Goal: Task Accomplishment & Management: Complete application form

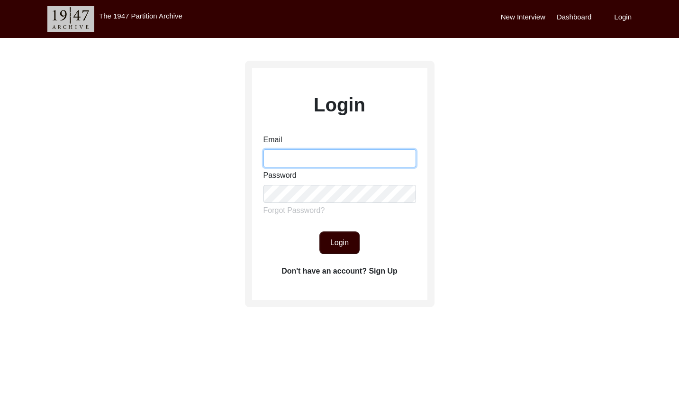
drag, startPoint x: 290, startPoint y: 162, endPoint x: 304, endPoint y: 167, distance: 14.5
click at [291, 162] on input "Email" at bounding box center [339, 158] width 153 height 18
type input "[EMAIL_ADDRESS][DOMAIN_NAME]"
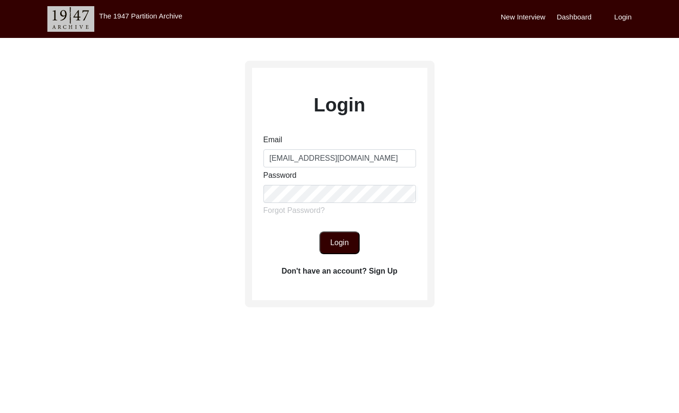
click at [352, 245] on button "Login" at bounding box center [339, 242] width 40 height 23
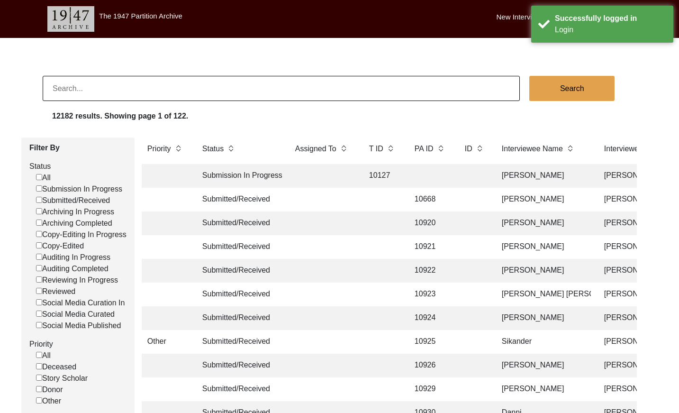
scroll to position [0, 3]
click at [36, 200] on input "Submitted/Received" at bounding box center [36, 200] width 6 height 6
checkbox input "false"
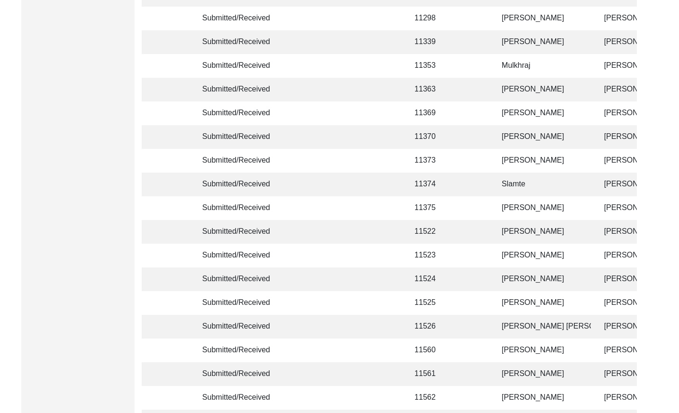
scroll to position [2239, 0]
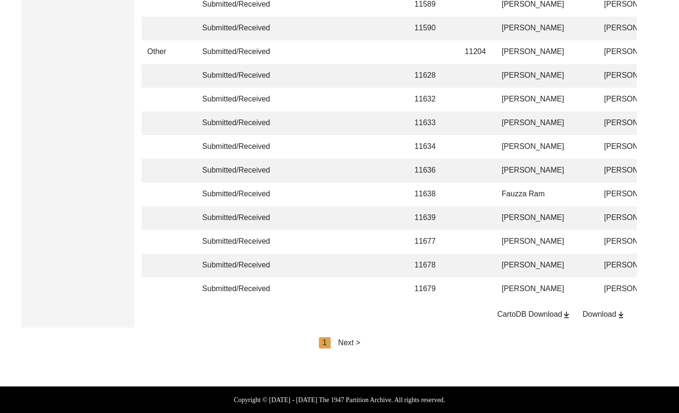
click at [350, 340] on div "Next >" at bounding box center [349, 342] width 22 height 11
click at [368, 341] on div "Next >" at bounding box center [371, 342] width 22 height 11
click at [377, 341] on div "Next >" at bounding box center [371, 342] width 22 height 11
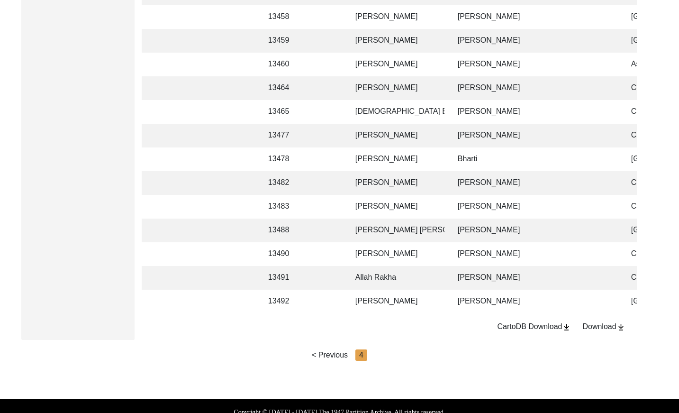
scroll to position [657, 0]
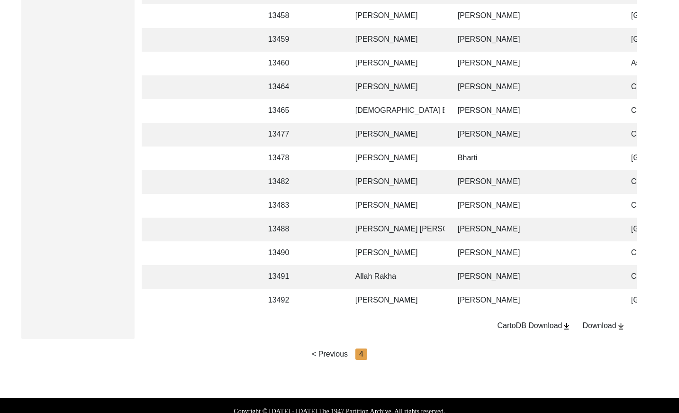
click at [477, 183] on td "[PERSON_NAME]" at bounding box center [535, 182] width 166 height 24
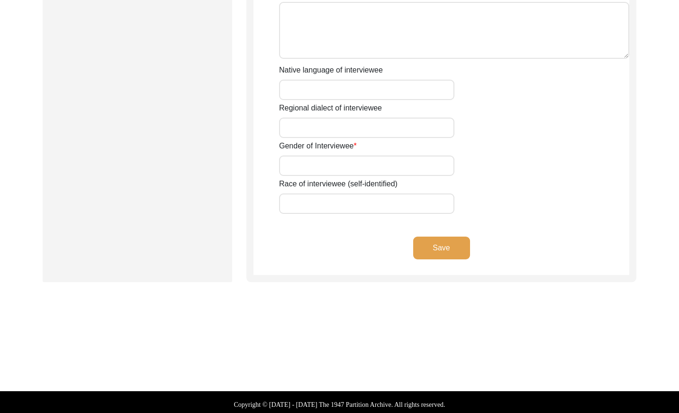
scroll to position [644, 0]
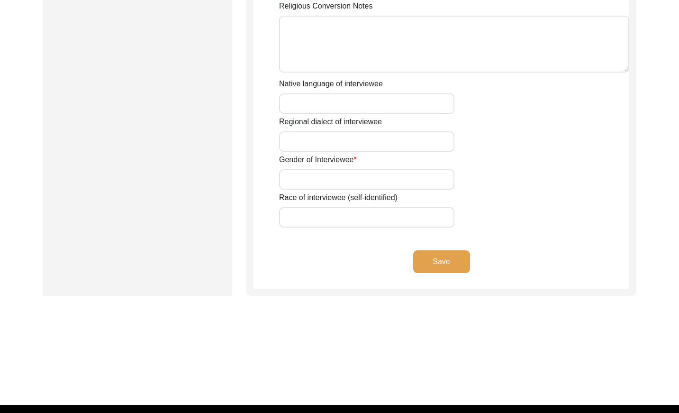
type input "Mr"
type input "[DEMOGRAPHIC_DATA]"
type input "Ghulam"
type input "Rasool"
type input "[PERSON_NAME]"
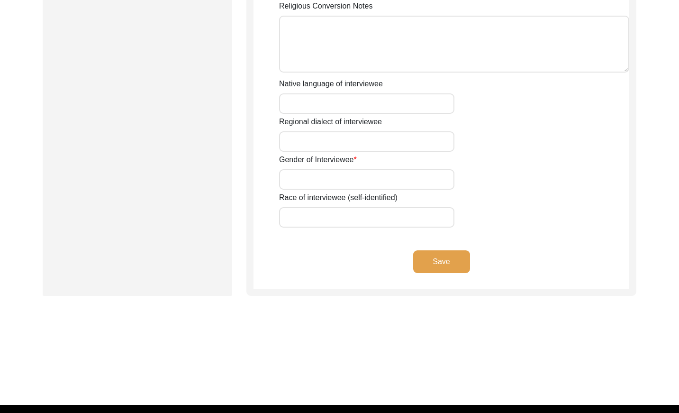
type input "N/A"
type input "[PERSON_NAME]"
type input "1932"
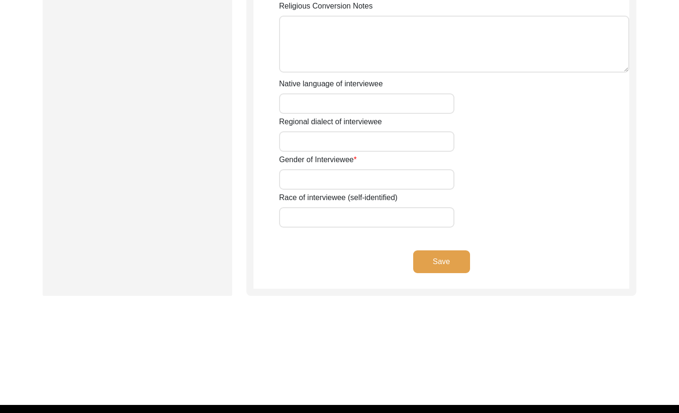
type input "93 Years"
type input "[DEMOGRAPHIC_DATA]"
type input "N/A"
type textarea "N/A"
type input "Punjabi"
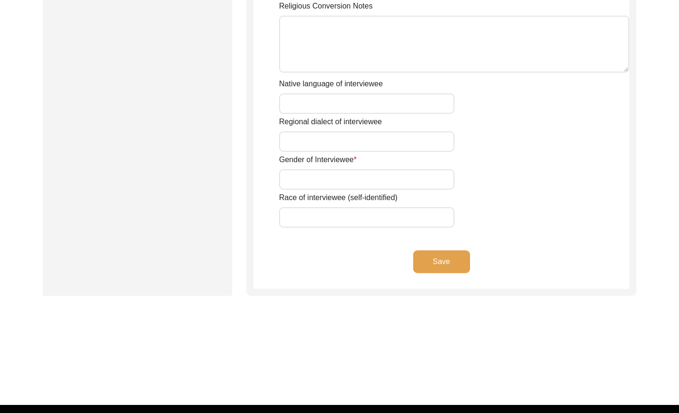
type input "Majha"
type input "[DEMOGRAPHIC_DATA]"
type input "[PERSON_NAME]"
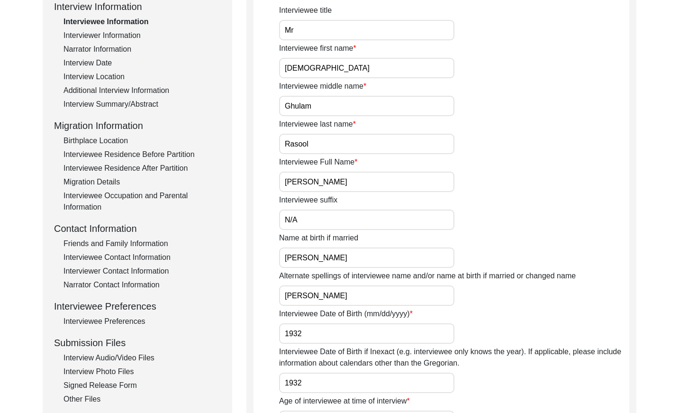
scroll to position [136, 0]
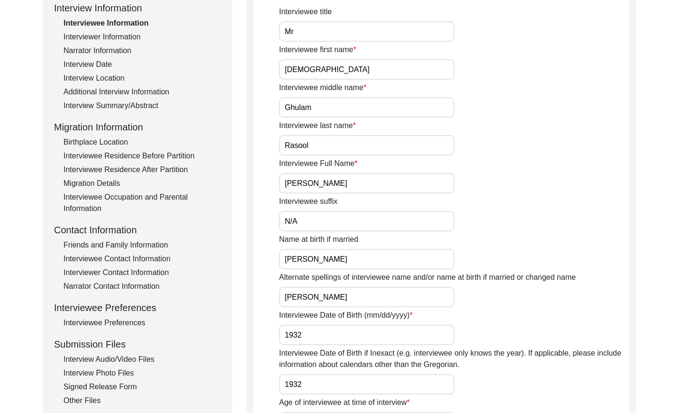
click at [146, 191] on div "Interviewee Occupation and Parental Information" at bounding box center [141, 202] width 157 height 23
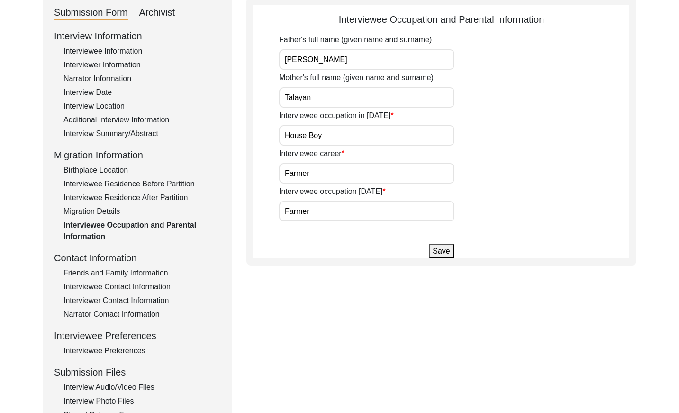
scroll to position [77, 0]
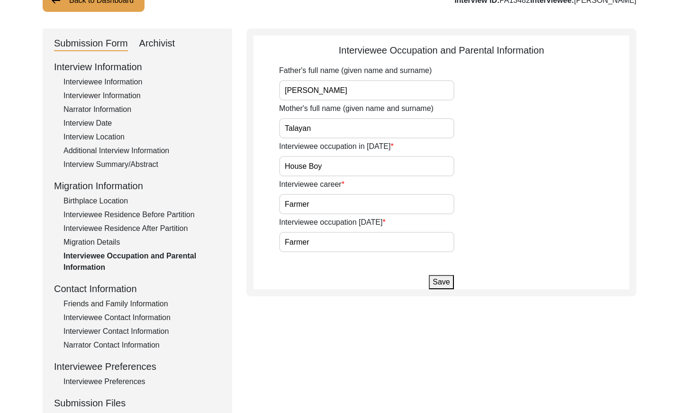
click at [72, 7] on button "Back to Dashboard" at bounding box center [94, 0] width 102 height 23
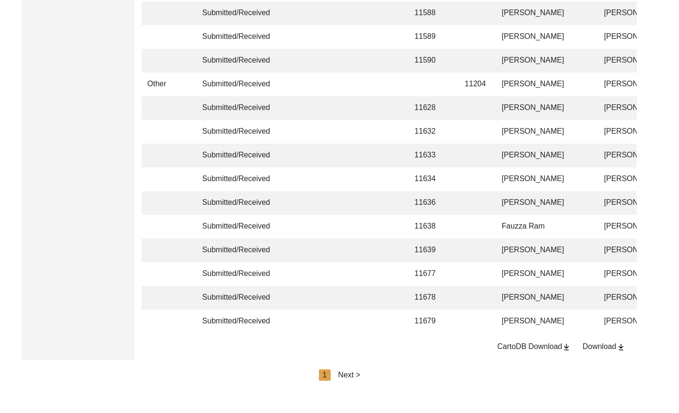
scroll to position [2239, 0]
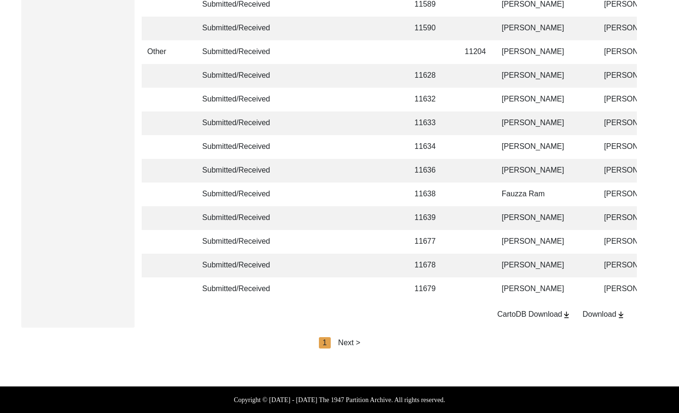
click at [348, 340] on div "Next >" at bounding box center [349, 342] width 22 height 11
drag, startPoint x: 366, startPoint y: 341, endPoint x: 371, endPoint y: 342, distance: 5.3
click at [366, 341] on div "Next >" at bounding box center [371, 342] width 22 height 11
click at [376, 342] on div "Next >" at bounding box center [371, 342] width 22 height 11
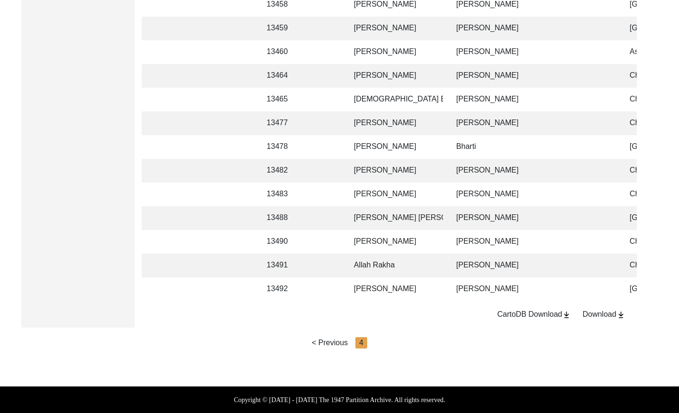
scroll to position [0, 151]
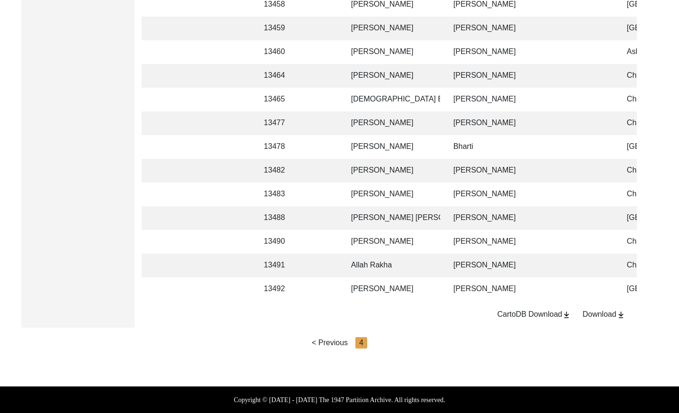
click at [435, 233] on td "[PERSON_NAME]" at bounding box center [392, 242] width 95 height 24
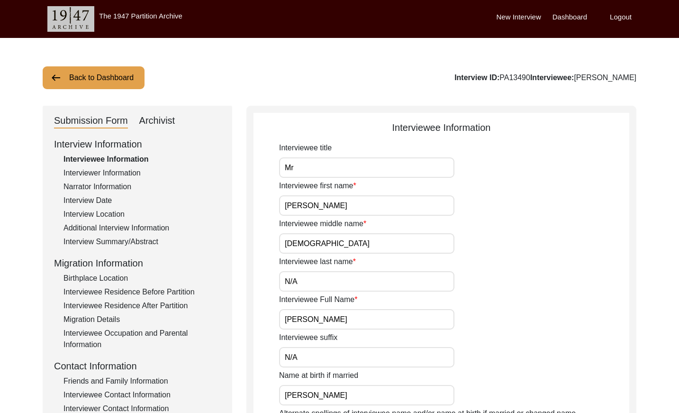
click at [113, 173] on div "Interviewer Information" at bounding box center [141, 172] width 157 height 11
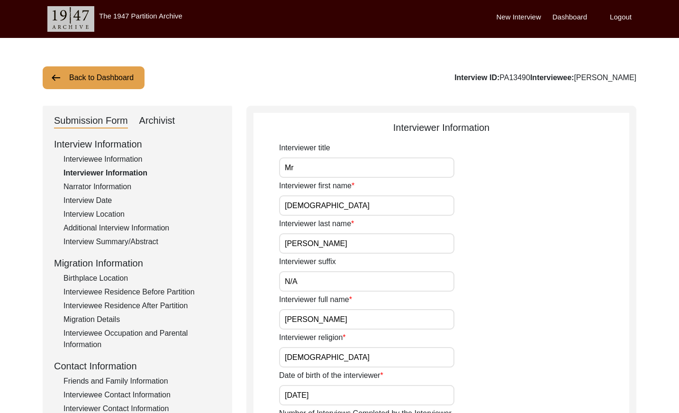
click at [106, 186] on div "Narrator Information" at bounding box center [141, 186] width 157 height 11
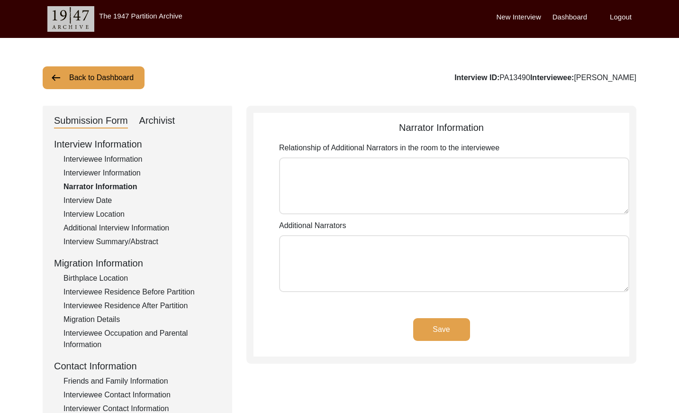
type textarea "[PERSON_NAME] Nusrit"
type textarea "N/A"
click at [98, 199] on div "Interview Date" at bounding box center [141, 200] width 157 height 11
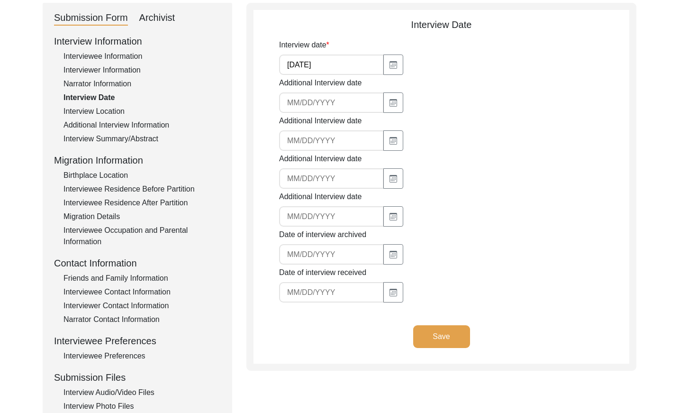
scroll to position [101, 0]
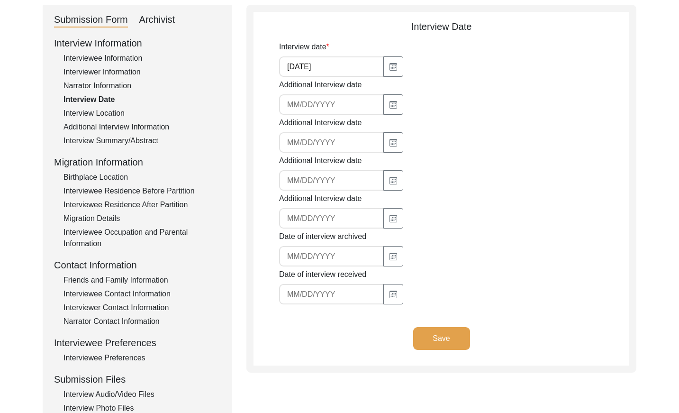
click at [100, 109] on div "Interview Location" at bounding box center [141, 113] width 157 height 11
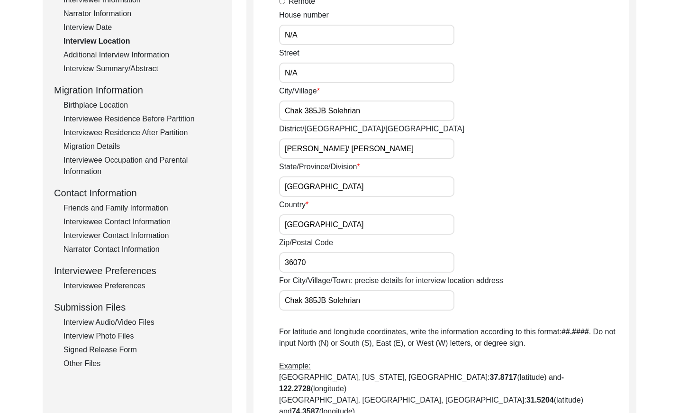
scroll to position [0, 0]
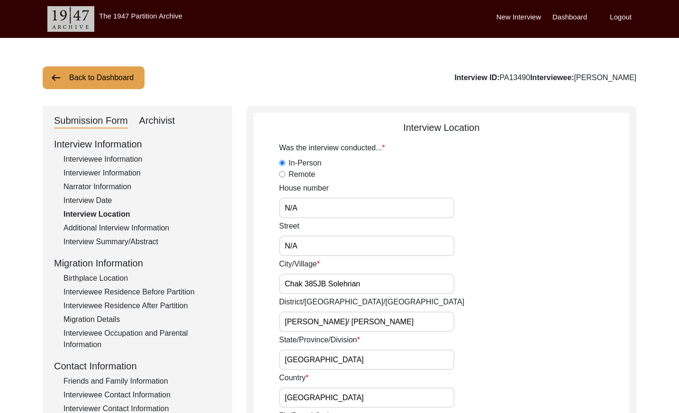
click at [115, 225] on div "Additional Interview Information" at bounding box center [141, 227] width 157 height 11
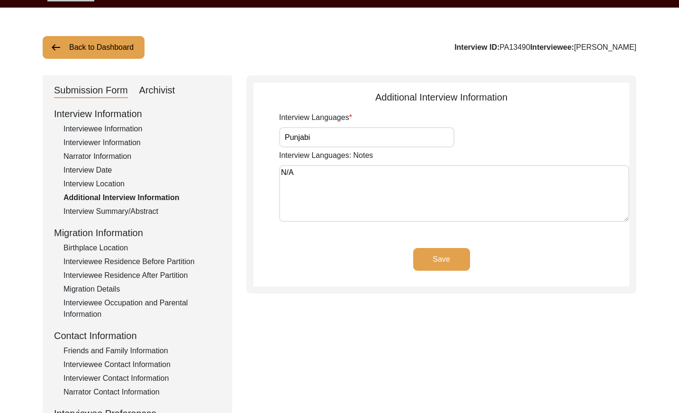
scroll to position [31, 0]
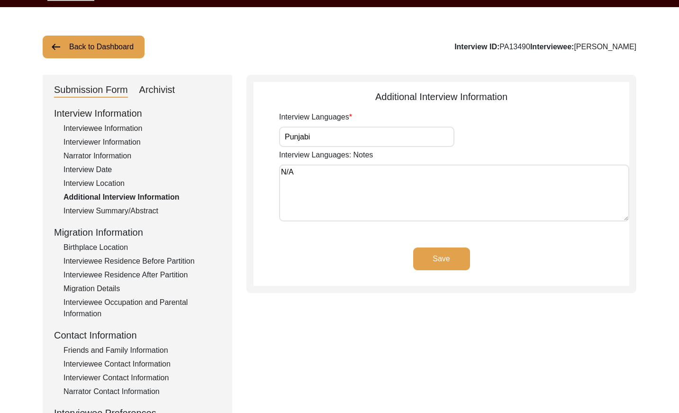
click at [112, 211] on div "Interview Summary/Abstract" at bounding box center [141, 210] width 157 height 11
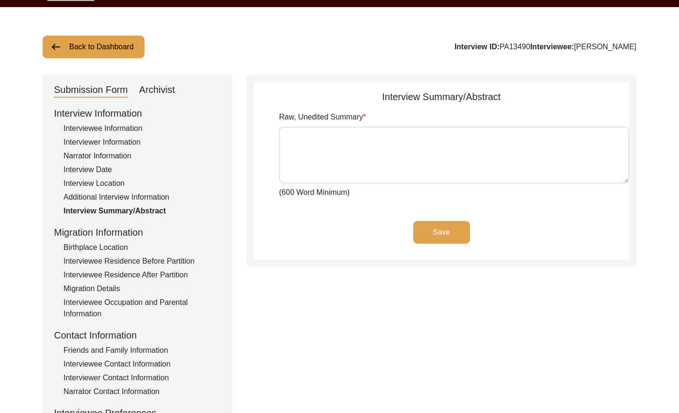
type textarea "[PERSON_NAME] [PERSON_NAME] [PERSON_NAME] son of [PERSON_NAME] was born at the …"
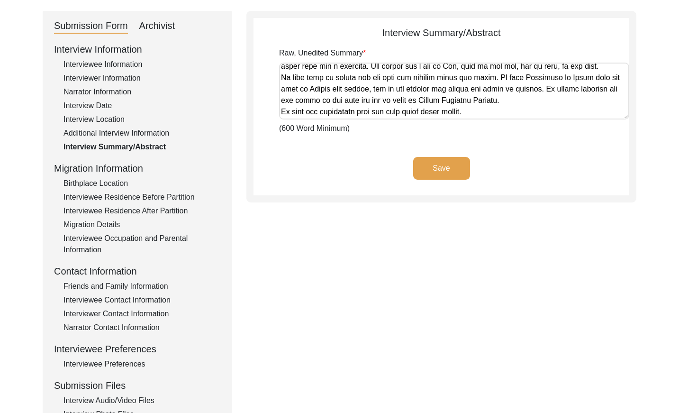
scroll to position [754, 0]
click at [122, 183] on div "Birthplace Location" at bounding box center [141, 183] width 157 height 11
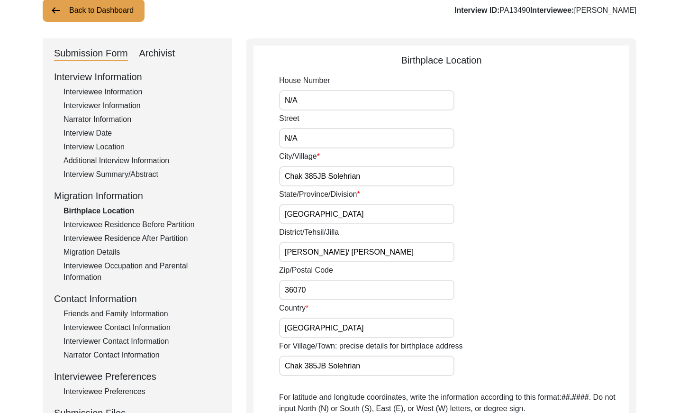
scroll to position [40, 0]
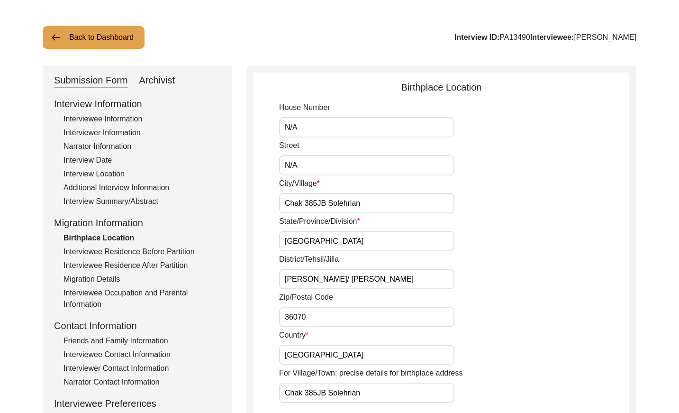
drag, startPoint x: 171, startPoint y: 250, endPoint x: 164, endPoint y: 240, distance: 12.0
click at [167, 250] on div "Interviewee Residence Before Partition" at bounding box center [141, 251] width 157 height 11
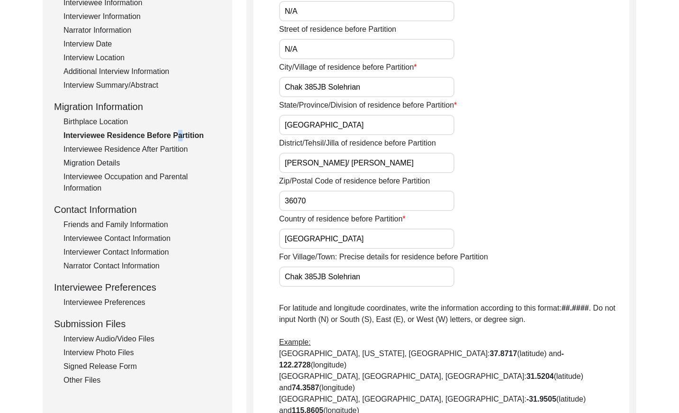
scroll to position [148, 0]
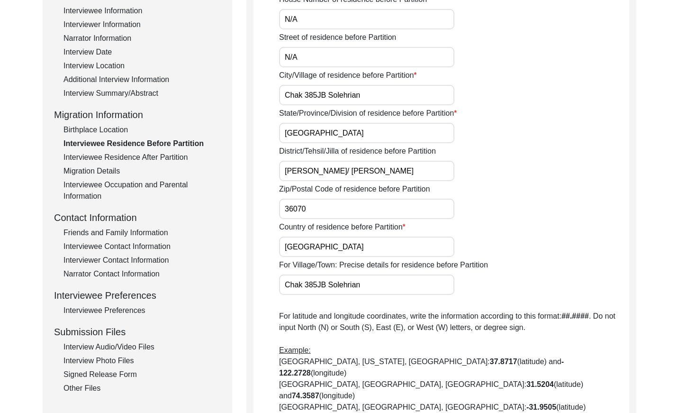
click at [137, 157] on div "Interviewee Residence After Partition" at bounding box center [141, 157] width 157 height 11
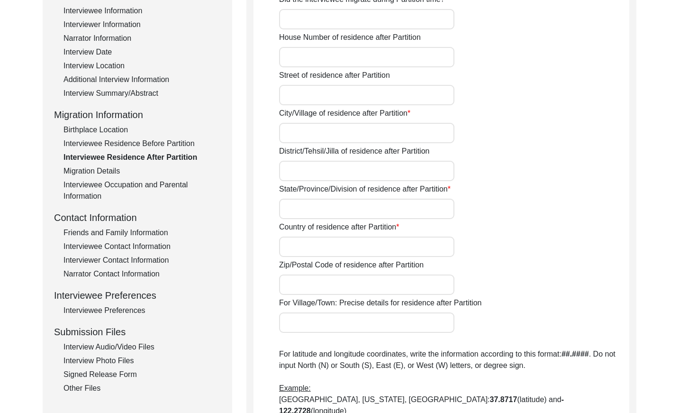
type input "No"
type input "N/A"
type input "Chak 385JB Solehrian"
type input "[PERSON_NAME]/ [PERSON_NAME]"
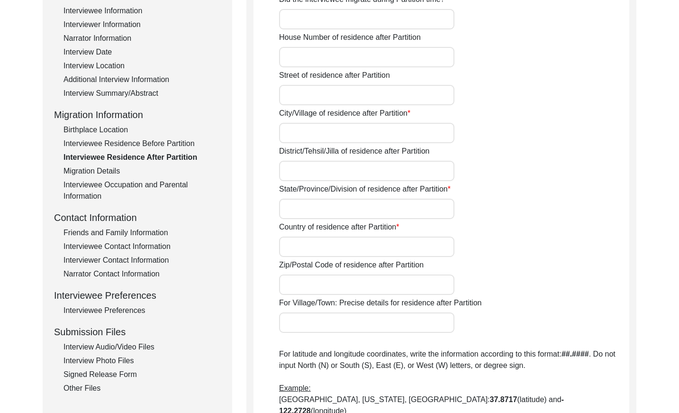
type input "[GEOGRAPHIC_DATA]"
type input "36070"
type input "Chak 385JB Solehrian"
type input "Did Not Migrate"
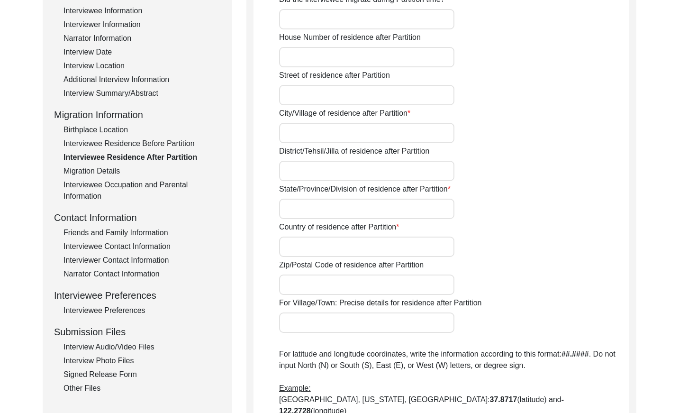
type input "N/A"
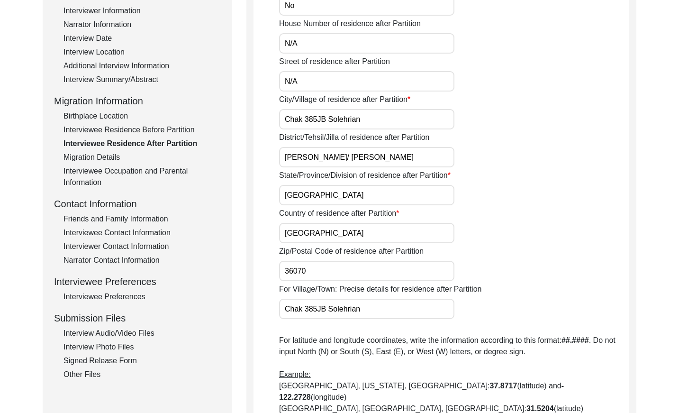
scroll to position [155, 0]
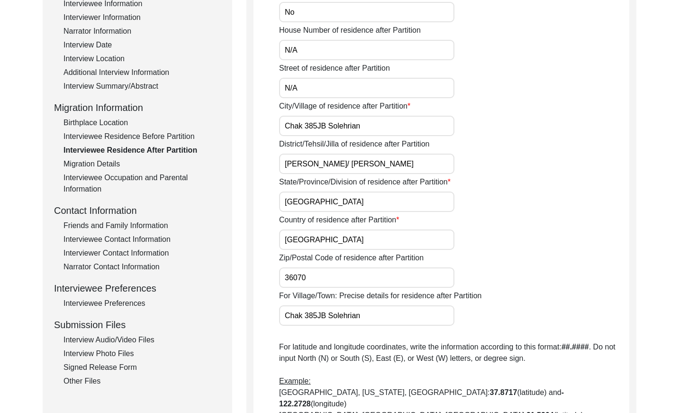
click at [97, 167] on div "Migration Details" at bounding box center [141, 163] width 157 height 11
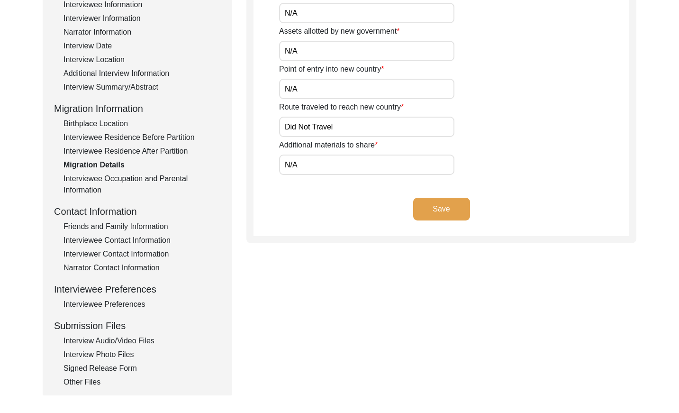
scroll to position [162, 0]
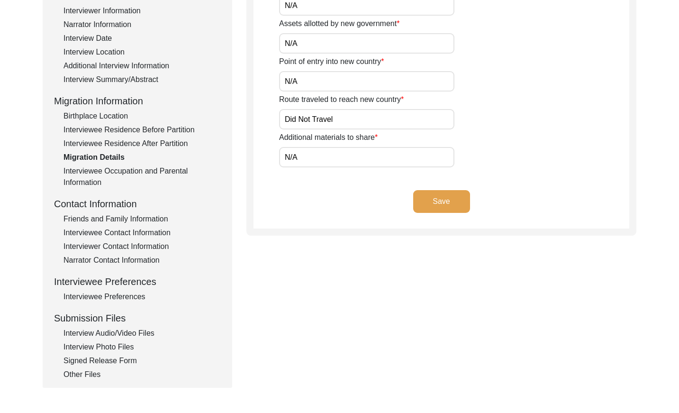
click at [152, 171] on div "Interviewee Occupation and Parental Information" at bounding box center [141, 176] width 157 height 23
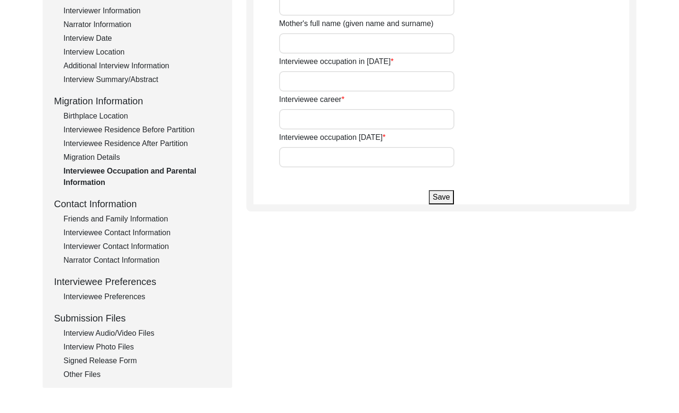
type input "[PERSON_NAME]"
type input "Maryam"
type input "Farmer"
type input "Don't work anymore"
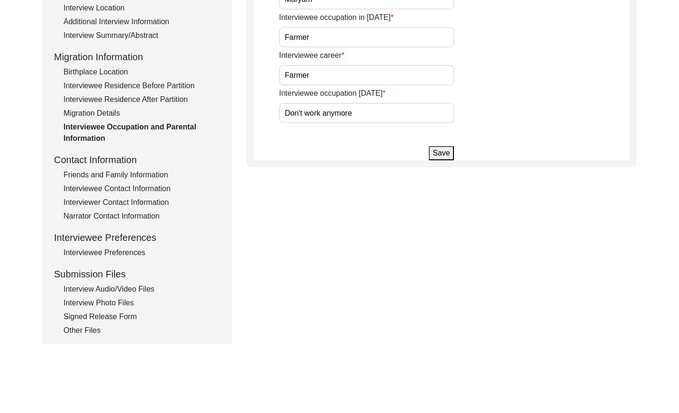
scroll to position [212, 0]
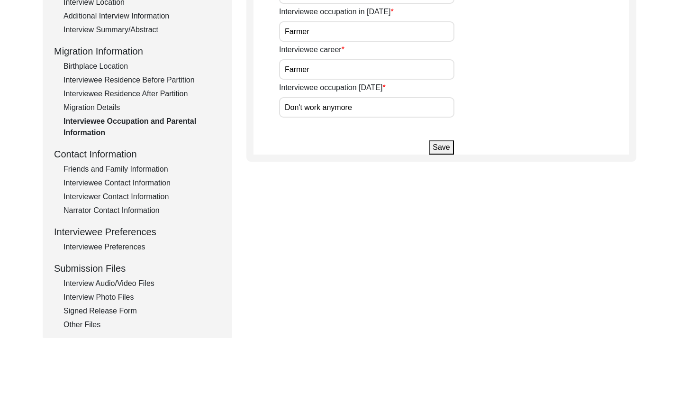
click at [142, 166] on div "Friends and Family Information" at bounding box center [141, 168] width 157 height 11
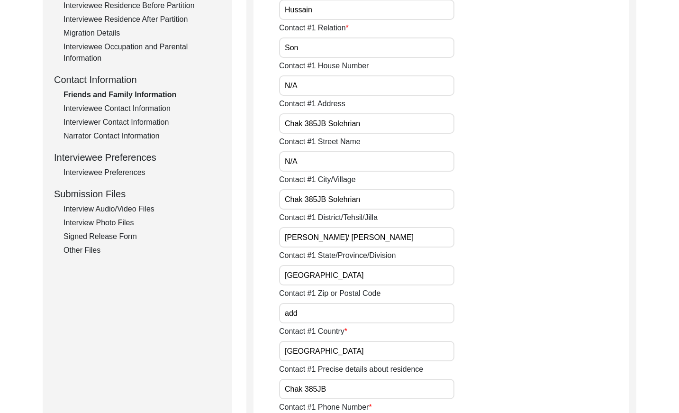
scroll to position [279, 0]
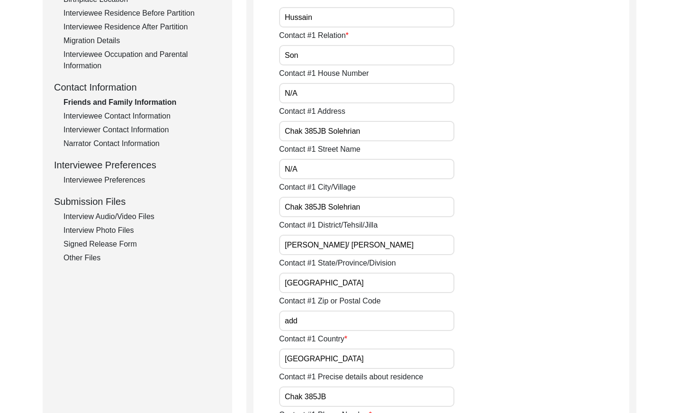
drag, startPoint x: 151, startPoint y: 113, endPoint x: 191, endPoint y: 116, distance: 40.4
click at [152, 113] on div "Interviewee Contact Information" at bounding box center [141, 115] width 157 height 11
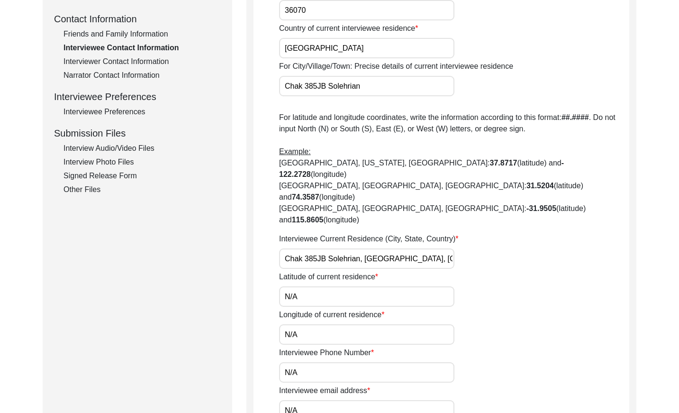
scroll to position [203, 0]
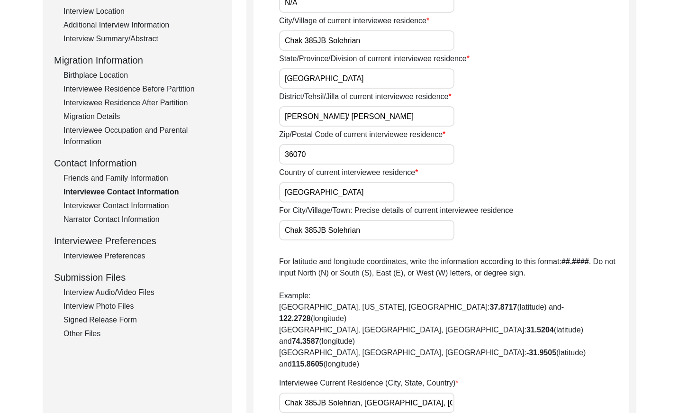
click at [127, 202] on div "Interviewer Contact Information" at bounding box center [141, 205] width 157 height 11
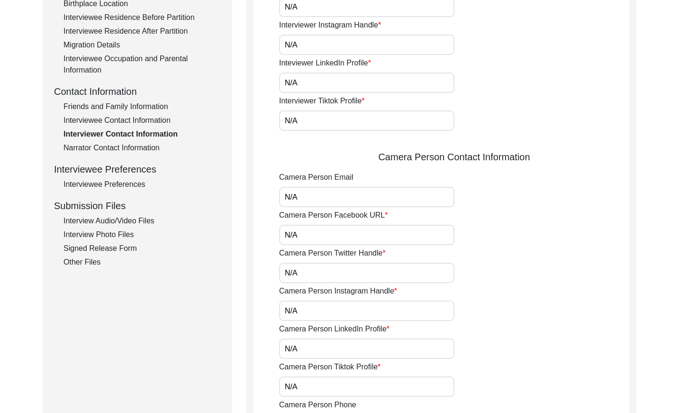
scroll to position [241, 0]
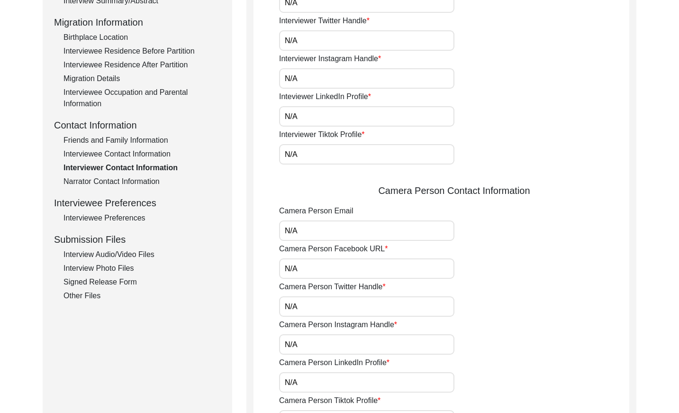
click at [143, 182] on div "Narrator Contact Information" at bounding box center [141, 181] width 157 height 11
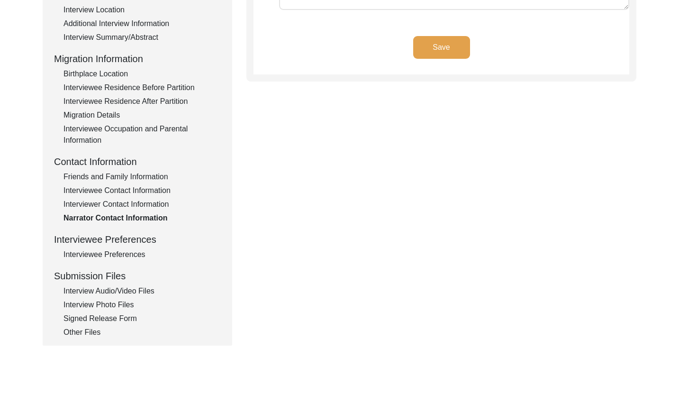
scroll to position [207, 0]
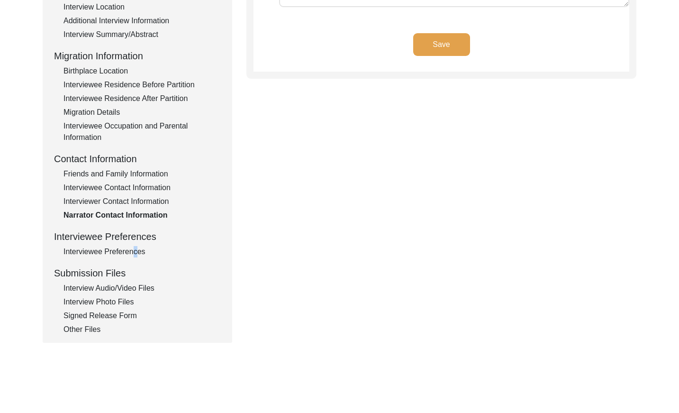
click at [132, 251] on div "Interviewee Preferences" at bounding box center [141, 251] width 157 height 11
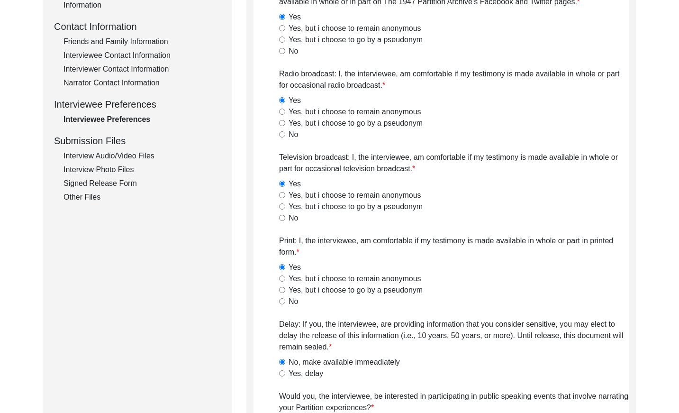
click at [143, 159] on div "Interview Audio/Video Files" at bounding box center [141, 155] width 157 height 11
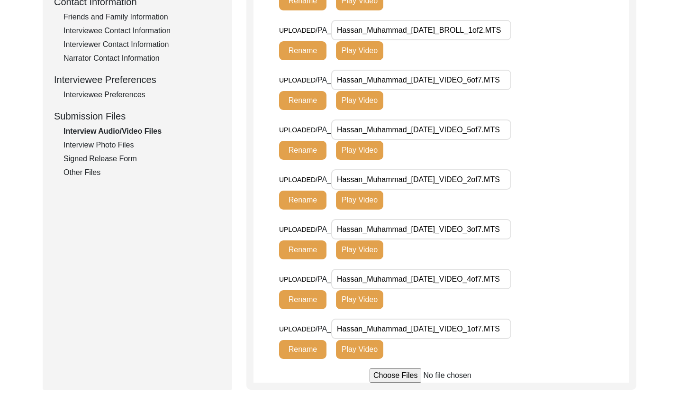
scroll to position [361, 0]
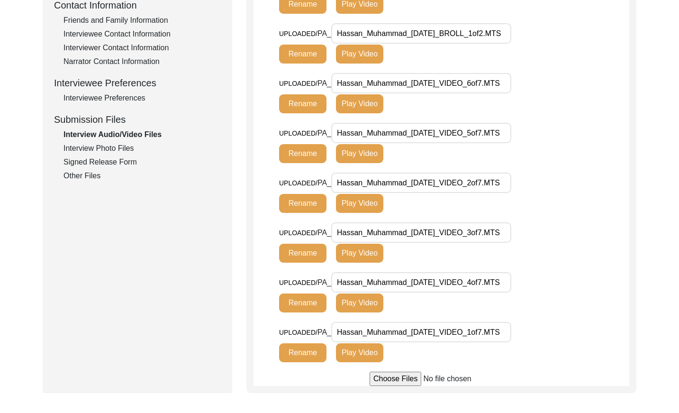
click at [88, 149] on div "Interview Photo Files" at bounding box center [141, 148] width 157 height 11
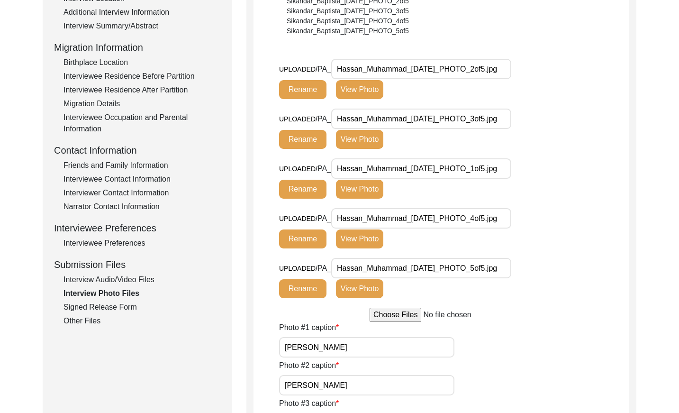
scroll to position [213, 0]
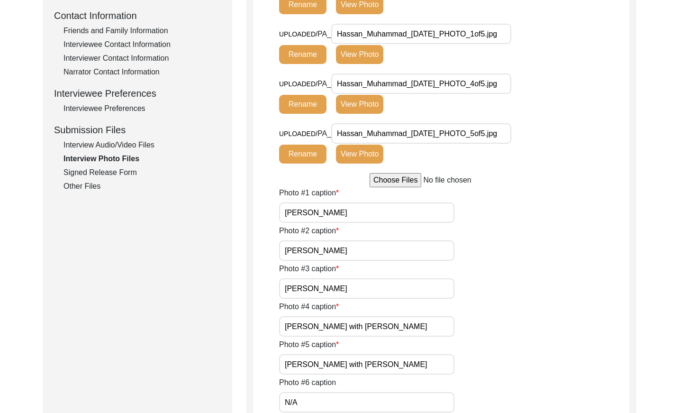
click at [103, 168] on div "Signed Release Form" at bounding box center [141, 172] width 157 height 11
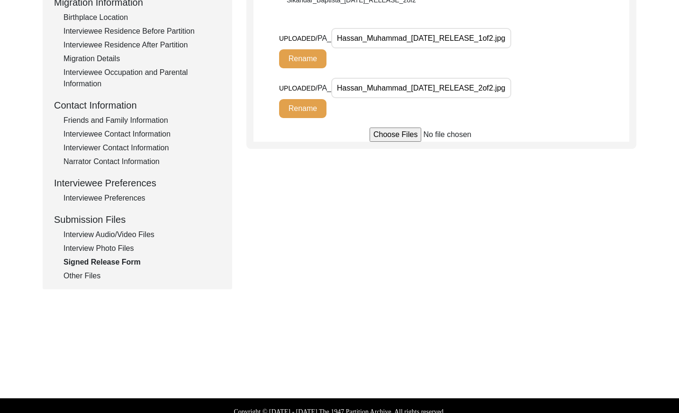
scroll to position [272, 0]
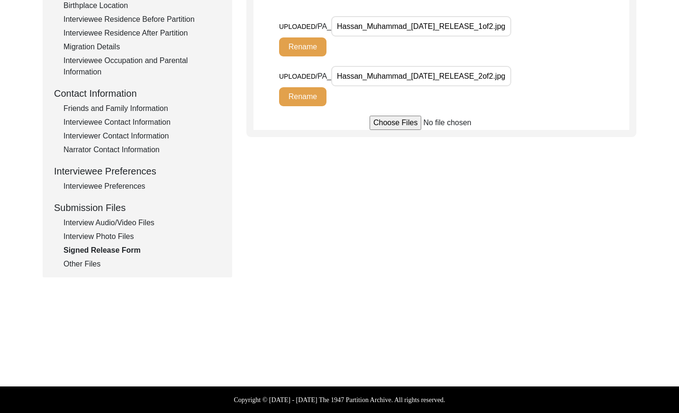
click at [95, 262] on div "Other Files" at bounding box center [141, 263] width 157 height 11
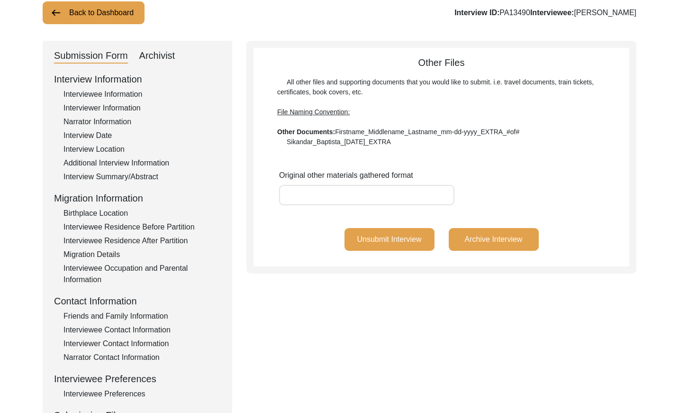
scroll to position [42, 0]
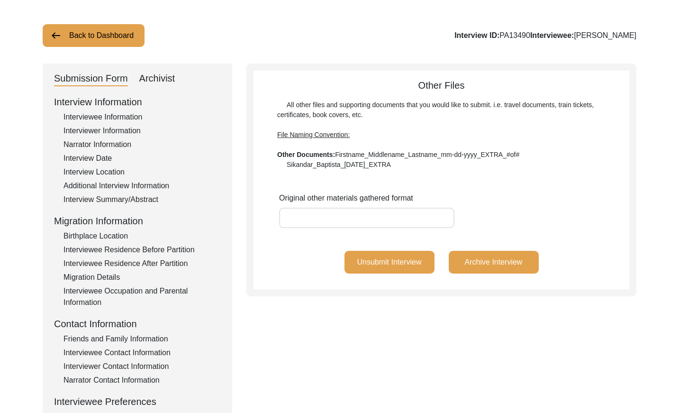
drag, startPoint x: 521, startPoint y: 34, endPoint x: 492, endPoint y: 32, distance: 29.4
click at [492, 32] on div "Interview ID: PA13490 Interviewee: [PERSON_NAME]" at bounding box center [545, 35] width 182 height 11
copy div "PA13490"
click at [79, 32] on button "Back to Dashboard" at bounding box center [94, 35] width 102 height 23
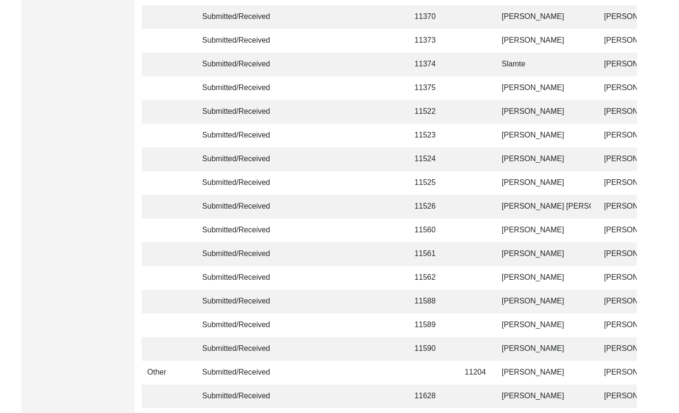
scroll to position [2239, 0]
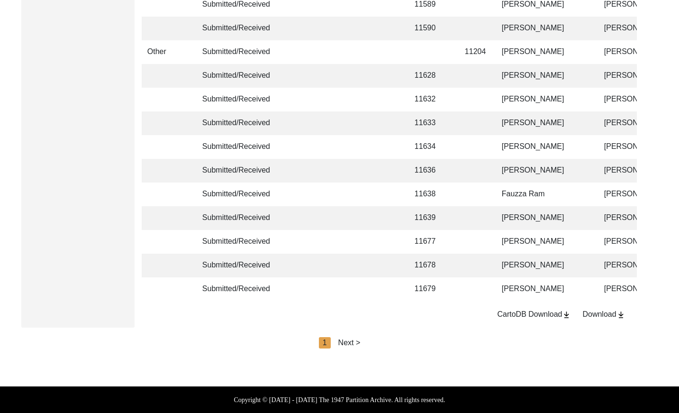
click at [355, 344] on div "Next >" at bounding box center [349, 342] width 22 height 11
click at [369, 341] on div "Next >" at bounding box center [371, 342] width 22 height 11
click at [371, 341] on div "Next >" at bounding box center [371, 342] width 22 height 11
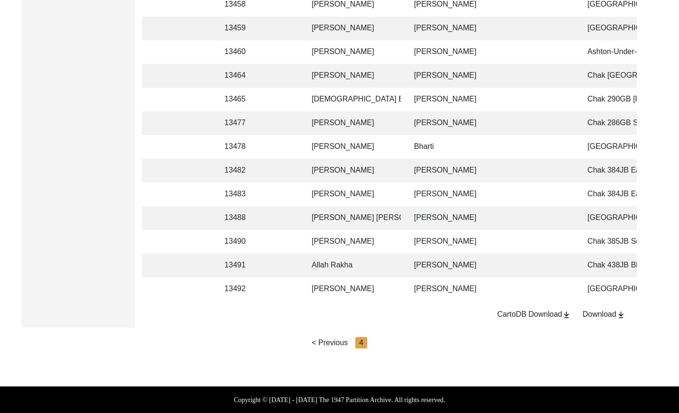
scroll to position [0, 192]
click at [355, 262] on td "Allah Rakha" at bounding box center [351, 266] width 95 height 24
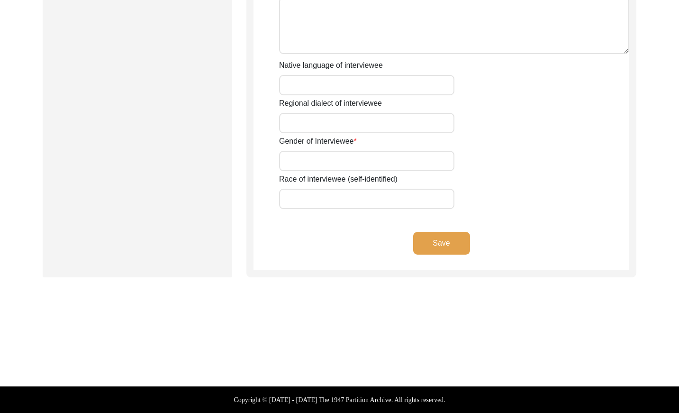
type input "Mr"
type input "[DEMOGRAPHIC_DATA]"
type input "Rakha"
type input "N/A"
type input "Allah Rakha"
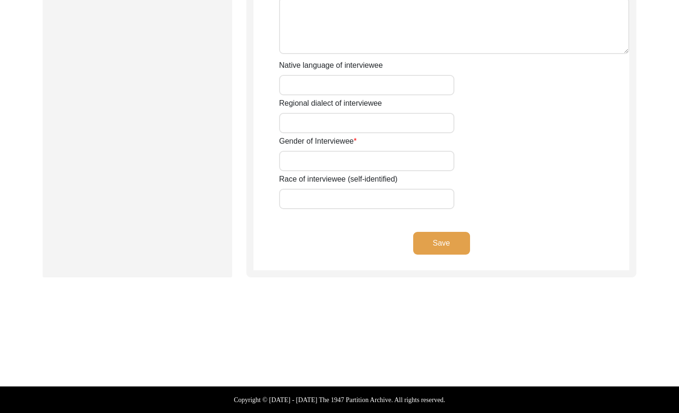
type input "N/A"
type input "Allah Rakha"
type input "1930"
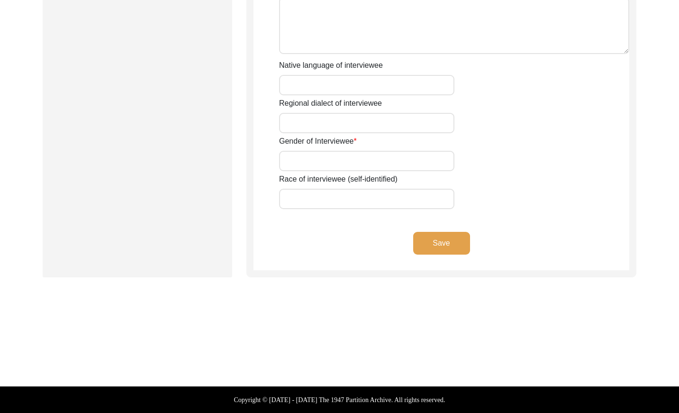
type input "97 Years"
type input "[DEMOGRAPHIC_DATA]"
type input "N/A"
type textarea "N/A"
type input "Punjabi"
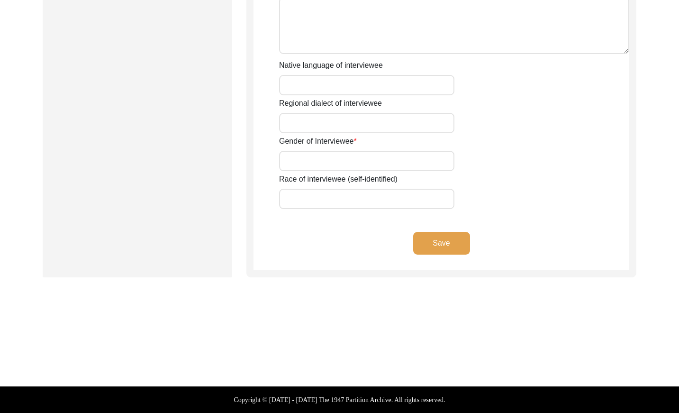
type input "Majha"
type input "[DEMOGRAPHIC_DATA]"
type input "Jut"
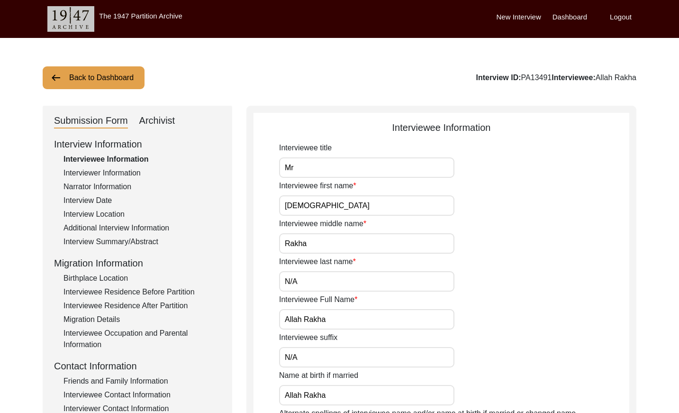
drag, startPoint x: 547, startPoint y: 74, endPoint x: 517, endPoint y: 75, distance: 30.8
click at [517, 75] on div "Interview ID: PA13491 Interviewee: [PERSON_NAME]" at bounding box center [556, 77] width 161 height 11
copy div "PA13491"
click at [89, 174] on div "Interviewer Information" at bounding box center [141, 172] width 157 height 11
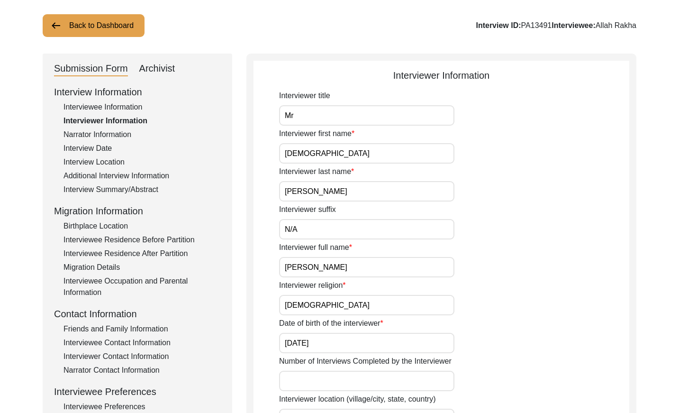
scroll to position [23, 0]
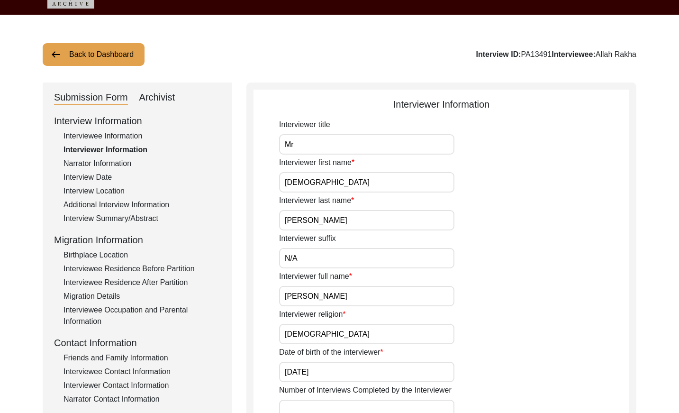
click at [127, 160] on div "Narrator Information" at bounding box center [141, 163] width 157 height 11
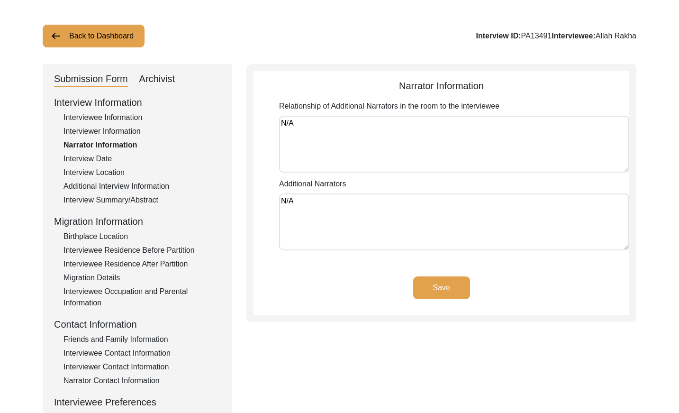
scroll to position [45, 0]
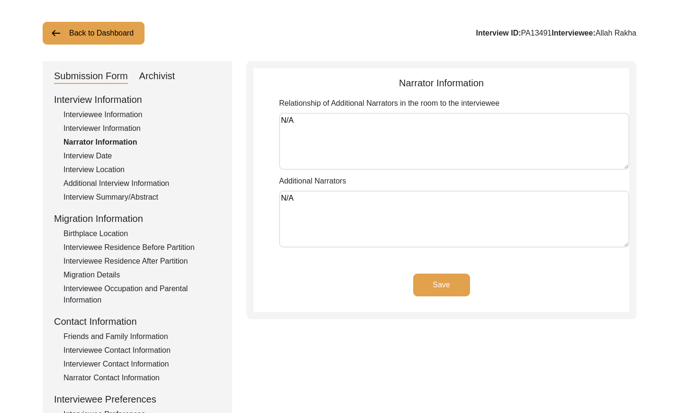
click at [104, 158] on div "Interview Date" at bounding box center [141, 155] width 157 height 11
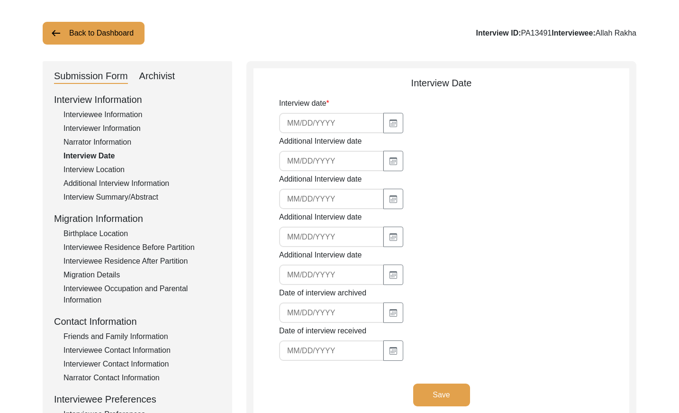
type input "[DATE]"
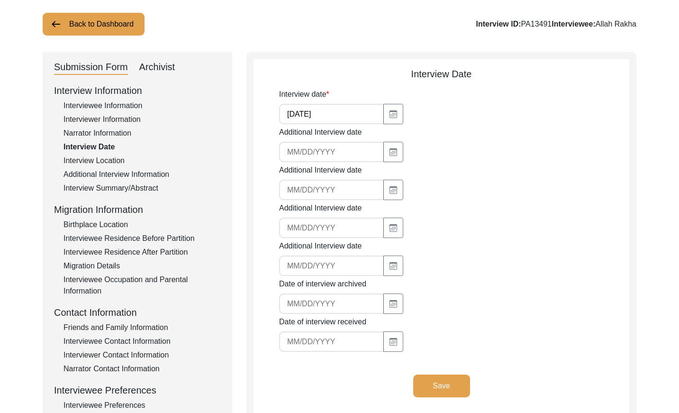
scroll to position [63, 0]
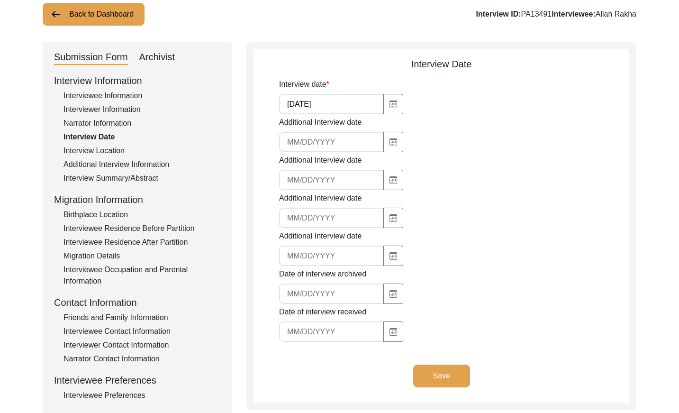
click at [110, 150] on div "Interview Location" at bounding box center [141, 150] width 157 height 11
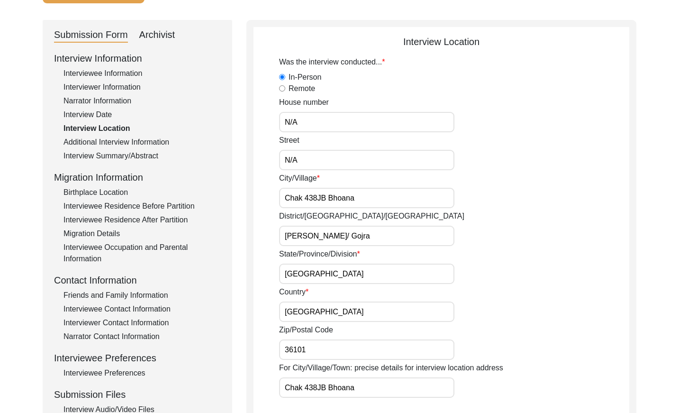
scroll to position [37, 0]
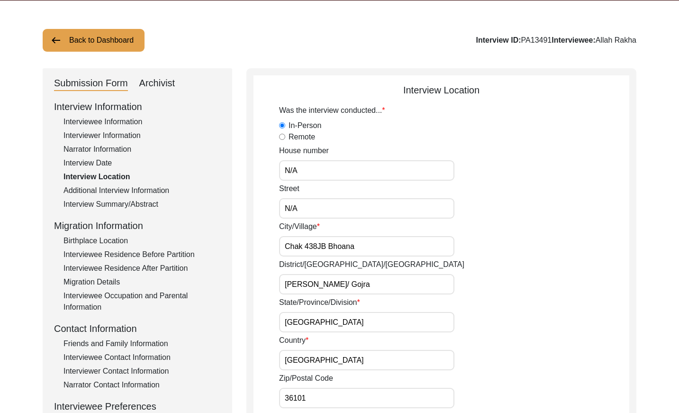
click at [150, 185] on div "Additional Interview Information" at bounding box center [141, 190] width 157 height 11
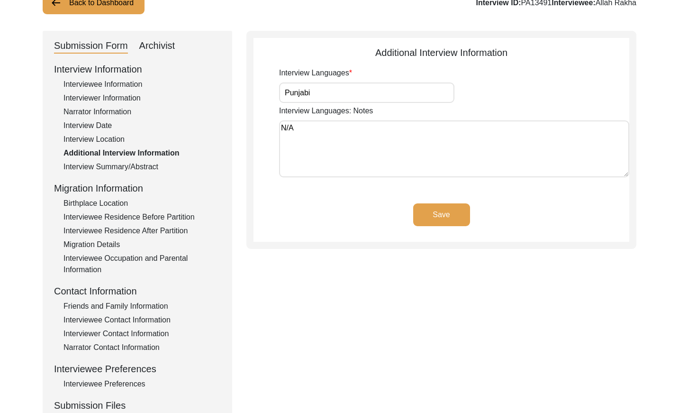
scroll to position [77, 0]
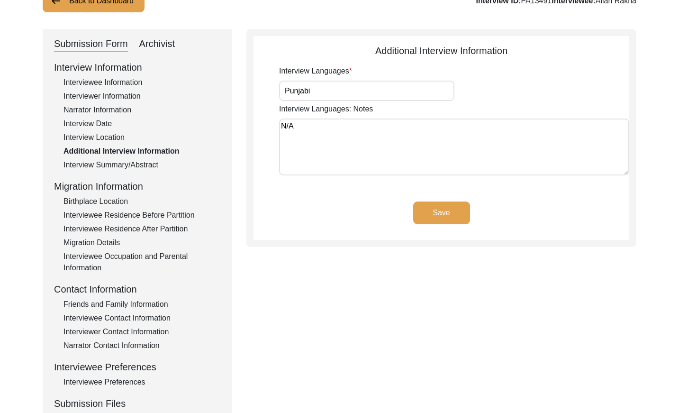
click at [142, 166] on div "Interview Summary/Abstract" at bounding box center [141, 164] width 157 height 11
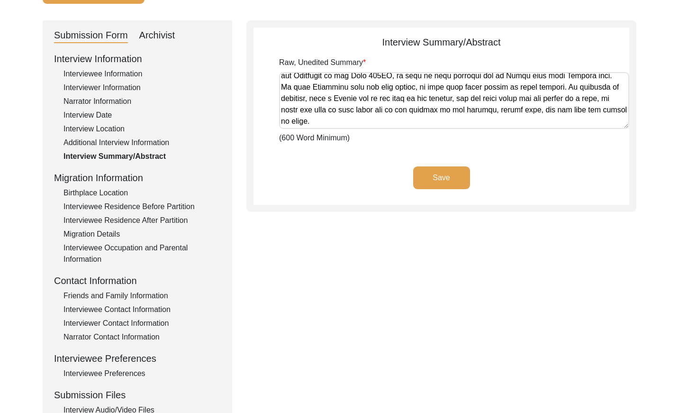
scroll to position [93, 0]
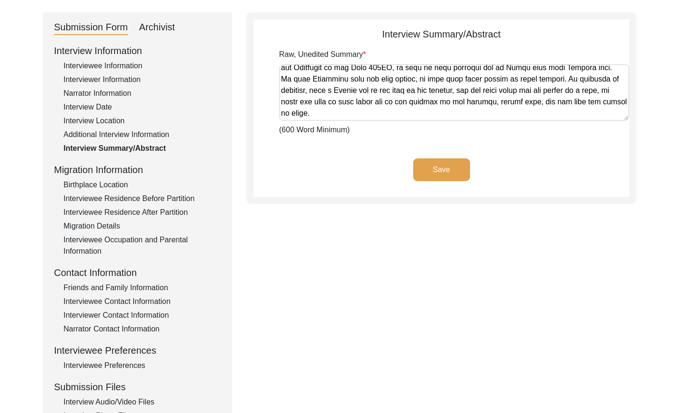
click at [106, 181] on div "Birthplace Location" at bounding box center [141, 184] width 157 height 11
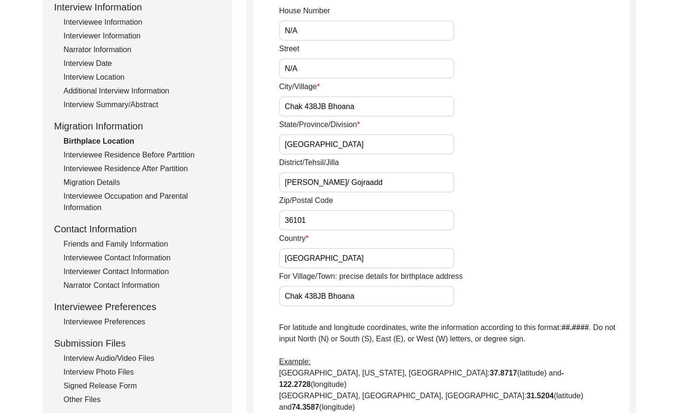
scroll to position [133, 0]
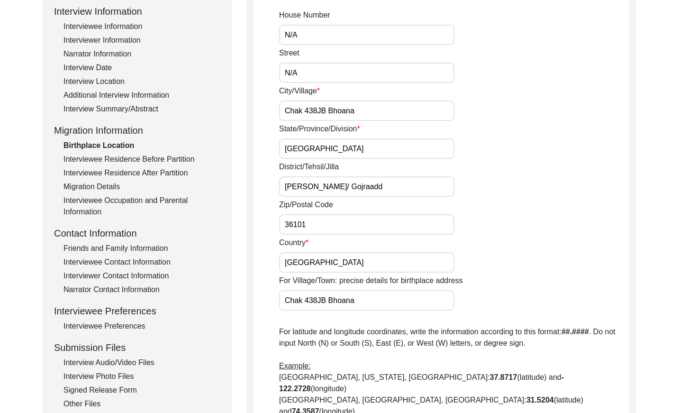
click at [162, 152] on div "Interview Information Interviewee Information Interviewer Information Narrator …" at bounding box center [137, 206] width 167 height 405
click at [163, 155] on div "Interviewee Residence Before Partition" at bounding box center [141, 159] width 157 height 11
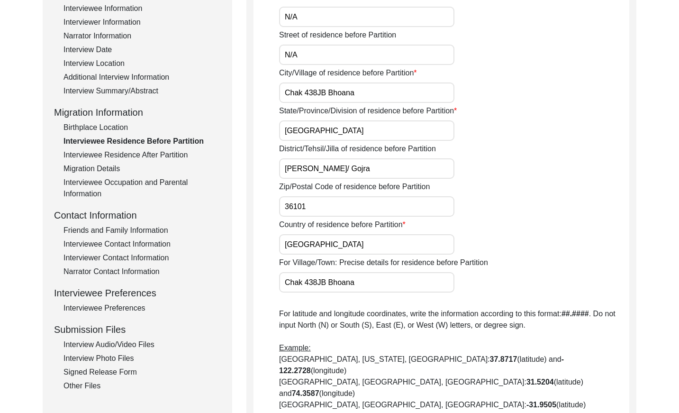
scroll to position [138, 0]
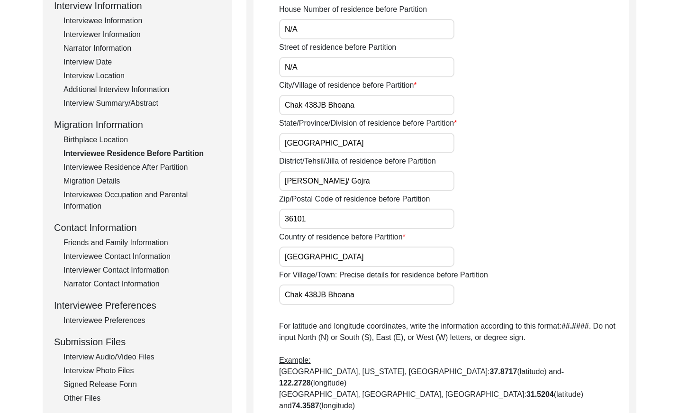
click at [158, 165] on div "Interviewee Residence After Partition" at bounding box center [141, 167] width 157 height 11
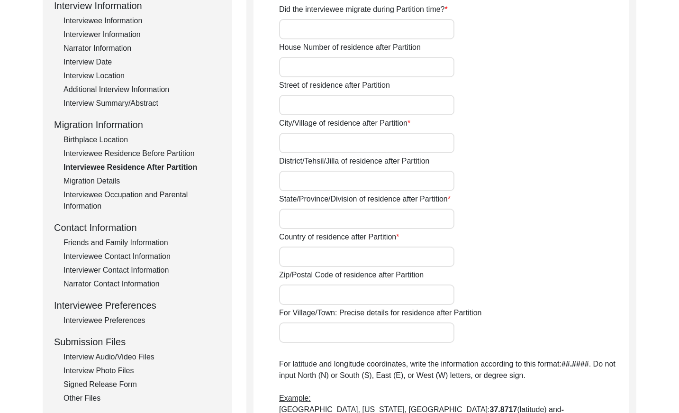
type input "No"
type input "N/A"
type input "Chak 438JB Bhoana"
type input "[PERSON_NAME]/ Gojra"
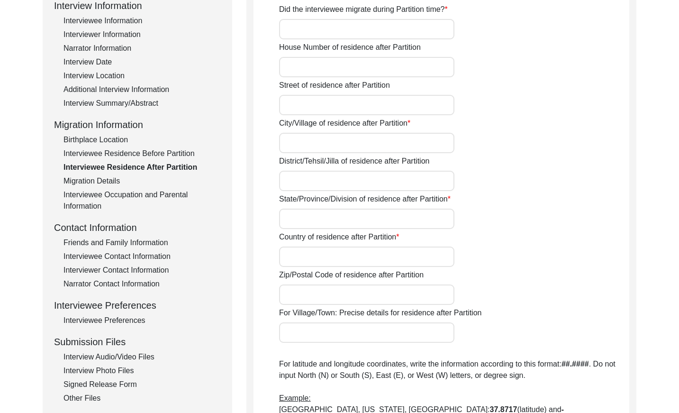
type input "[GEOGRAPHIC_DATA]"
type input "36101"
type input "Chak 438JB Bhoana"
type input "Did Not Migrate"
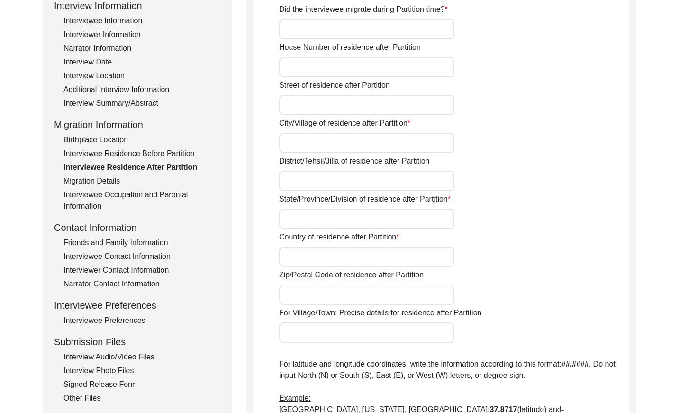
type input "N/A"
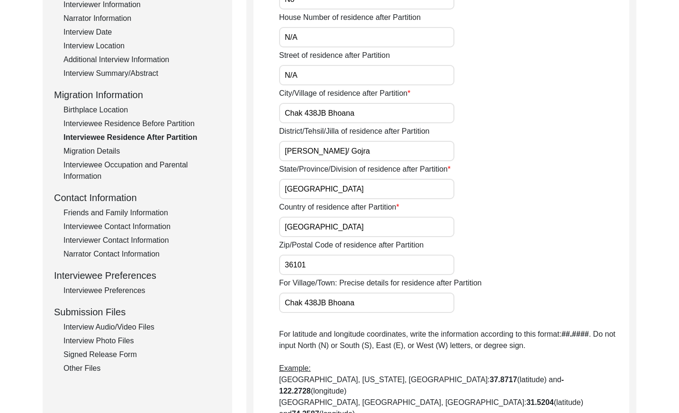
scroll to position [167, 0]
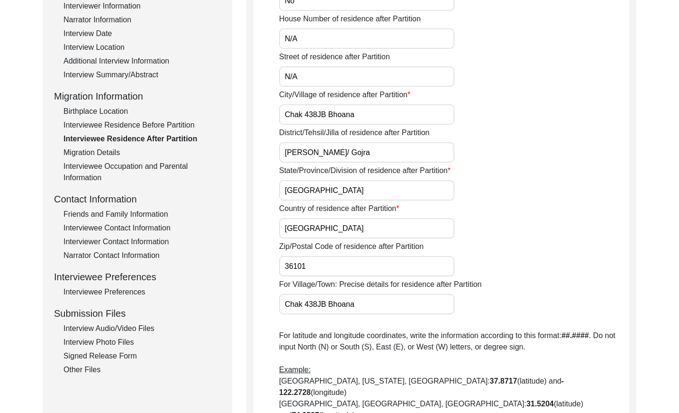
click at [101, 148] on div "Migration Details" at bounding box center [141, 152] width 157 height 11
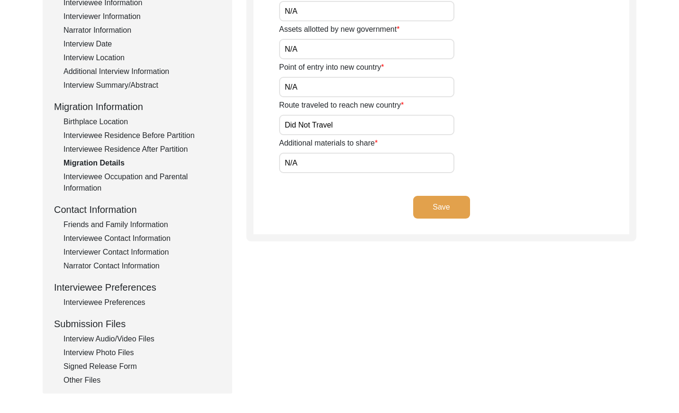
scroll to position [159, 0]
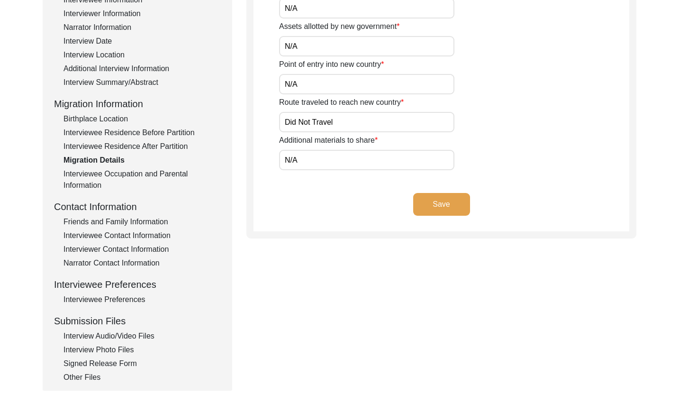
click at [188, 171] on div "Interviewee Occupation and Parental Information" at bounding box center [141, 179] width 157 height 23
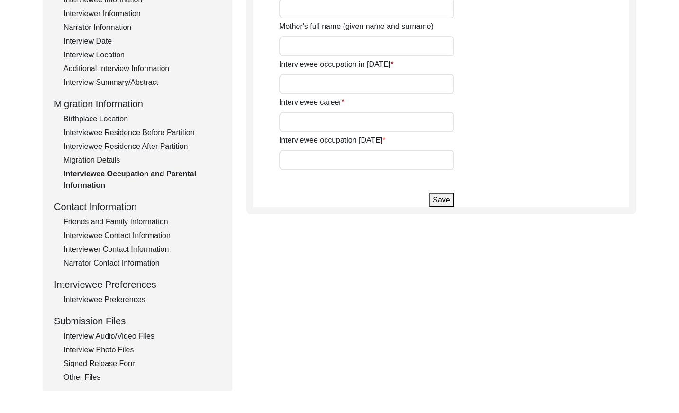
type input "[PERSON_NAME]"
type input "Farmer"
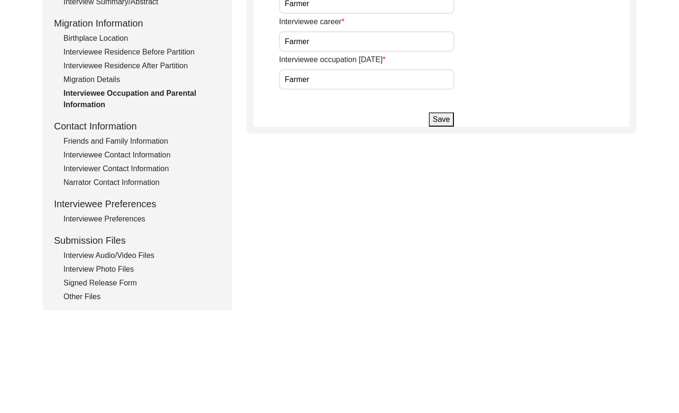
scroll to position [244, 0]
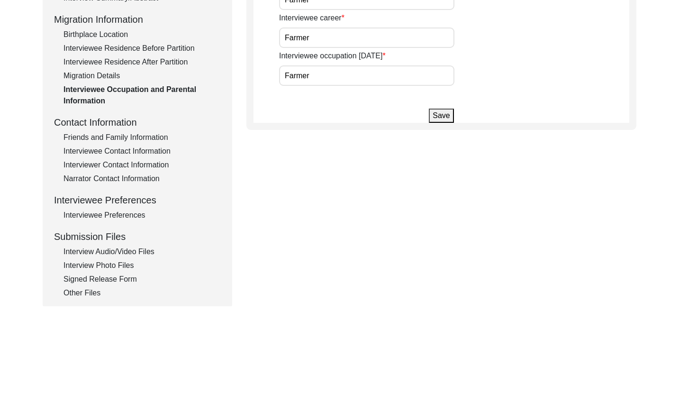
click at [157, 139] on div "Friends and Family Information" at bounding box center [141, 137] width 157 height 11
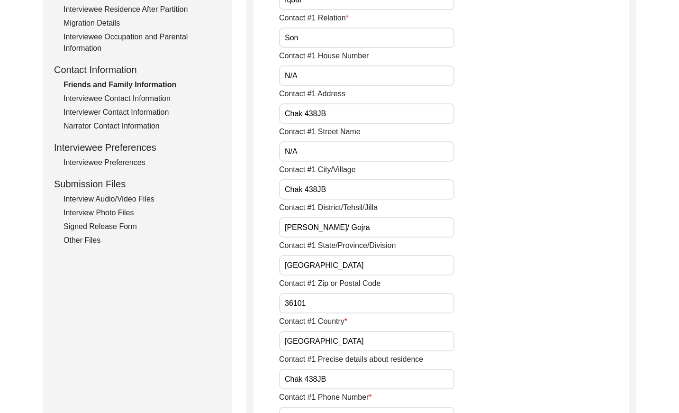
scroll to position [291, 0]
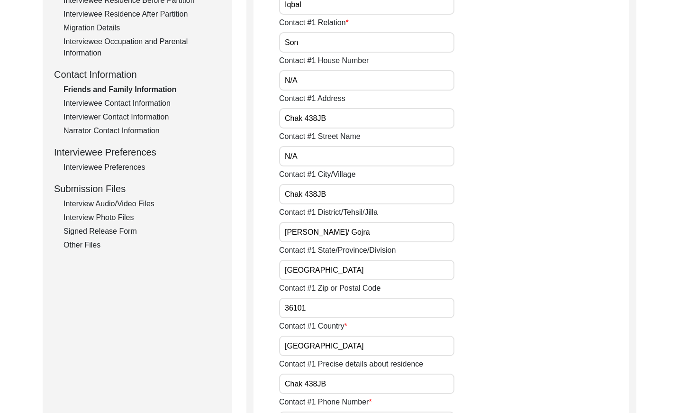
click at [150, 99] on div "Interviewee Contact Information" at bounding box center [141, 103] width 157 height 11
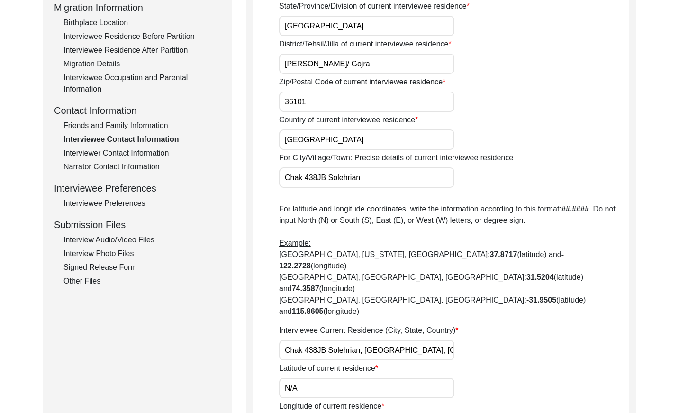
scroll to position [228, 0]
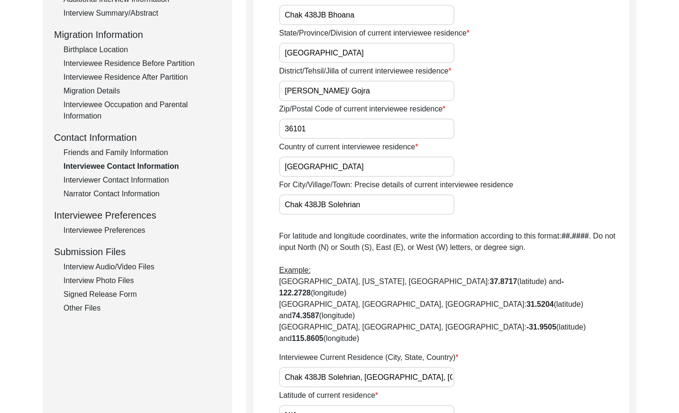
click at [124, 181] on div "Interviewer Contact Information" at bounding box center [141, 179] width 157 height 11
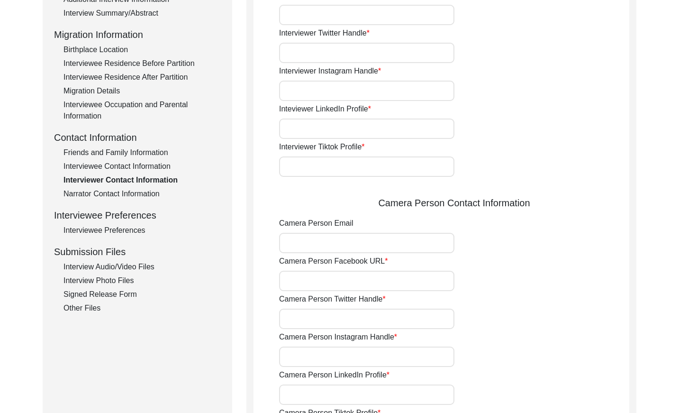
type input "03337682214"
type input "[EMAIL_ADDRESS][DOMAIN_NAME]"
type input "N/A"
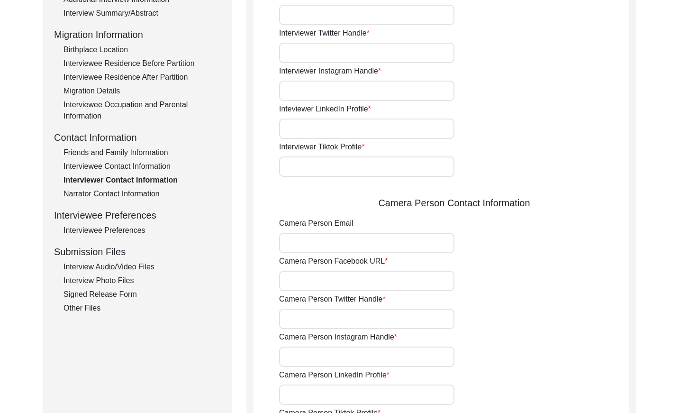
type input "N/A"
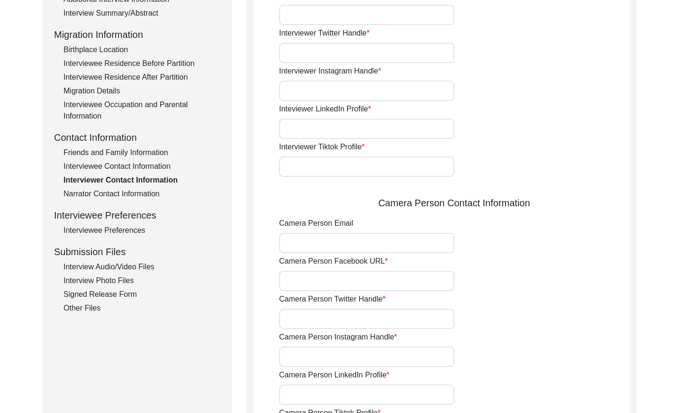
type input "N/A"
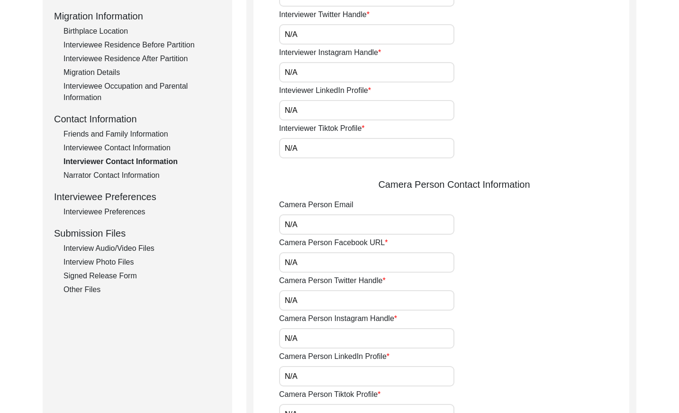
scroll to position [241, 0]
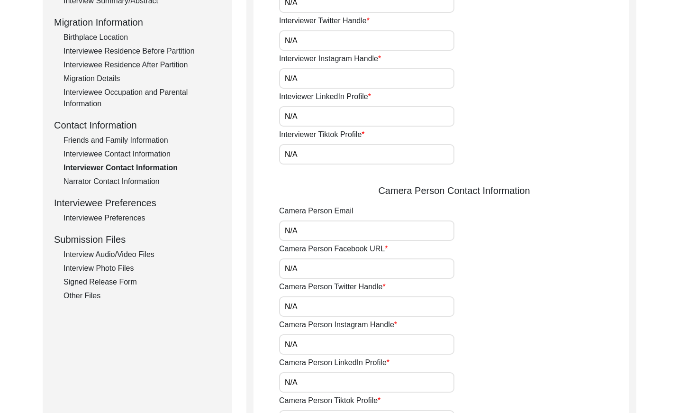
click at [141, 174] on div "Interview Information Interviewee Information Interviewer Information Narrator …" at bounding box center [137, 98] width 167 height 405
click at [141, 181] on div "Narrator Contact Information" at bounding box center [141, 181] width 157 height 11
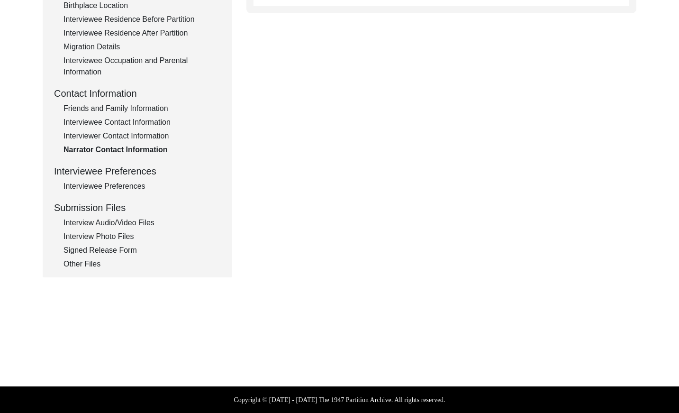
click at [139, 183] on div "Interviewee Preferences" at bounding box center [141, 186] width 157 height 11
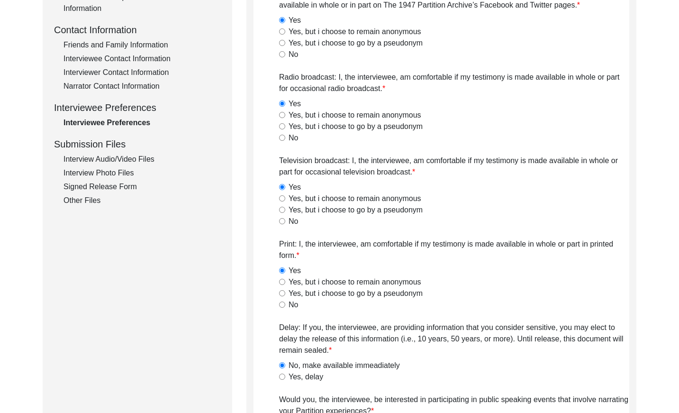
click at [145, 160] on div "Interview Audio/Video Files" at bounding box center [141, 159] width 157 height 11
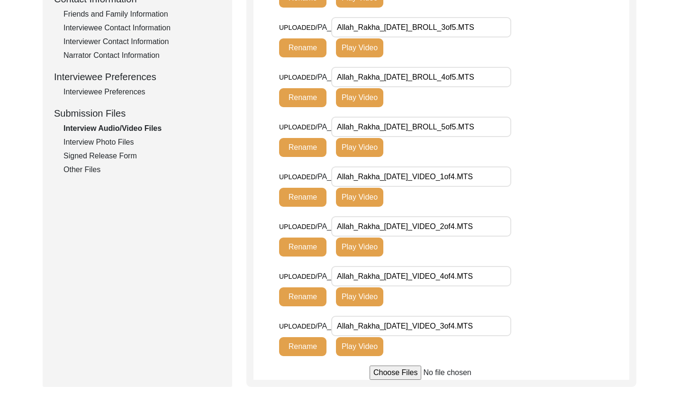
scroll to position [370, 0]
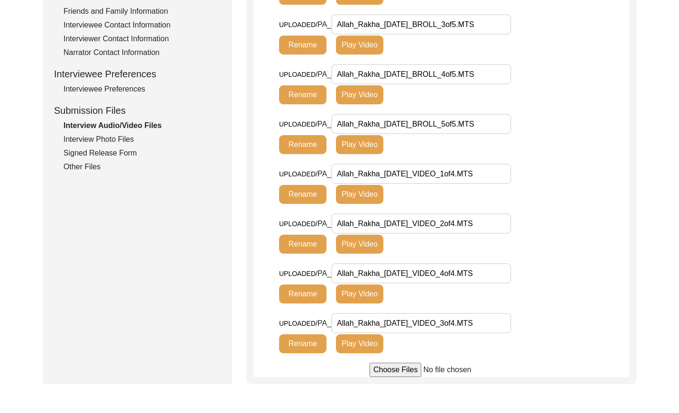
click at [121, 142] on div "Interview Photo Files" at bounding box center [141, 139] width 157 height 11
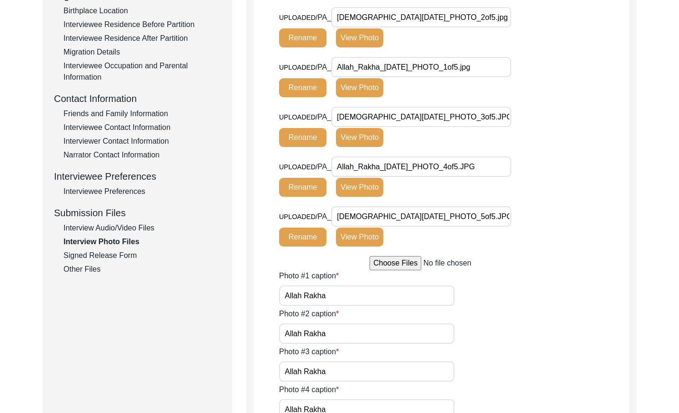
scroll to position [274, 0]
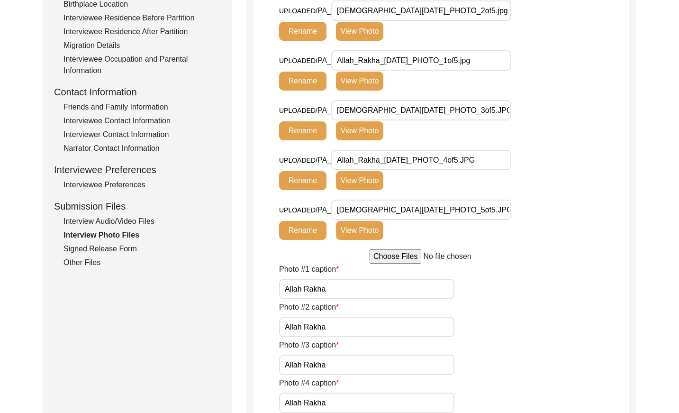
click at [117, 249] on div "Signed Release Form" at bounding box center [141, 248] width 157 height 11
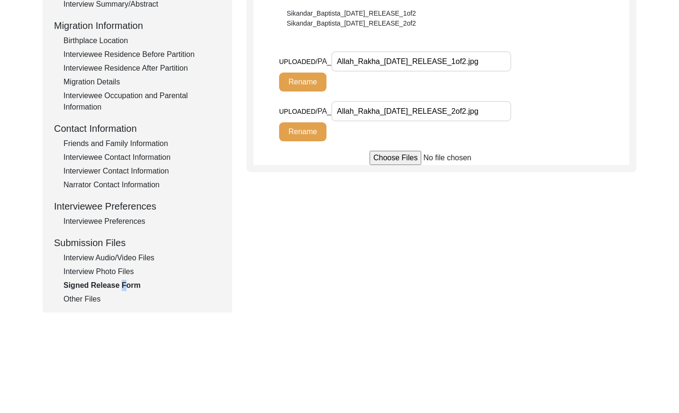
scroll to position [272, 0]
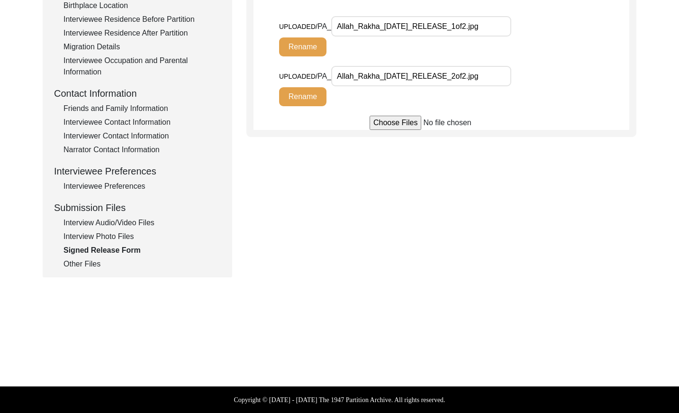
drag, startPoint x: 93, startPoint y: 265, endPoint x: 133, endPoint y: 251, distance: 41.7
click at [93, 265] on div "Other Files" at bounding box center [141, 263] width 157 height 11
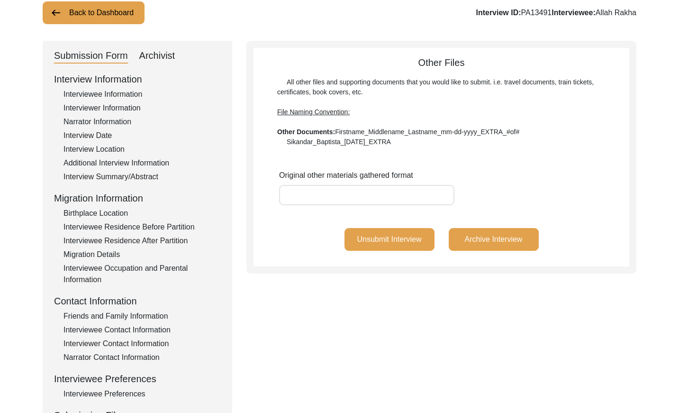
scroll to position [0, 0]
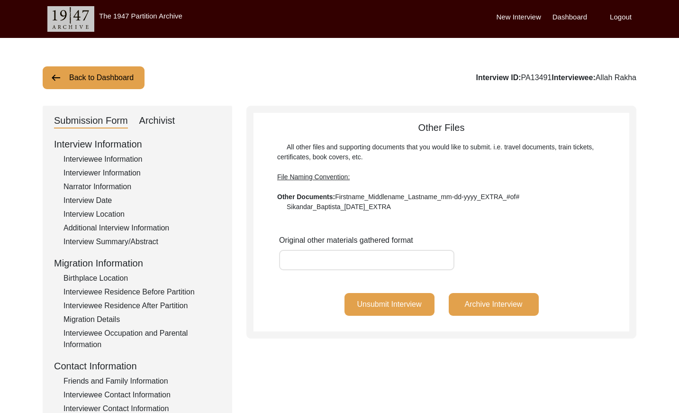
click at [95, 82] on button "Back to Dashboard" at bounding box center [94, 77] width 102 height 23
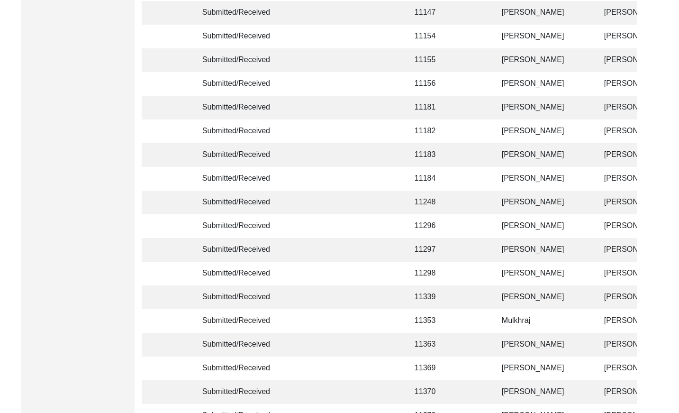
scroll to position [2239, 0]
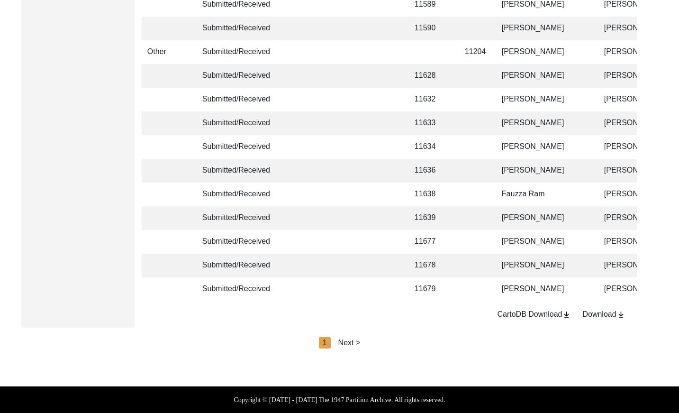
click at [347, 342] on div "Next >" at bounding box center [349, 342] width 22 height 11
click at [353, 341] on div "< Previous 2 Next >" at bounding box center [339, 342] width 85 height 11
click at [372, 344] on div "Next >" at bounding box center [371, 342] width 22 height 11
click at [377, 342] on div "Next >" at bounding box center [371, 342] width 22 height 11
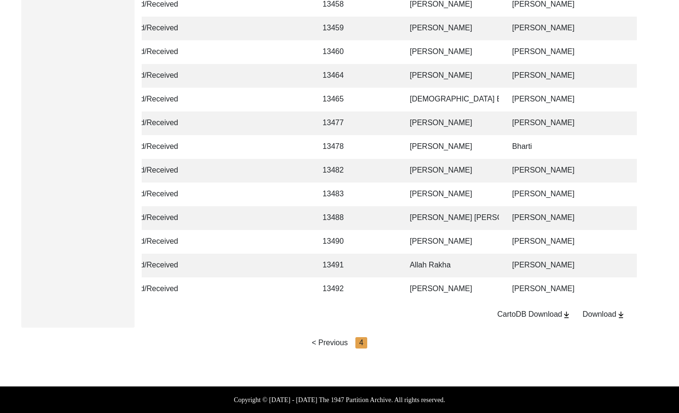
scroll to position [0, 104]
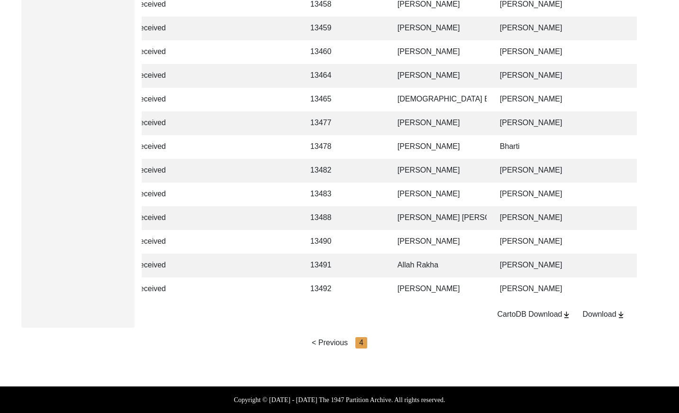
click at [553, 280] on td "[PERSON_NAME]" at bounding box center [577, 289] width 166 height 24
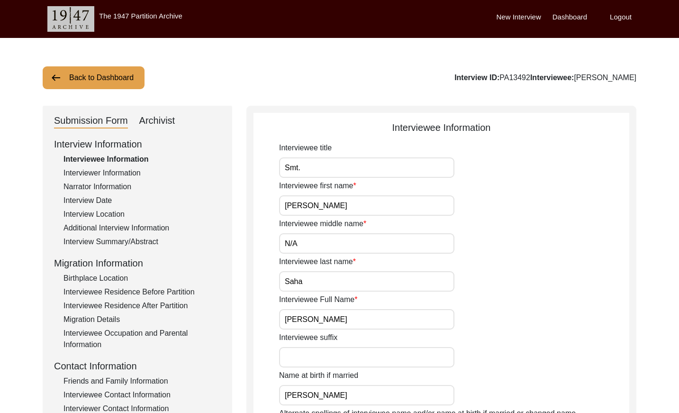
click at [99, 172] on div "Interviewer Information" at bounding box center [141, 172] width 157 height 11
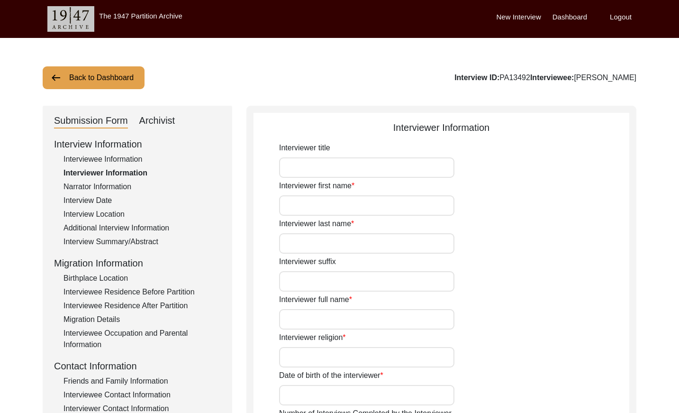
type input "Ms."
type input "[PERSON_NAME]"
type input "[DEMOGRAPHIC_DATA]"
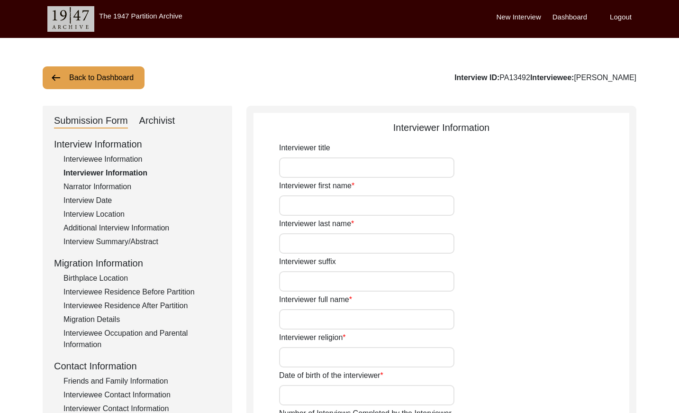
type input "[DATE]"
type input "[GEOGRAPHIC_DATA], [GEOGRAPHIC_DATA], [GEOGRAPHIC_DATA]"
type input "Student"
type textarea "The interviewer is currently a 4th year undergraduate student studying History …"
type input "Bangla"
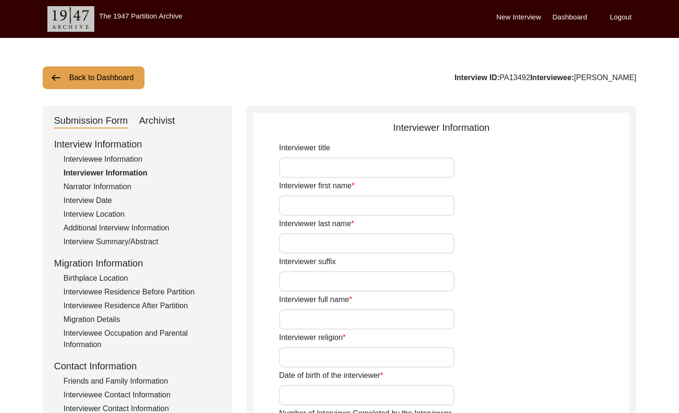
type textarea "The interviewee is the grandmother of the interviewer."
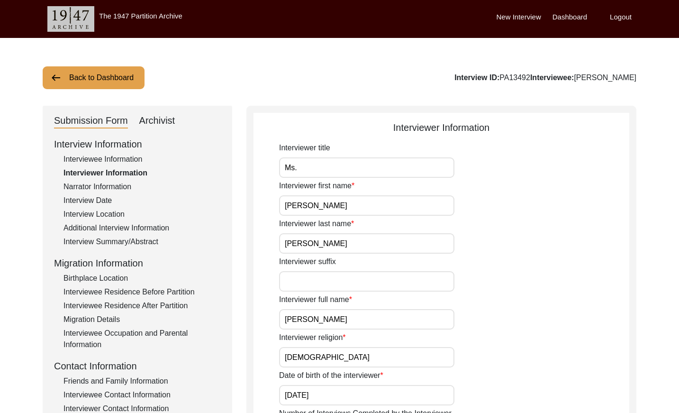
drag, startPoint x: 545, startPoint y: 77, endPoint x: 516, endPoint y: 76, distance: 29.4
click at [516, 76] on div "Interview ID: PA13492 Interviewee: [PERSON_NAME]" at bounding box center [545, 77] width 182 height 11
copy div "PA13492"
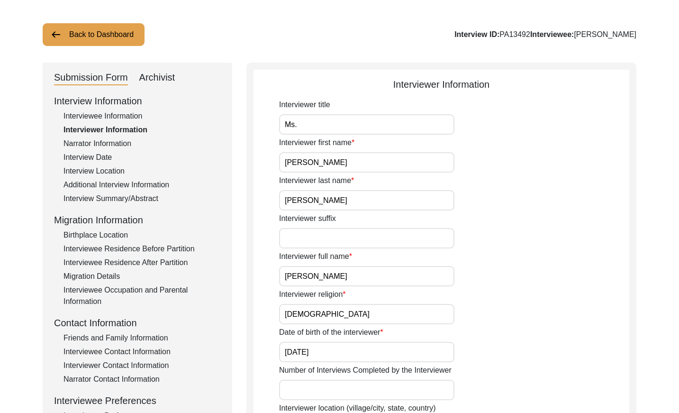
scroll to position [5, 0]
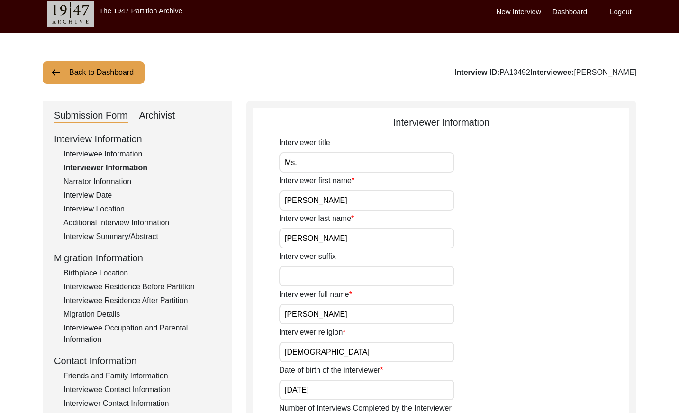
click at [117, 152] on div "Interviewee Information" at bounding box center [141, 153] width 157 height 11
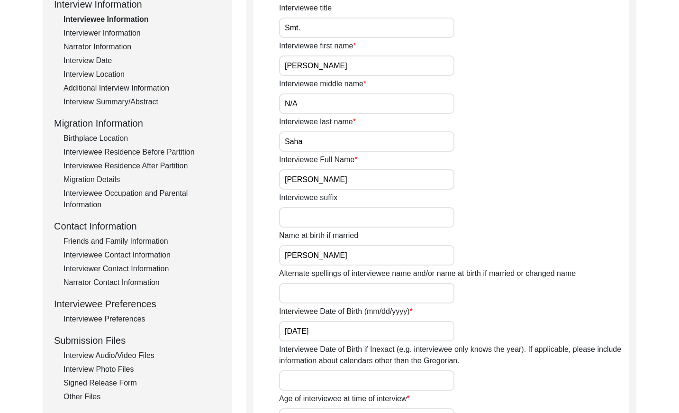
scroll to position [53, 0]
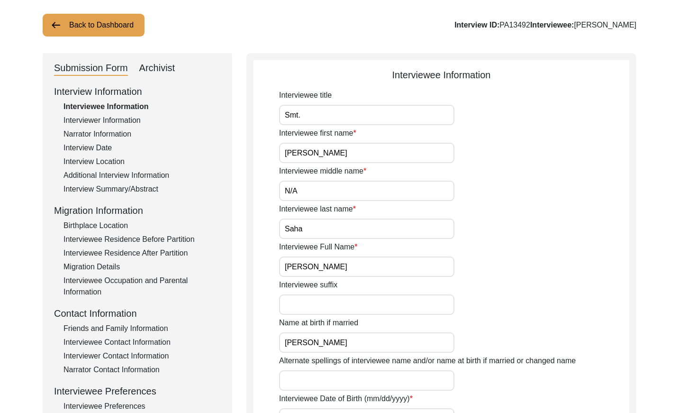
click at [128, 120] on div "Interviewer Information" at bounding box center [141, 120] width 157 height 11
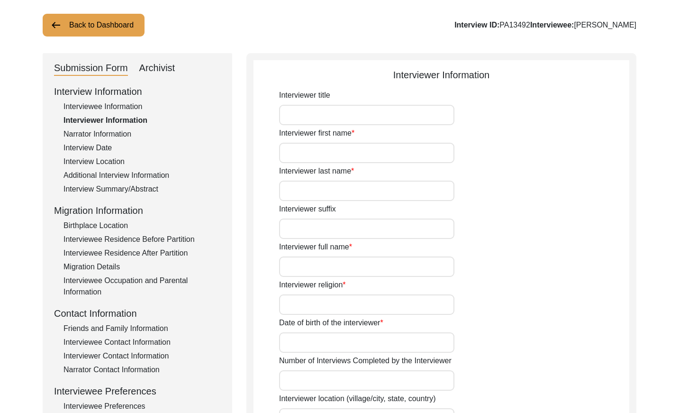
type input "Ms."
type input "[PERSON_NAME]"
type input "[DEMOGRAPHIC_DATA]"
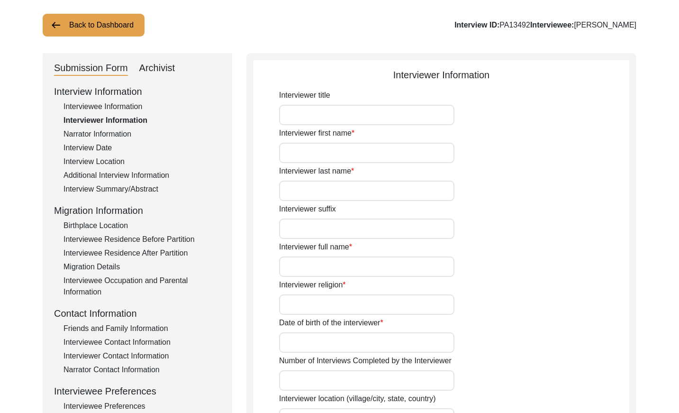
type input "[DATE]"
type input "[GEOGRAPHIC_DATA], [GEOGRAPHIC_DATA], [GEOGRAPHIC_DATA]"
type input "Student"
type textarea "The interviewer is currently a 4th year undergraduate student studying History …"
type input "Bangla"
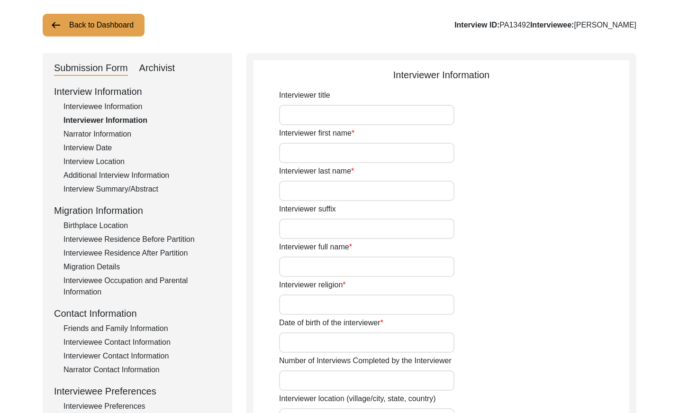
type textarea "The interviewee is the grandmother of the interviewer."
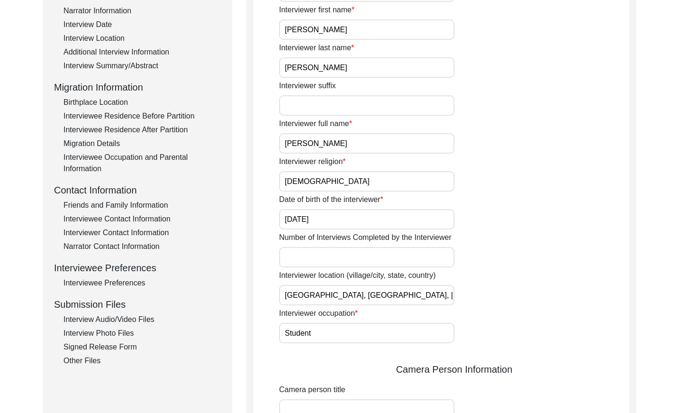
scroll to position [61, 0]
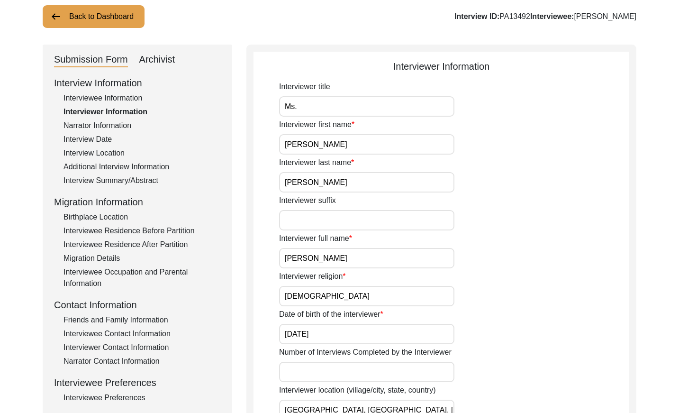
click at [114, 120] on div "Narrator Information" at bounding box center [141, 125] width 157 height 11
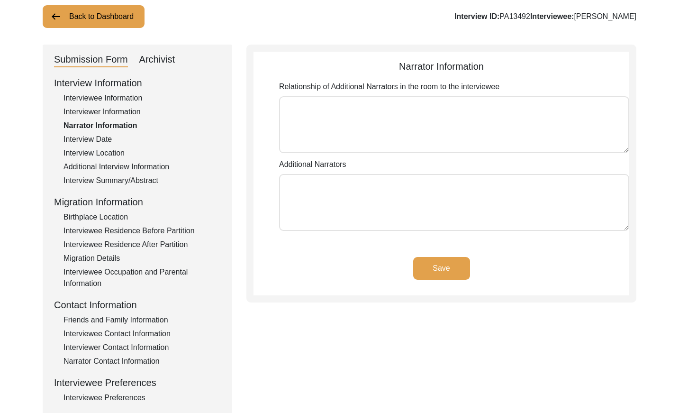
click at [100, 141] on div "Interview Date" at bounding box center [141, 139] width 157 height 11
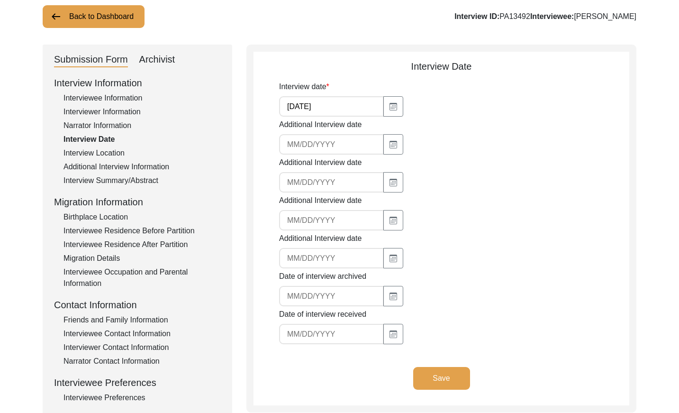
click at [119, 154] on div "Interview Location" at bounding box center [141, 152] width 157 height 11
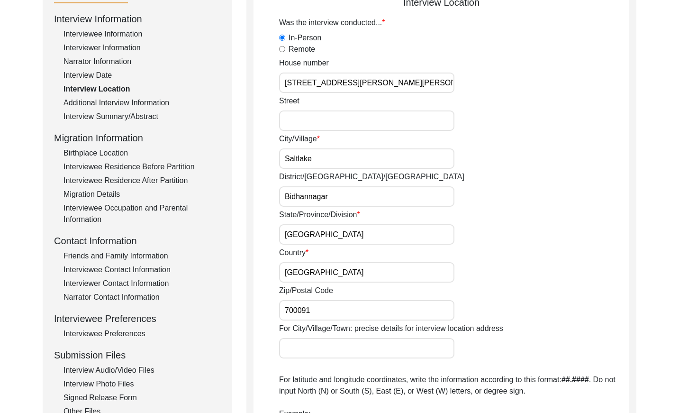
scroll to position [120, 0]
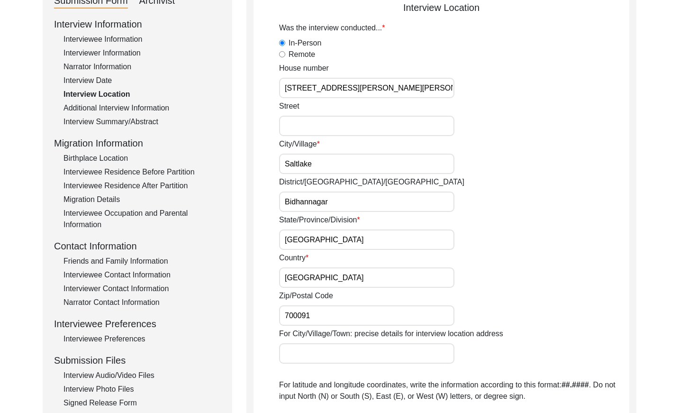
click at [140, 109] on div "Additional Interview Information" at bounding box center [141, 107] width 157 height 11
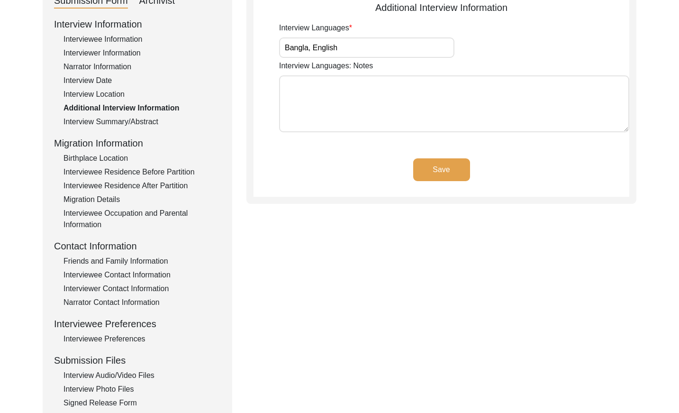
scroll to position [107, 0]
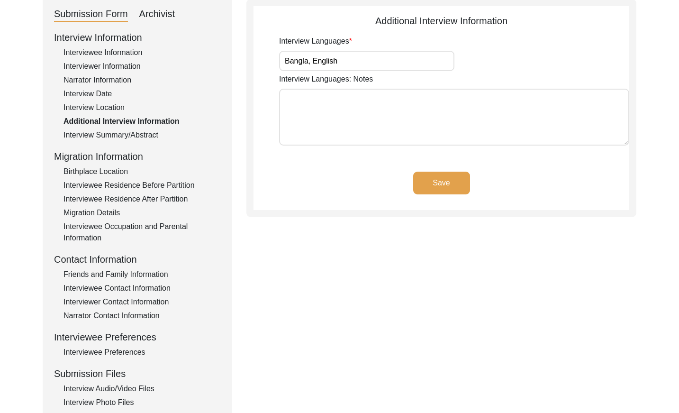
drag, startPoint x: 127, startPoint y: 131, endPoint x: 135, endPoint y: 136, distance: 9.8
click at [127, 131] on div "Interview Summary/Abstract" at bounding box center [141, 134] width 157 height 11
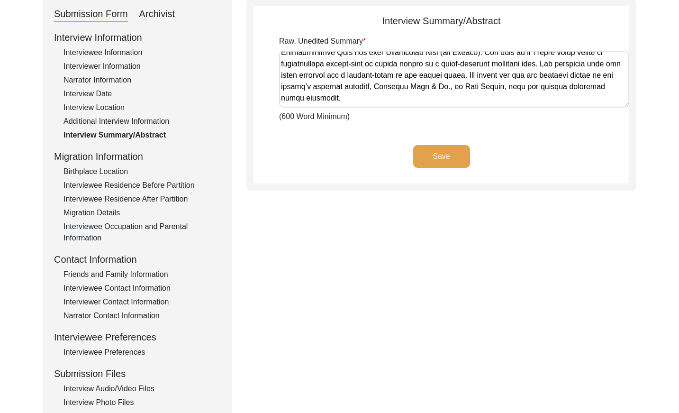
scroll to position [18, 0]
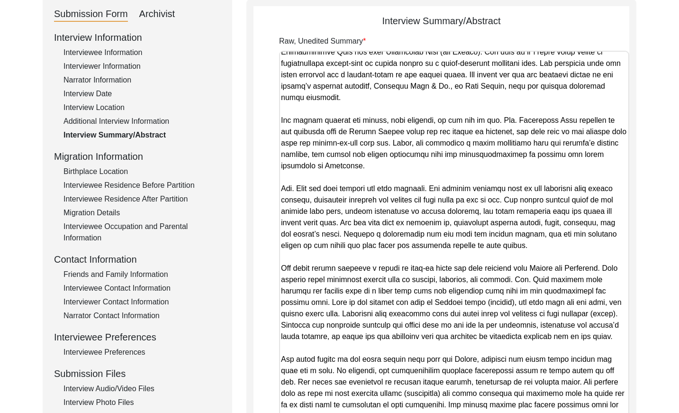
drag, startPoint x: 624, startPoint y: 113, endPoint x: 568, endPoint y: 443, distance: 335.0
click at [568, 412] on html "The 1947 Partition Archive New Interview Dashboard Logout Back to Dashboard Int…" at bounding box center [339, 278] width 679 height 771
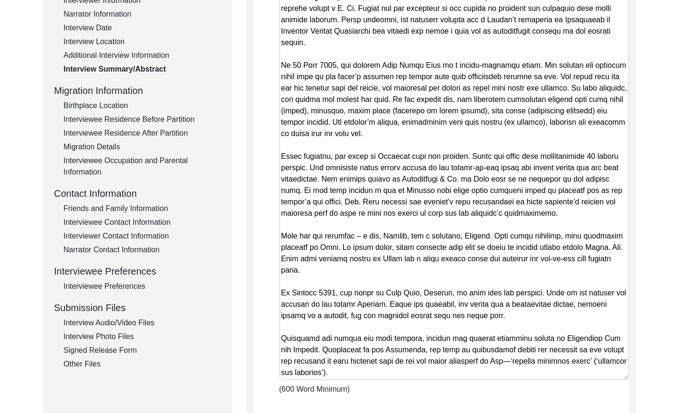
scroll to position [143, 0]
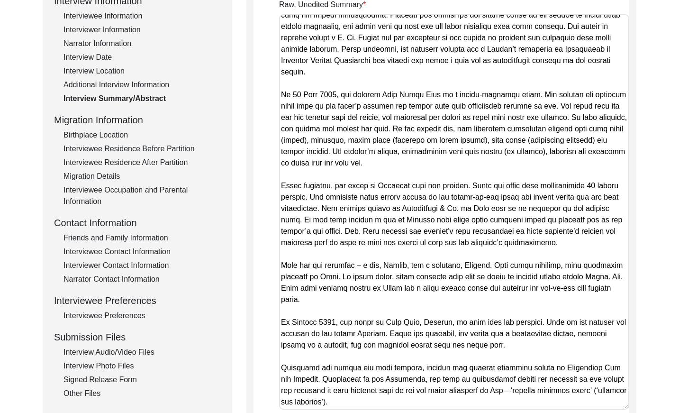
click at [107, 134] on div "Birthplace Location" at bounding box center [141, 134] width 157 height 11
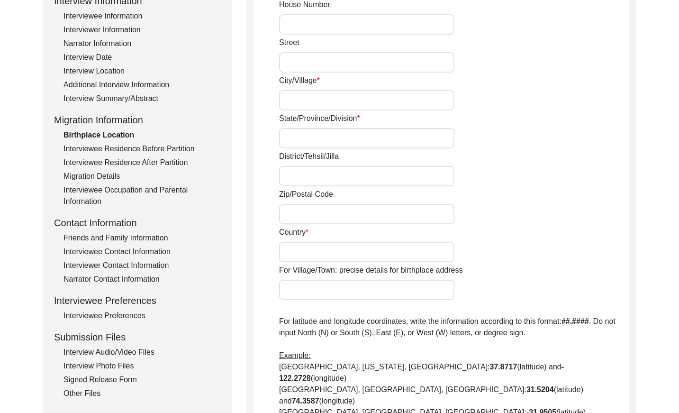
type input "35"
type input "[PERSON_NAME][GEOGRAPHIC_DATA]"
type input "[GEOGRAPHIC_DATA]"
type input "700007"
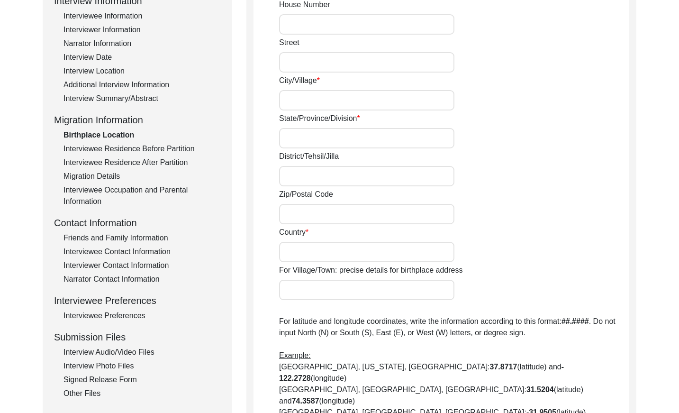
type input "[GEOGRAPHIC_DATA]"
type input "[GEOGRAPHIC_DATA], [GEOGRAPHIC_DATA], [GEOGRAPHIC_DATA]"
type input "22.58576231155508"
type input "88.36096528257873"
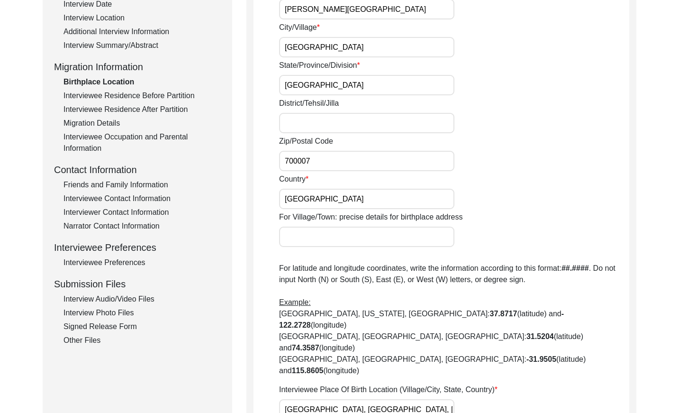
click at [166, 96] on div "Interviewee Residence Before Partition" at bounding box center [141, 95] width 157 height 11
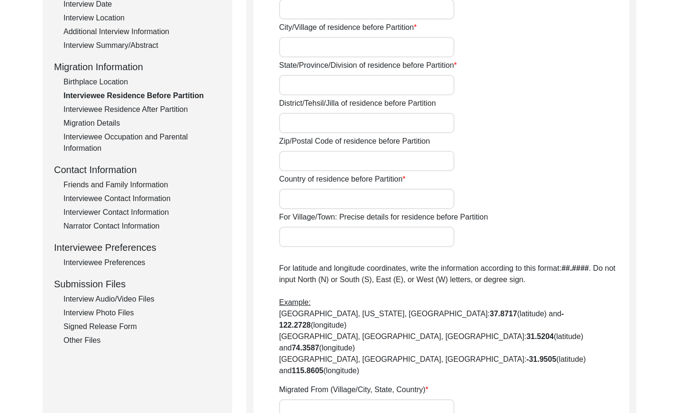
type input "35"
type input "[PERSON_NAME][GEOGRAPHIC_DATA]"
type input "[GEOGRAPHIC_DATA]"
type input "700007"
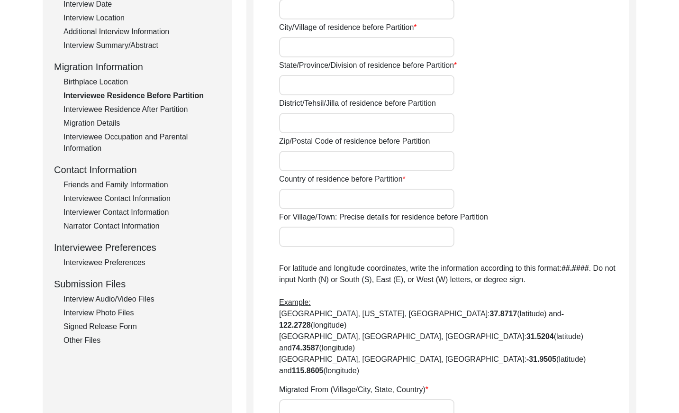
type input "[GEOGRAPHIC_DATA]"
type input "[GEOGRAPHIC_DATA], [GEOGRAPHIC_DATA], [GEOGRAPHIC_DATA]"
type input "22.58576231155508"
type input "88.36096528257873"
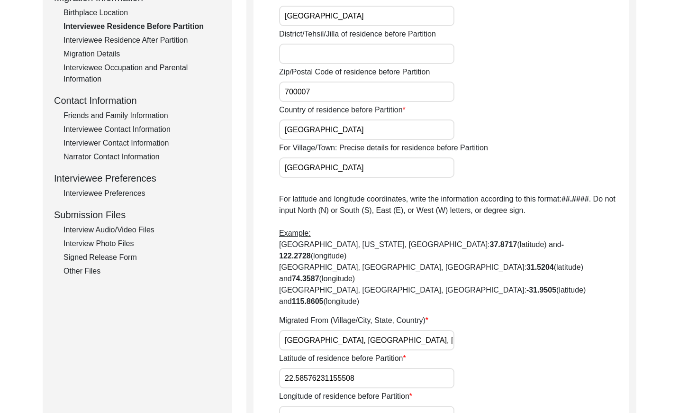
scroll to position [208, 0]
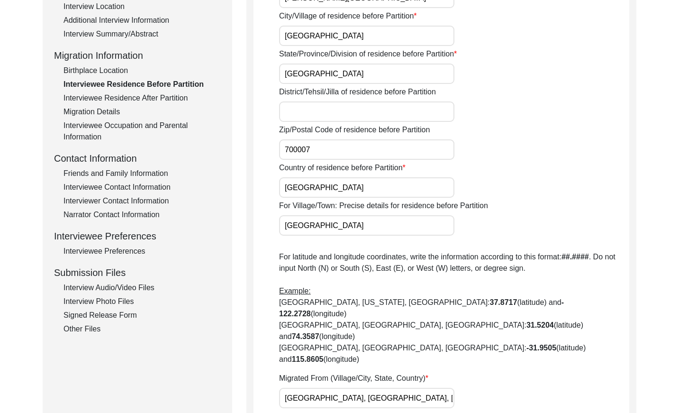
click at [173, 103] on div "Interviewee Residence After Partition" at bounding box center [141, 97] width 157 height 11
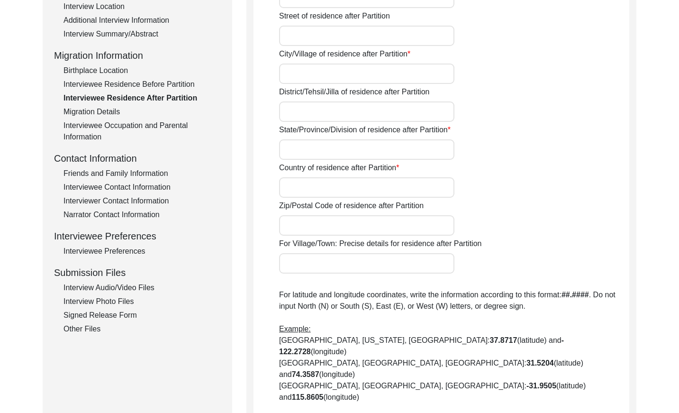
type input "No"
type input "35"
type input "[PERSON_NAME][GEOGRAPHIC_DATA]"
type input "[GEOGRAPHIC_DATA]"
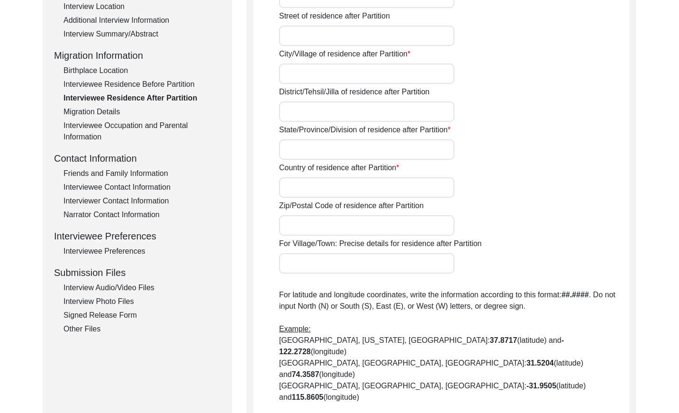
type input "[GEOGRAPHIC_DATA]"
type input "700007"
type input "[GEOGRAPHIC_DATA]"
type input "22.58576231155508"
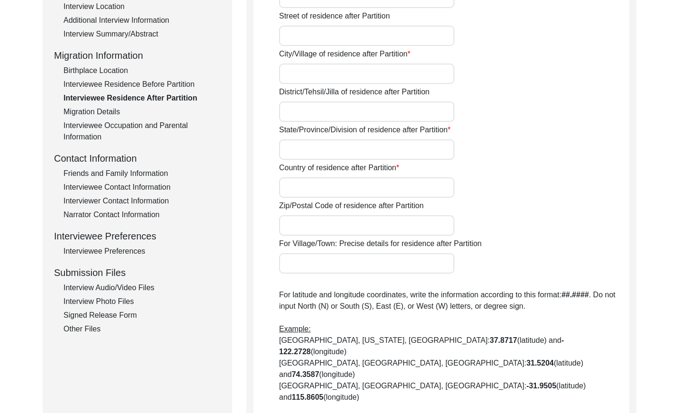
type input "88.36096528257873"
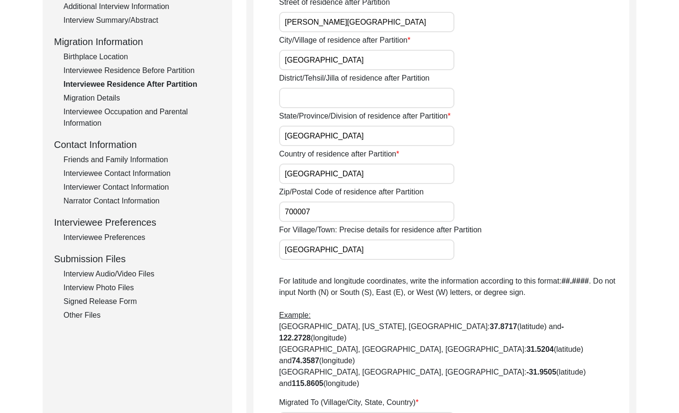
scroll to position [220, 0]
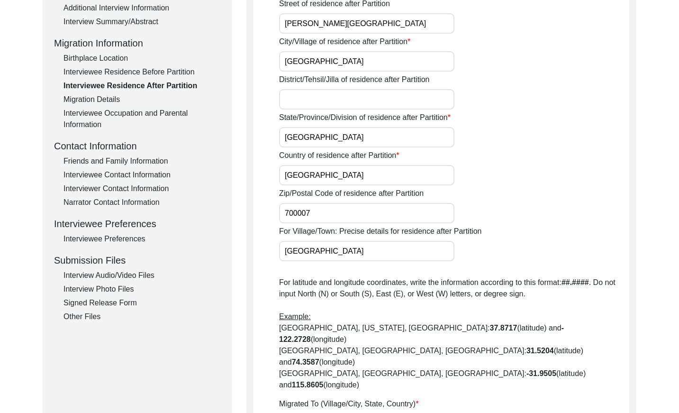
click at [112, 103] on div "Migration Details" at bounding box center [141, 99] width 157 height 11
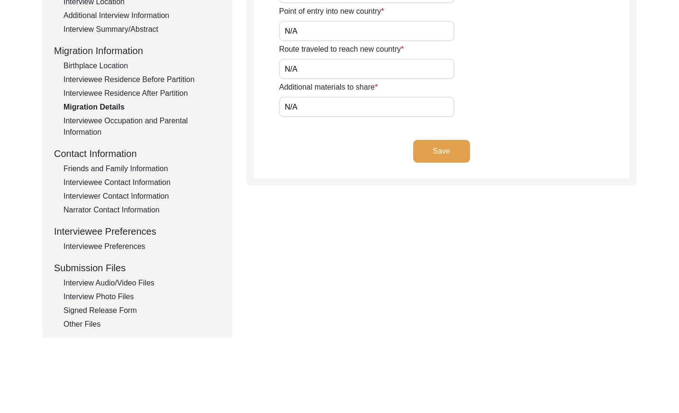
scroll to position [217, 0]
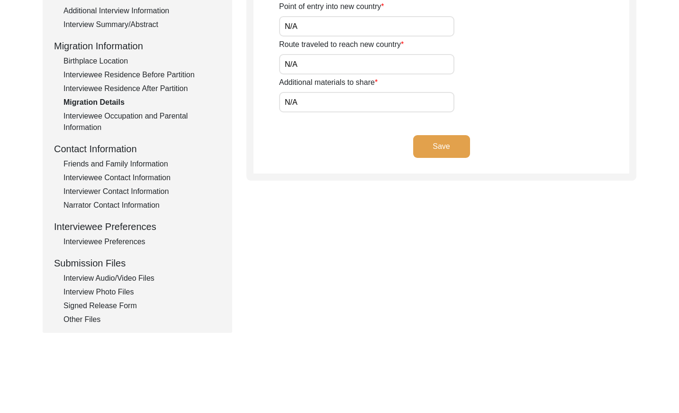
click at [150, 115] on div "Interviewee Occupation and Parental Information" at bounding box center [141, 121] width 157 height 23
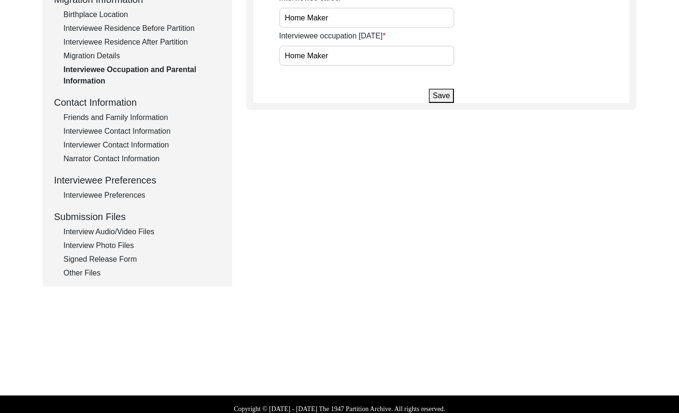
scroll to position [266, 0]
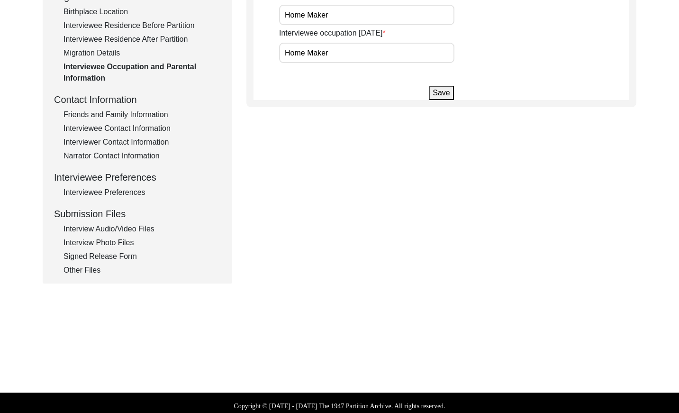
click at [152, 115] on div "Friends and Family Information" at bounding box center [141, 114] width 157 height 11
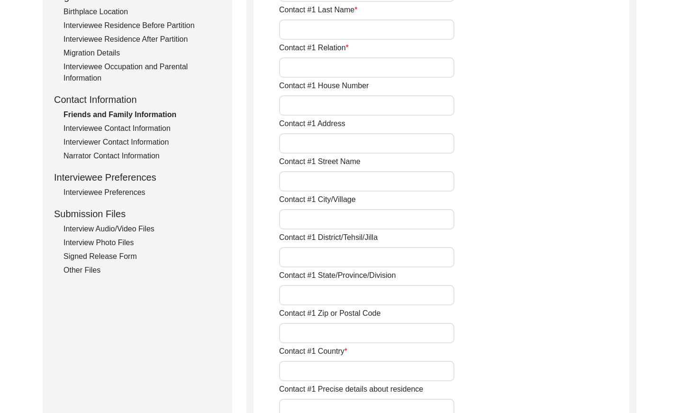
type input "[PERSON_NAME]"
type input "Saha"
type input "Daughter"
type input "C-10"
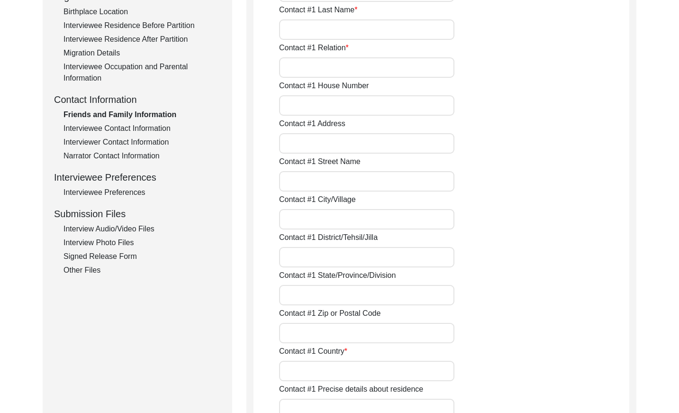
type input "[PERSON_NAME], [PERSON_NAME], [GEOGRAPHIC_DATA], [GEOGRAPHIC_DATA]"
type input "[PERSON_NAME], [GEOGRAPHIC_DATA], [GEOGRAPHIC_DATA]"
type input "Saltlake"
type input "Bidhannagar"
type input "[GEOGRAPHIC_DATA]"
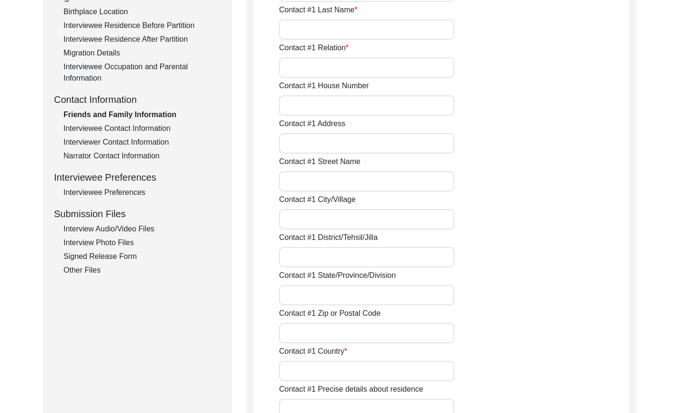
type input "700091"
type input "[GEOGRAPHIC_DATA]"
type input "[PHONE_NUMBER]"
type input "[EMAIL_ADDRESS][DOMAIN_NAME]"
type input "[PERSON_NAME]"
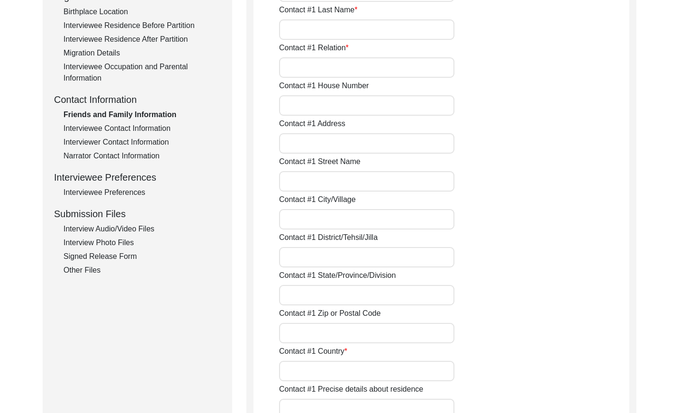
type input "Suman"
type input "[PERSON_NAME]"
type input "Son-in-law"
type input "C-10"
type input "[PERSON_NAME], [PERSON_NAME], [GEOGRAPHIC_DATA], [GEOGRAPHIC_DATA]"
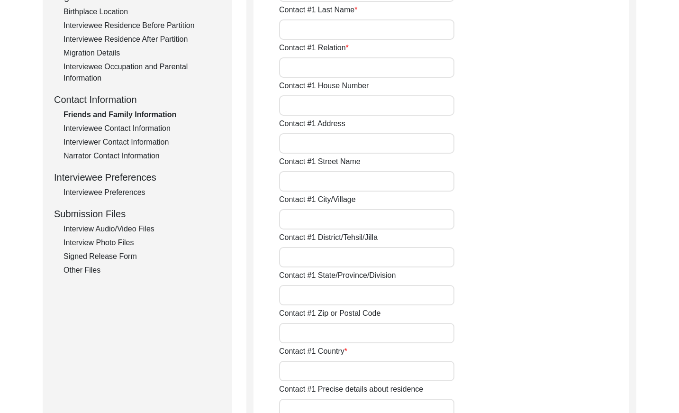
type input "[PERSON_NAME], [GEOGRAPHIC_DATA], [GEOGRAPHIC_DATA]"
type input "Saltlake"
type input "Bidhannagar"
type input "[GEOGRAPHIC_DATA]"
type input "700091"
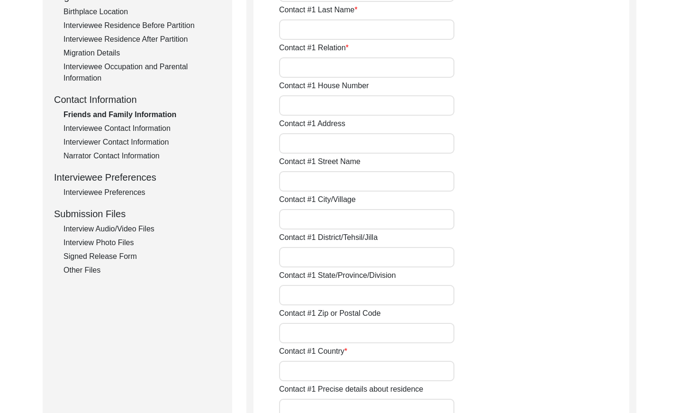
type input "[GEOGRAPHIC_DATA]"
type input "[PHONE_NUMBER]"
type input "[EMAIL_ADDRESS][DOMAIN_NAME]"
type input "[PERSON_NAME]"
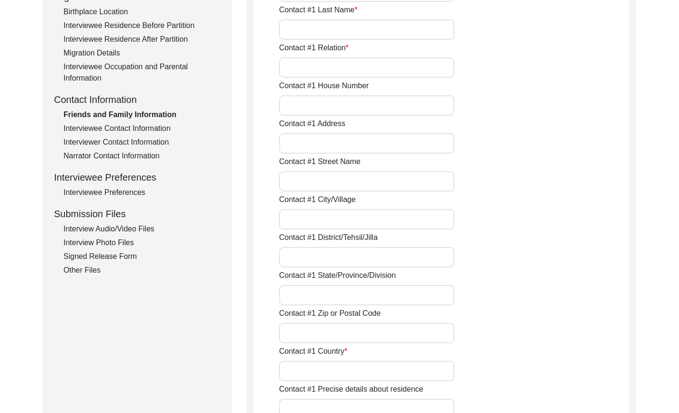
type input "Saha"
type input "Son"
type input "B1 - 802"
type input "Tuscan Estate, Survey no. [STREET_ADDRESS]"
type input "Mundhwa-[GEOGRAPHIC_DATA]"
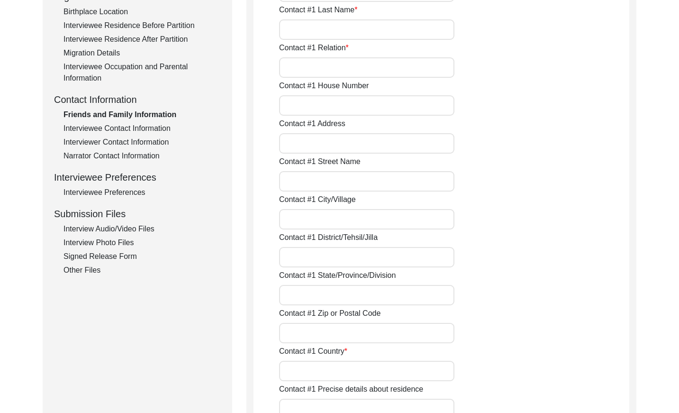
type input "Pune"
type input "[GEOGRAPHIC_DATA]"
type input "411014"
type input "[GEOGRAPHIC_DATA]"
type input "9830775803"
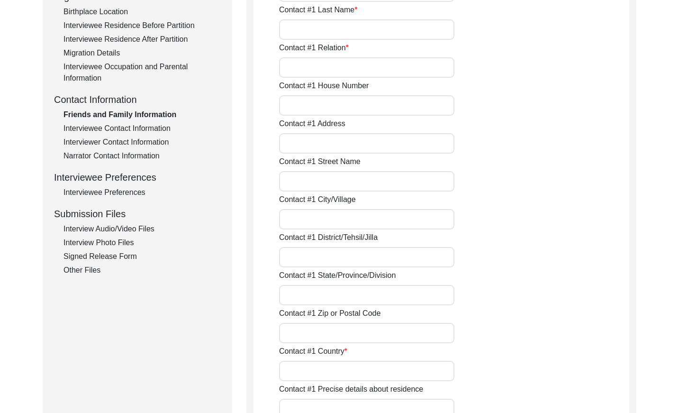
type input "[EMAIL_ADDRESS][DOMAIN_NAME]"
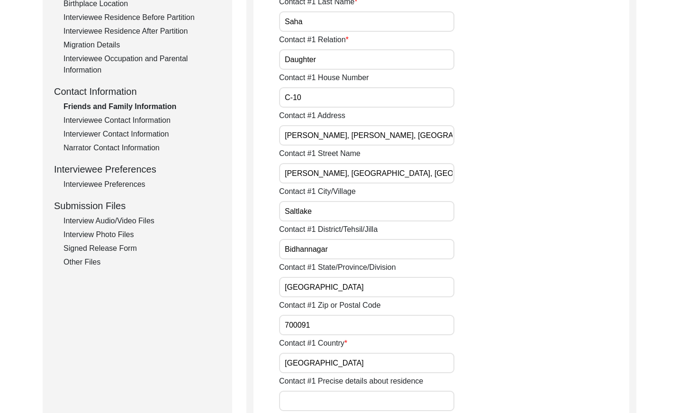
scroll to position [270, 0]
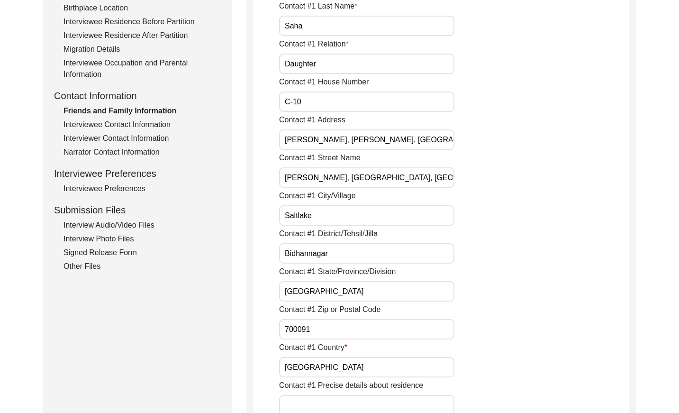
click at [147, 120] on div "Interviewee Contact Information" at bounding box center [141, 124] width 157 height 11
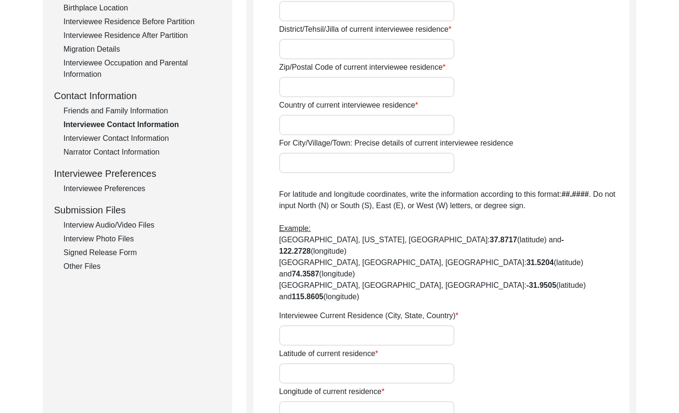
type input "[STREET_ADDRESS][PERSON_NAME][PERSON_NAME]"
type input "Saltlake"
type input "[GEOGRAPHIC_DATA]"
type input "Bidhannagar"
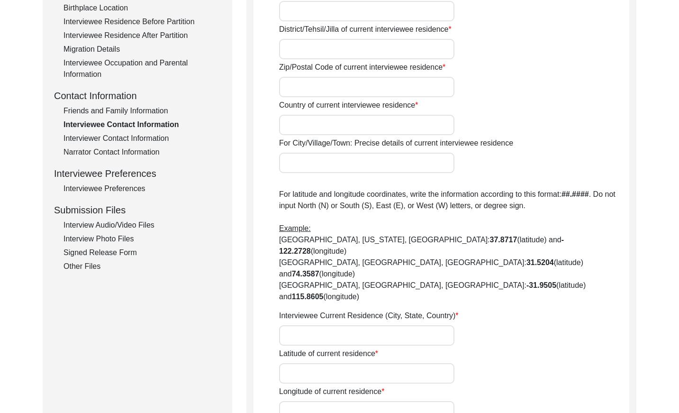
type input "700091"
type input "[GEOGRAPHIC_DATA]"
type input "22.582332150650867"
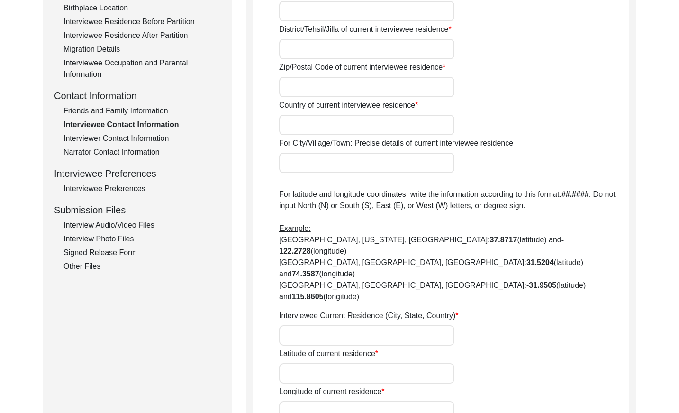
type input "88.4224115841603"
type input "[PHONE_NUMBER]"
type input "[EMAIL_ADDRESS][DOMAIN_NAME]"
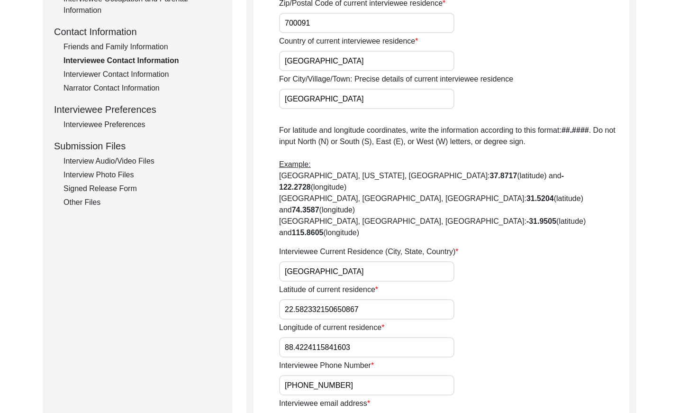
scroll to position [348, 0]
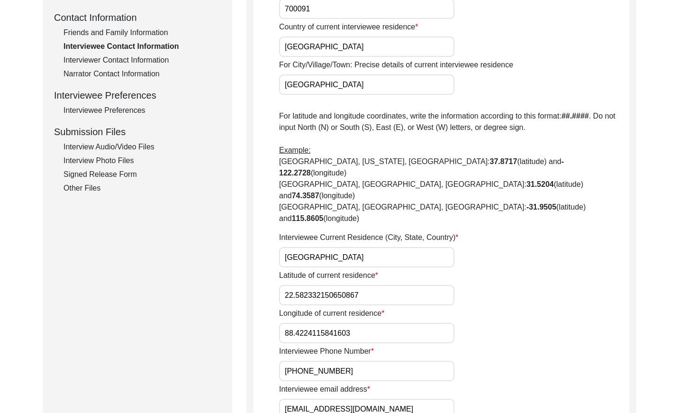
click at [160, 60] on div "Interviewer Contact Information" at bounding box center [141, 59] width 157 height 11
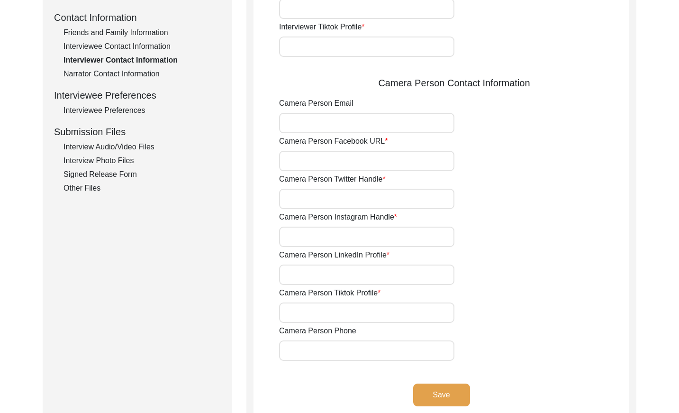
type input "[PHONE_NUMBER]"
type input "[EMAIL_ADDRESS][DOMAIN_NAME]"
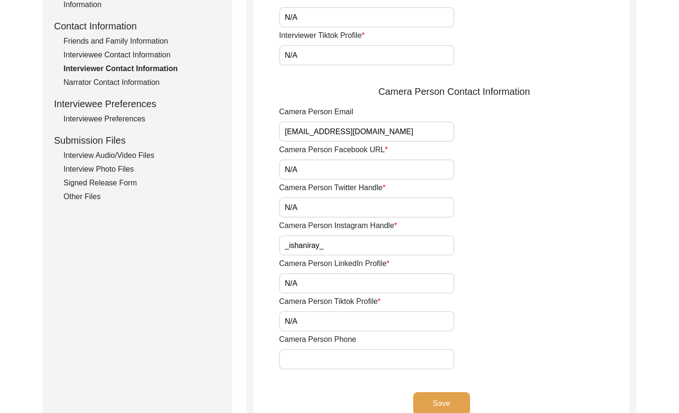
click at [144, 80] on div "Narrator Contact Information" at bounding box center [141, 82] width 157 height 11
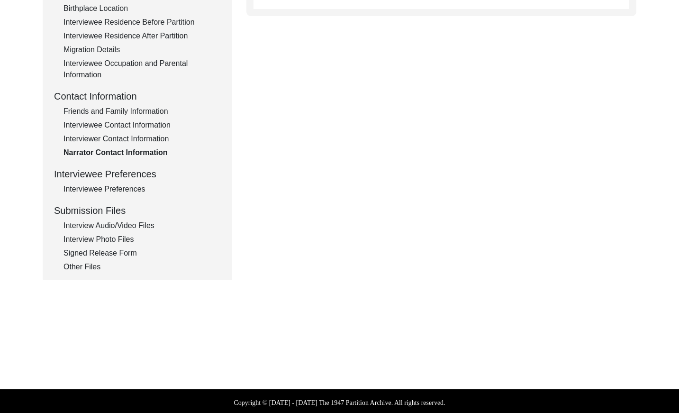
scroll to position [272, 0]
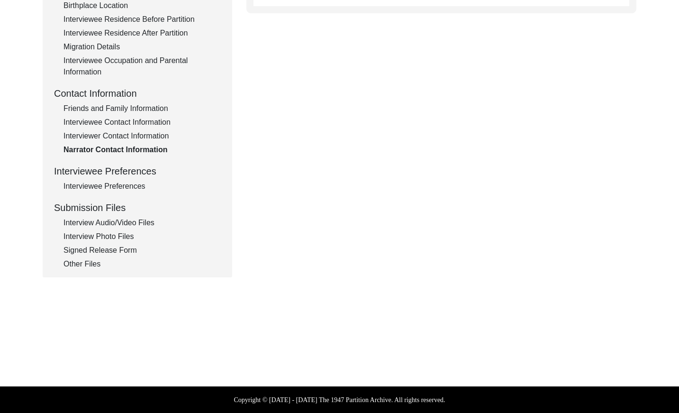
click at [119, 190] on div "Interviewee Preferences" at bounding box center [141, 186] width 157 height 11
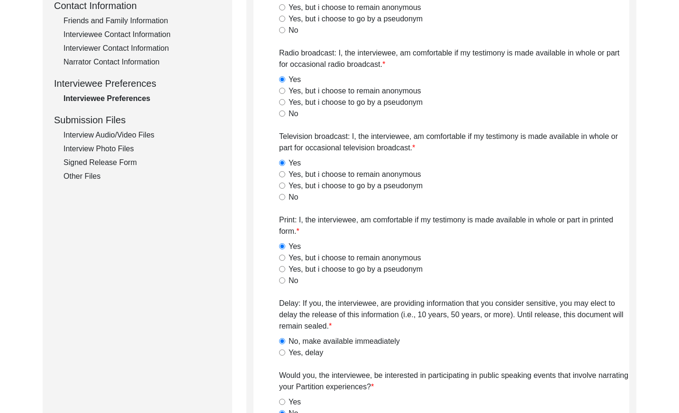
scroll to position [308, 0]
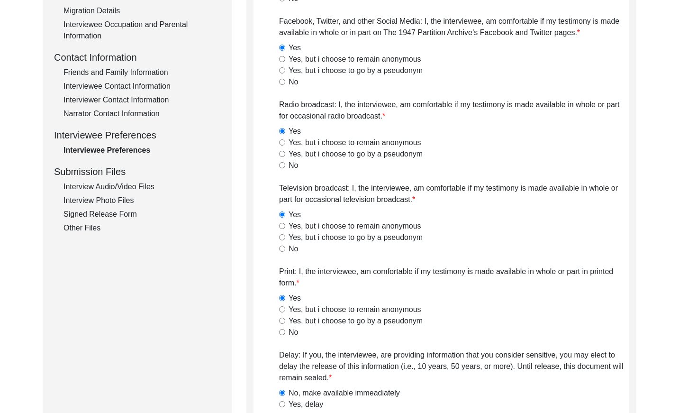
click at [114, 185] on div "Interview Audio/Video Files" at bounding box center [141, 186] width 157 height 11
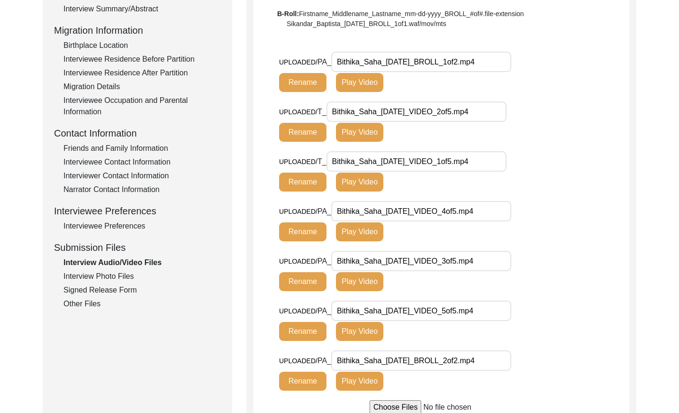
scroll to position [206, 0]
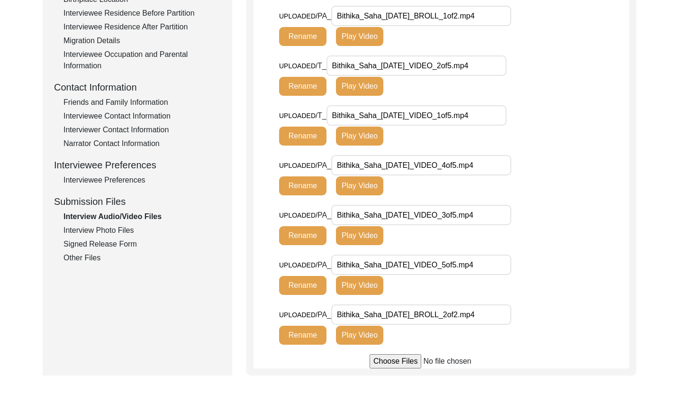
drag, startPoint x: 102, startPoint y: 231, endPoint x: 111, endPoint y: 227, distance: 9.6
click at [103, 230] on div "Interview Photo Files" at bounding box center [141, 230] width 157 height 11
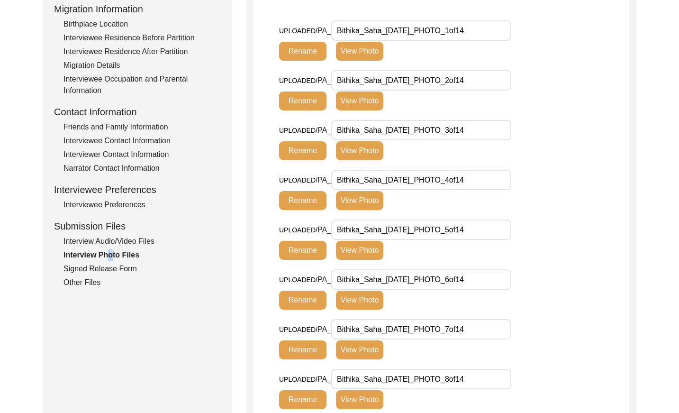
scroll to position [265, 0]
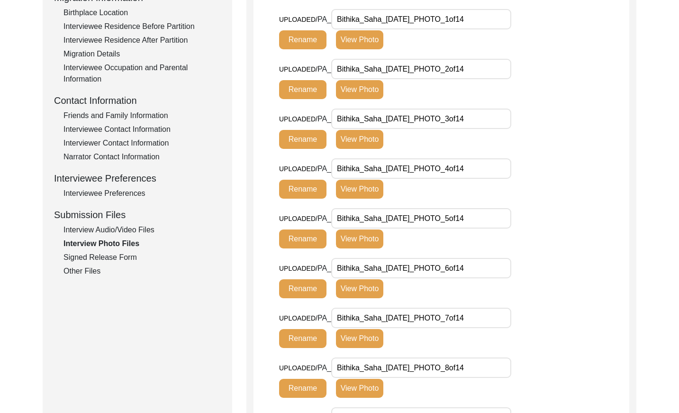
click at [135, 253] on div "Signed Release Form" at bounding box center [141, 257] width 157 height 11
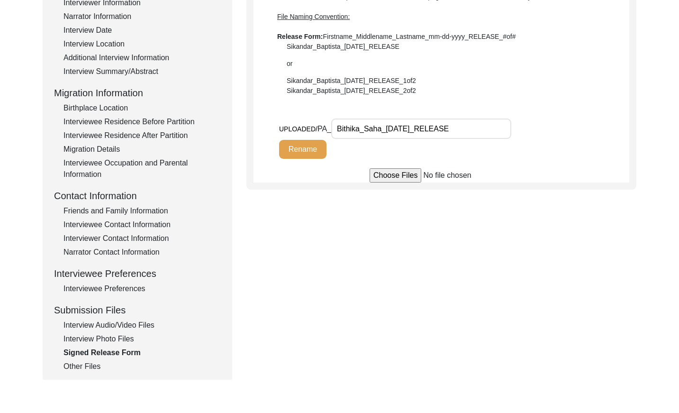
scroll to position [201, 0]
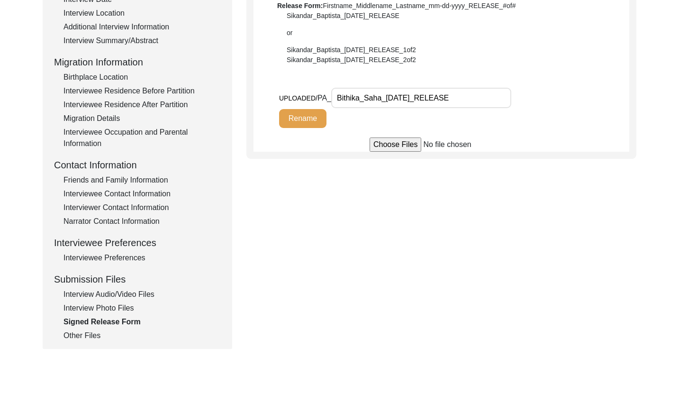
click at [91, 342] on div "Submission Form Archivist Interview Information Interviewee Information Intervi…" at bounding box center [138, 127] width 190 height 444
click at [91, 336] on div "Other Files" at bounding box center [141, 334] width 157 height 11
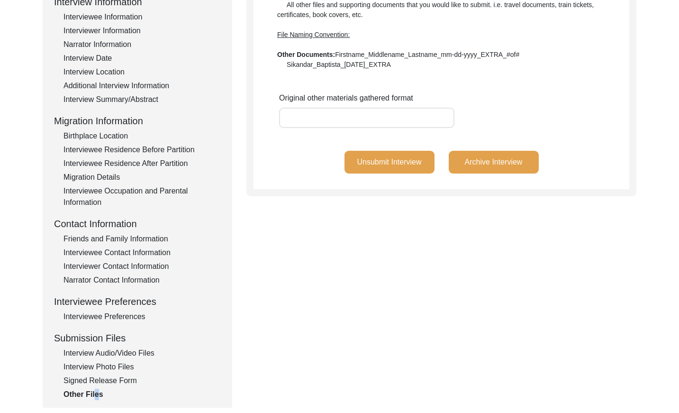
scroll to position [136, 0]
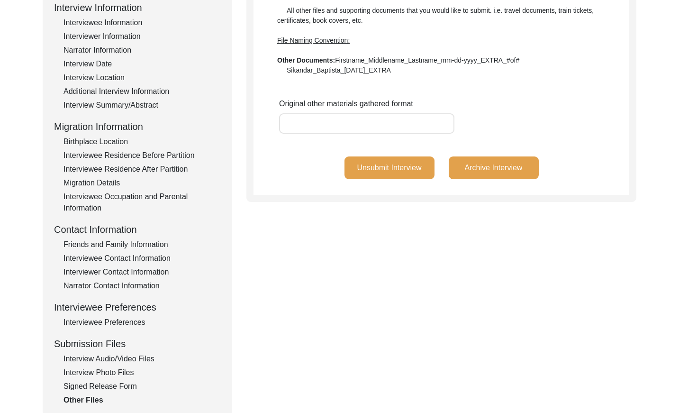
click at [135, 358] on div "Interview Audio/Video Files" at bounding box center [141, 358] width 157 height 11
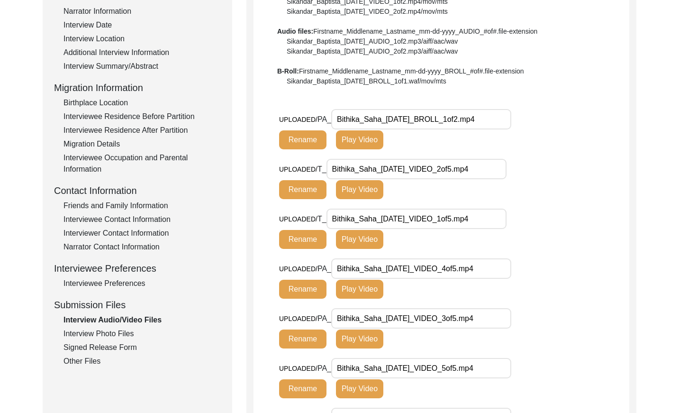
scroll to position [176, 0]
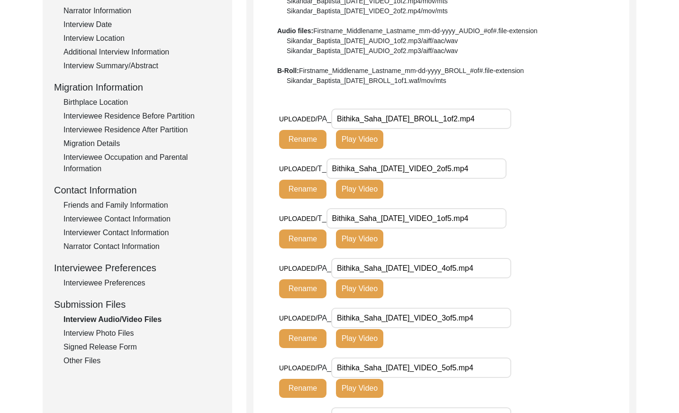
click at [372, 185] on button "Play Video" at bounding box center [359, 189] width 47 height 19
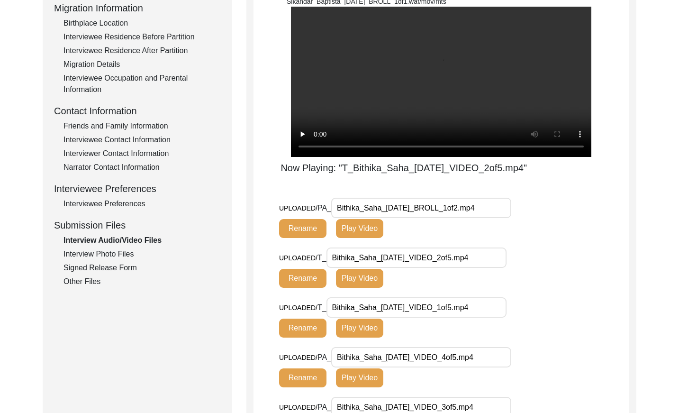
scroll to position [260, 0]
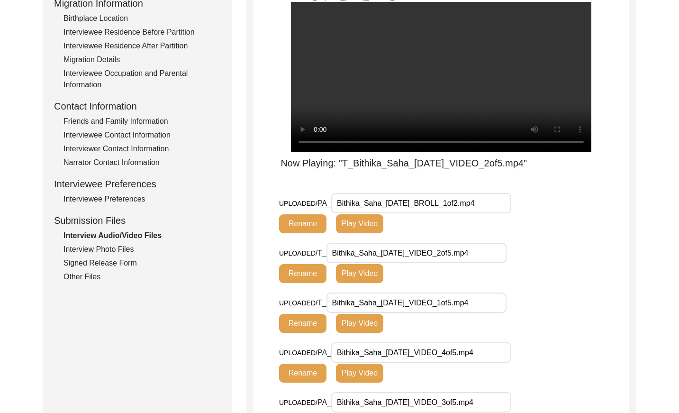
click at [351, 330] on button "Play Video" at bounding box center [359, 323] width 47 height 19
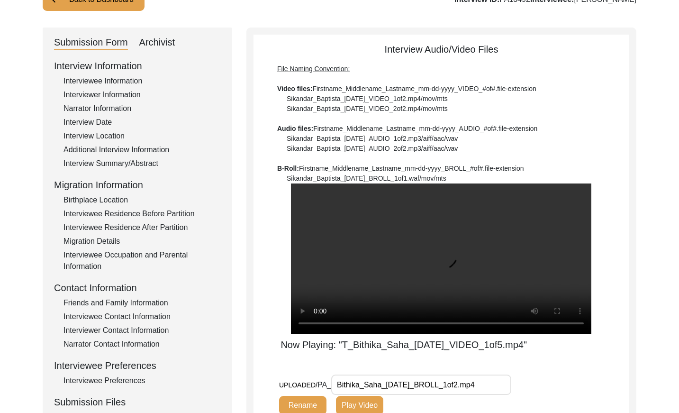
scroll to position [70, 0]
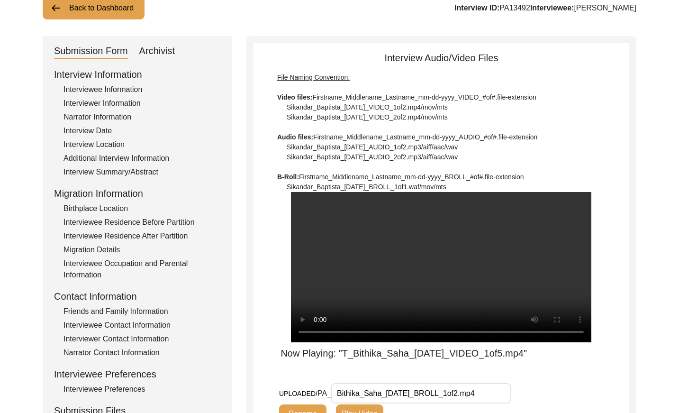
click at [119, 98] on div "Interviewer Information" at bounding box center [141, 103] width 157 height 11
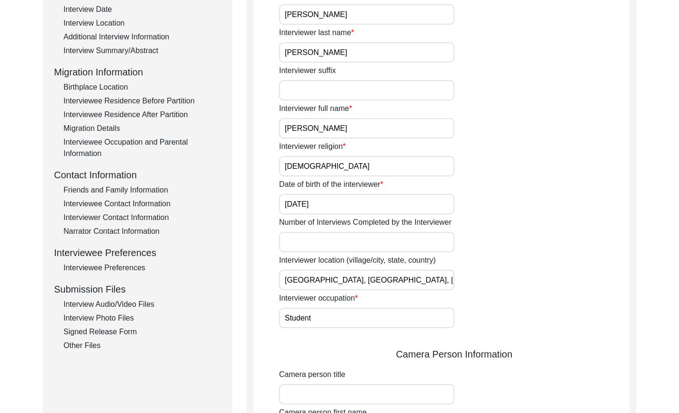
scroll to position [192, 0]
click at [156, 185] on div "Friends and Family Information" at bounding box center [141, 188] width 157 height 11
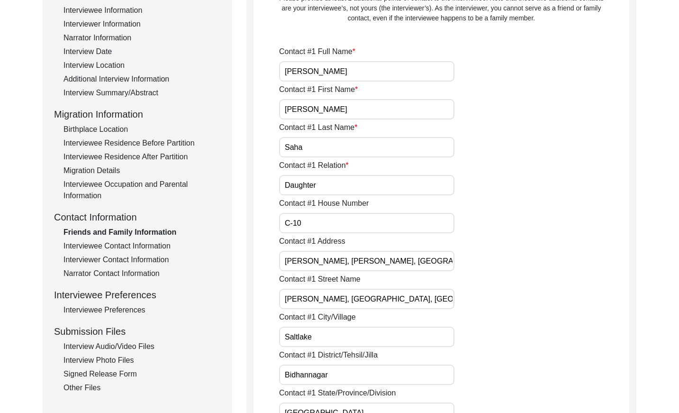
scroll to position [140, 0]
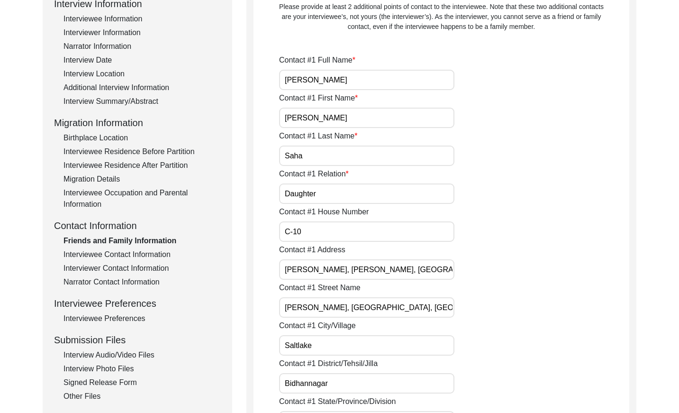
click at [135, 93] on div "Interview Information Interviewee Information Interviewer Information Narrator …" at bounding box center [137, 199] width 167 height 405
click at [137, 100] on div "Interview Summary/Abstract" at bounding box center [141, 101] width 157 height 11
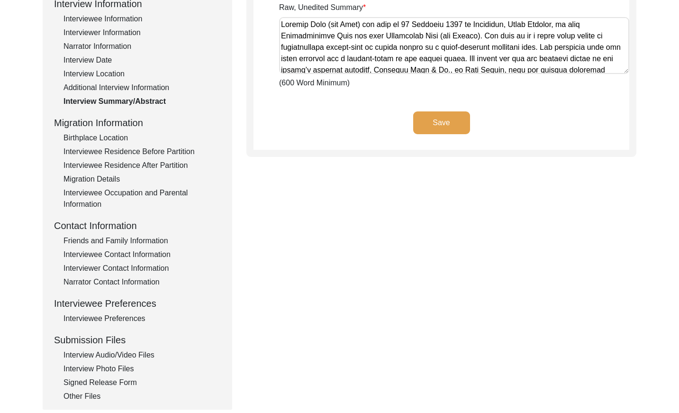
click at [109, 138] on div "Birthplace Location" at bounding box center [141, 137] width 157 height 11
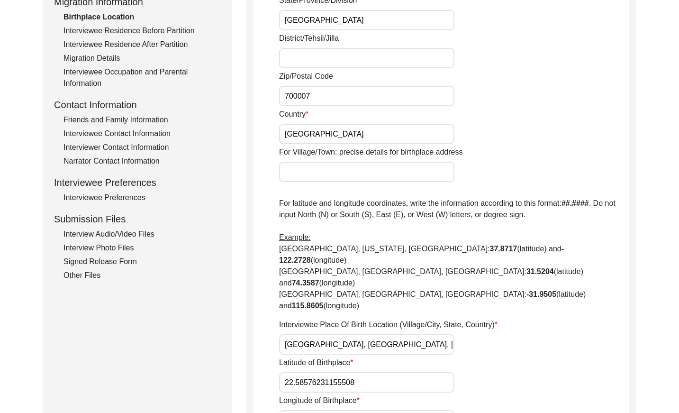
scroll to position [260, 0]
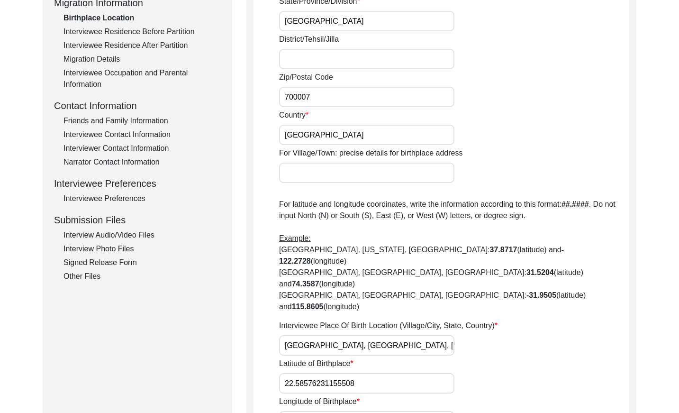
click at [164, 31] on div "Interviewee Residence Before Partition" at bounding box center [141, 31] width 157 height 11
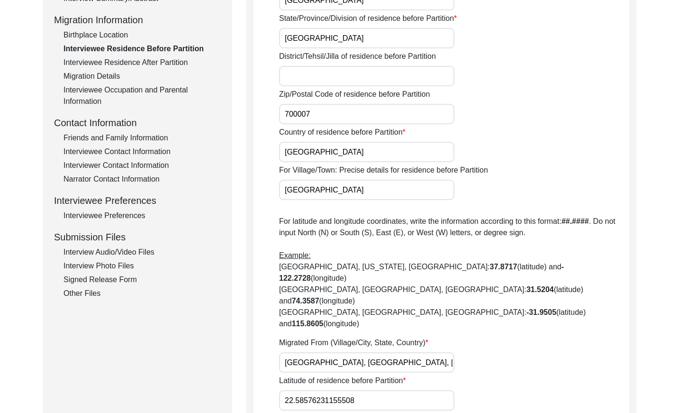
scroll to position [221, 0]
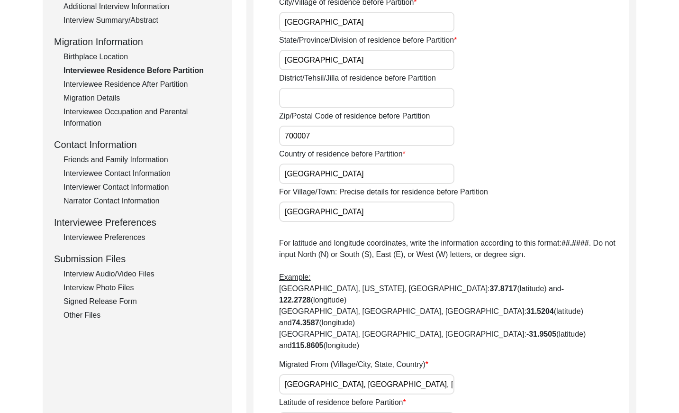
click at [158, 83] on div "Interviewee Residence After Partition" at bounding box center [141, 84] width 157 height 11
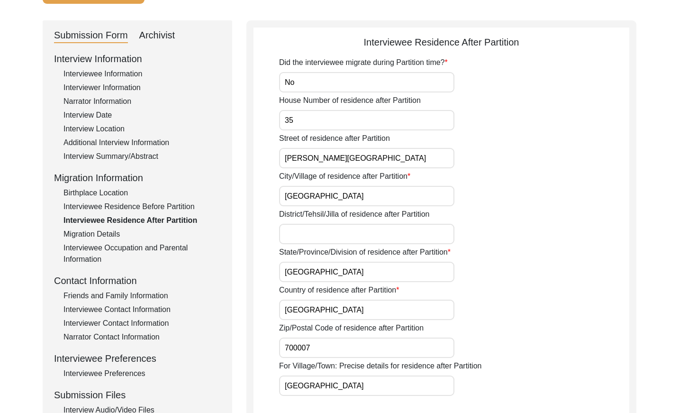
scroll to position [64, 0]
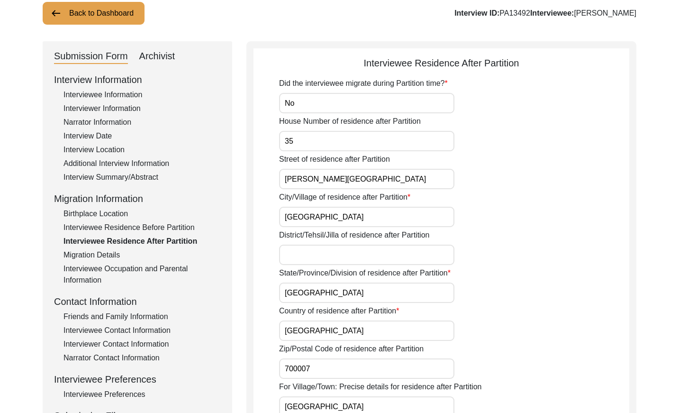
click at [107, 92] on div "Interviewee Information" at bounding box center [141, 94] width 157 height 11
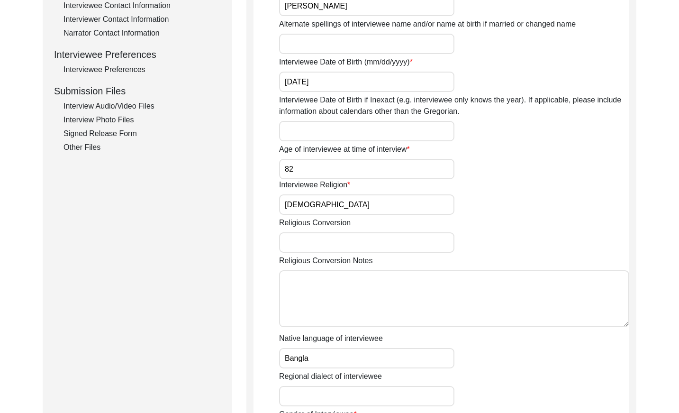
scroll to position [390, 0]
drag, startPoint x: 116, startPoint y: 116, endPoint x: 120, endPoint y: 116, distance: 4.8
click at [116, 116] on div "Interview Photo Files" at bounding box center [141, 118] width 157 height 11
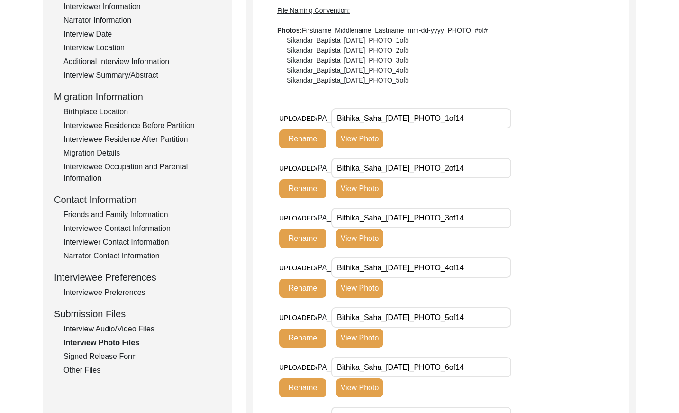
scroll to position [168, 0]
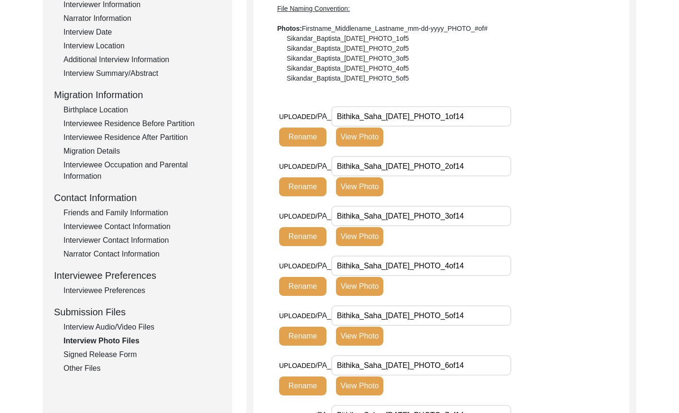
click at [119, 354] on div "Signed Release Form" at bounding box center [141, 354] width 157 height 11
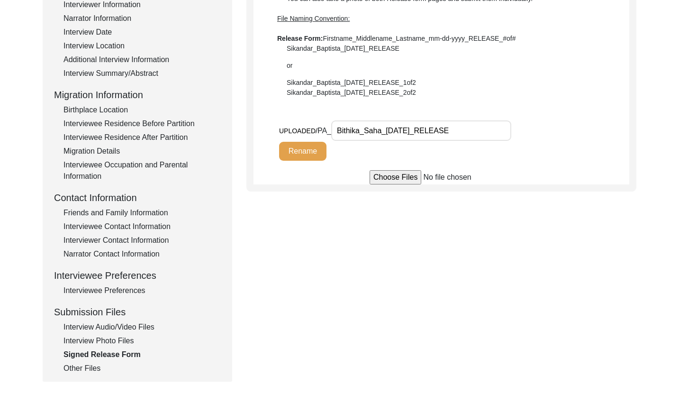
click at [115, 340] on div "Interview Photo Files" at bounding box center [141, 340] width 157 height 11
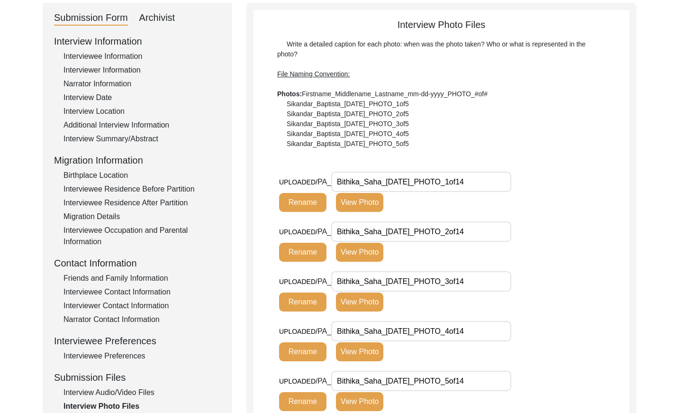
scroll to position [0, 0]
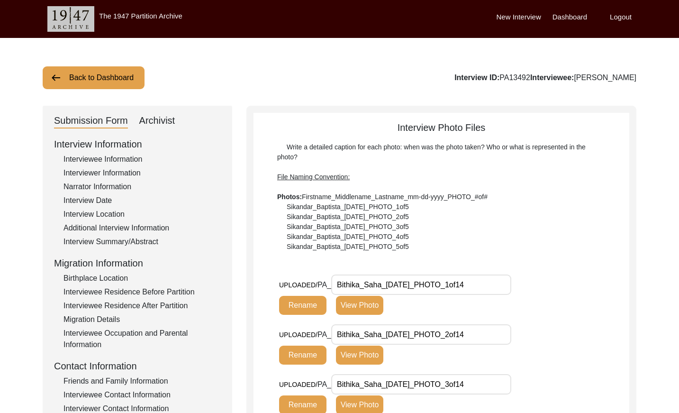
click at [91, 158] on div "Interviewee Information" at bounding box center [141, 159] width 157 height 11
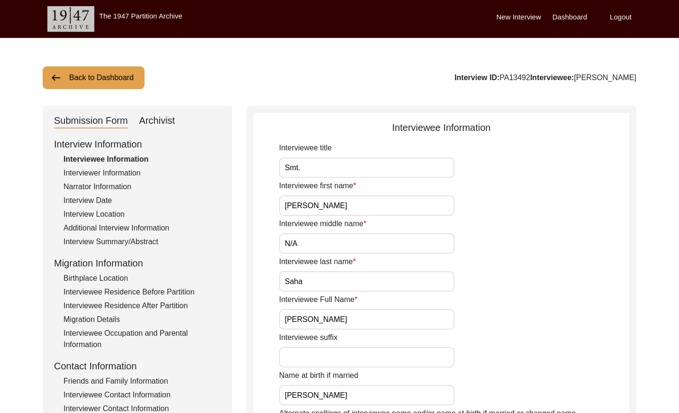
click at [97, 68] on button "Back to Dashboard" at bounding box center [94, 77] width 102 height 23
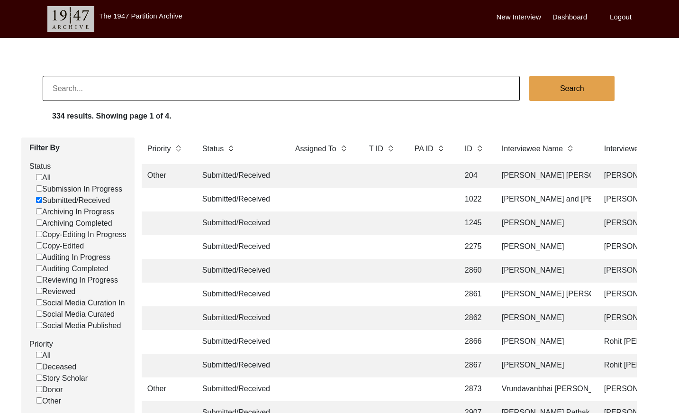
click at [36, 200] on input "Submitted/Received" at bounding box center [39, 200] width 6 height 6
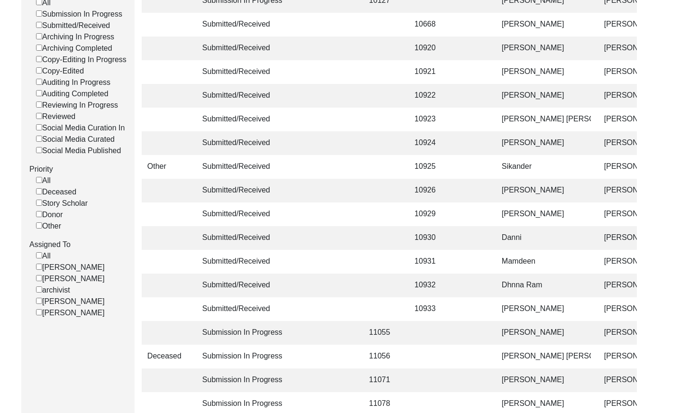
scroll to position [229, 0]
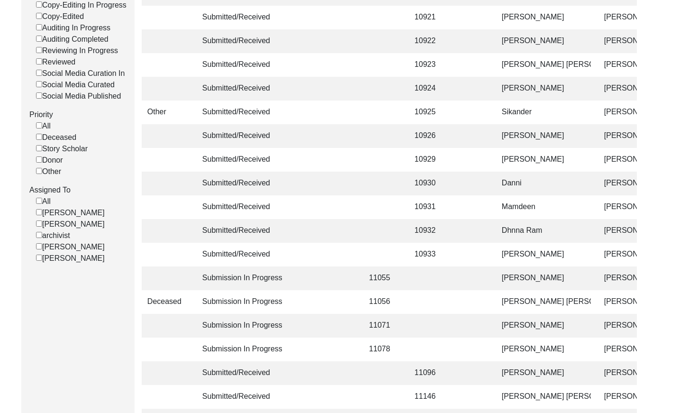
click at [39, 249] on input "[PERSON_NAME]" at bounding box center [39, 246] width 6 height 6
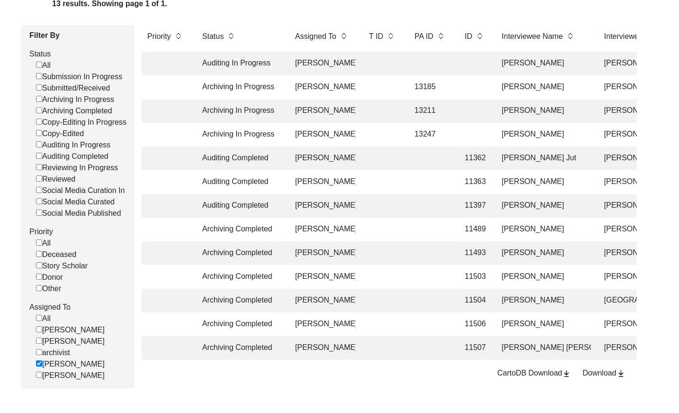
scroll to position [113, 0]
click at [411, 61] on td at bounding box center [430, 63] width 43 height 24
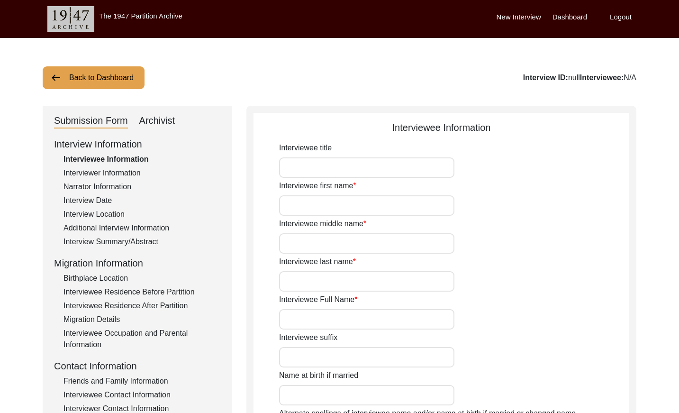
click at [164, 121] on div "Archivist" at bounding box center [157, 120] width 36 height 15
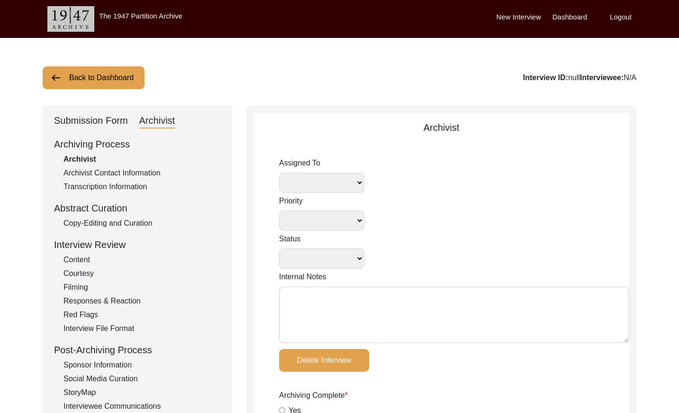
click at [82, 75] on button "Back to Dashboard" at bounding box center [94, 77] width 102 height 23
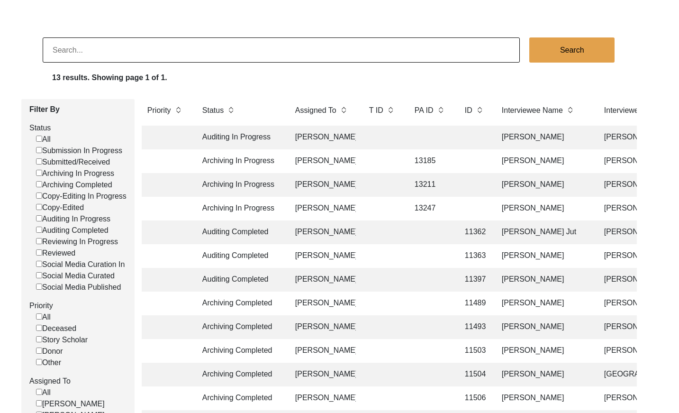
scroll to position [50, 0]
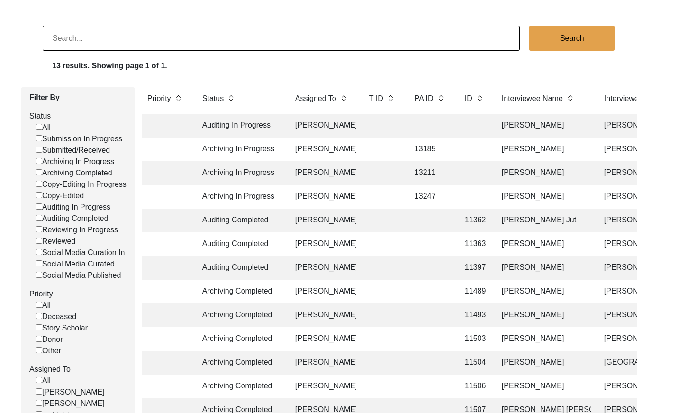
click at [384, 172] on td at bounding box center [382, 173] width 38 height 24
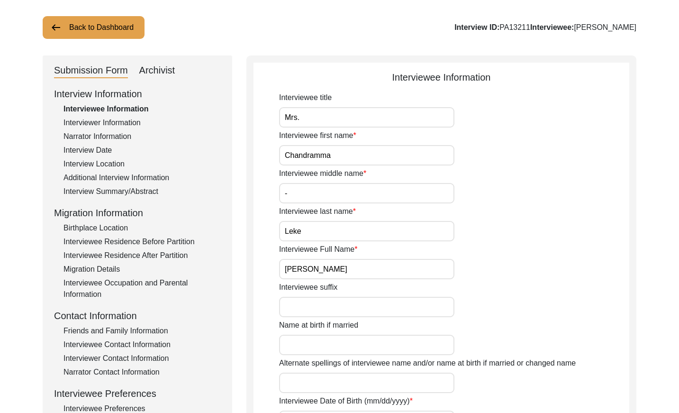
click at [95, 32] on button "Back to Dashboard" at bounding box center [94, 27] width 102 height 23
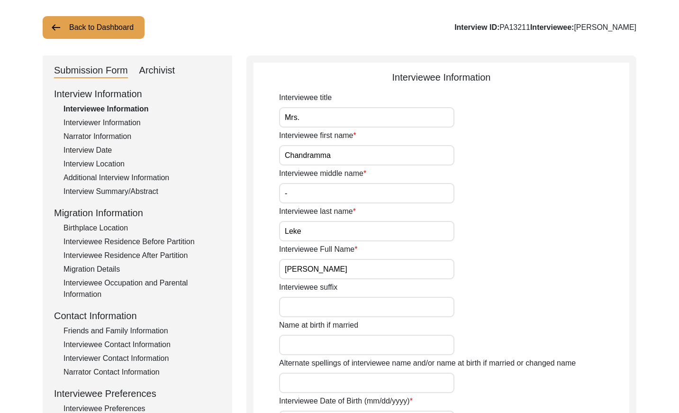
click at [174, 66] on div "Archivist" at bounding box center [157, 70] width 36 height 15
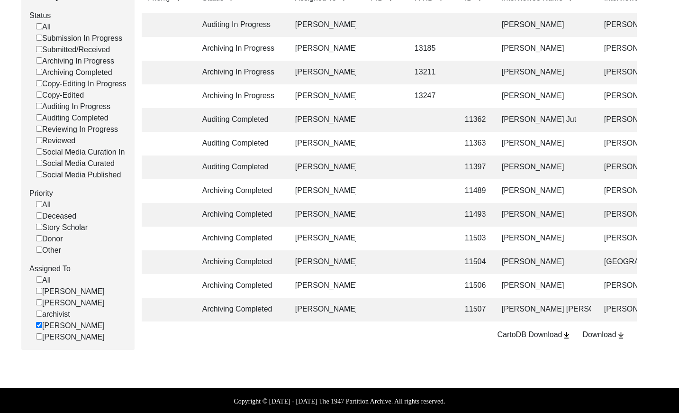
scroll to position [151, 0]
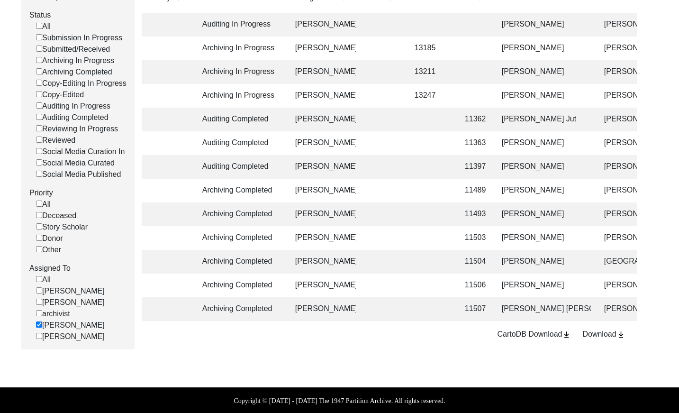
click at [380, 72] on td at bounding box center [382, 72] width 38 height 24
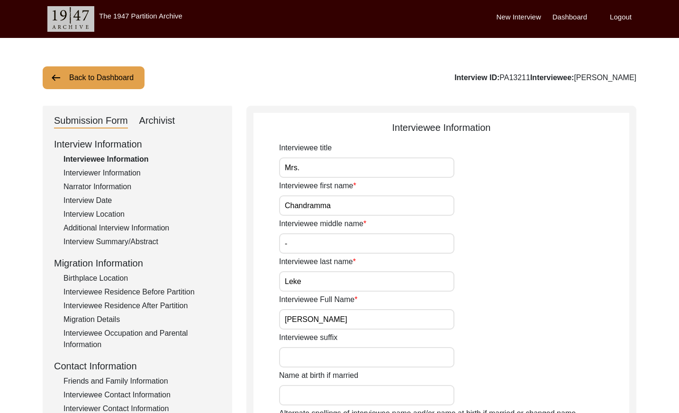
drag, startPoint x: 154, startPoint y: 122, endPoint x: 194, endPoint y: 117, distance: 40.2
click at [154, 122] on div "Archivist" at bounding box center [157, 120] width 36 height 15
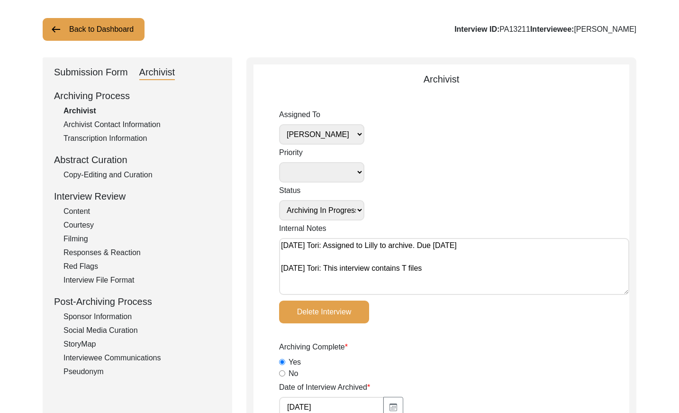
scroll to position [29, 0]
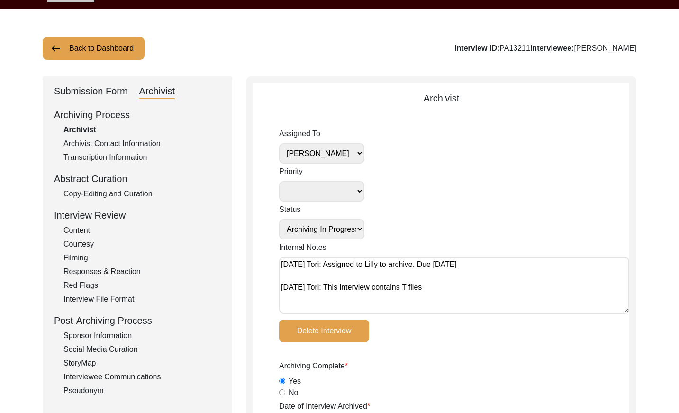
click at [105, 43] on button "Back to Dashboard" at bounding box center [94, 48] width 102 height 23
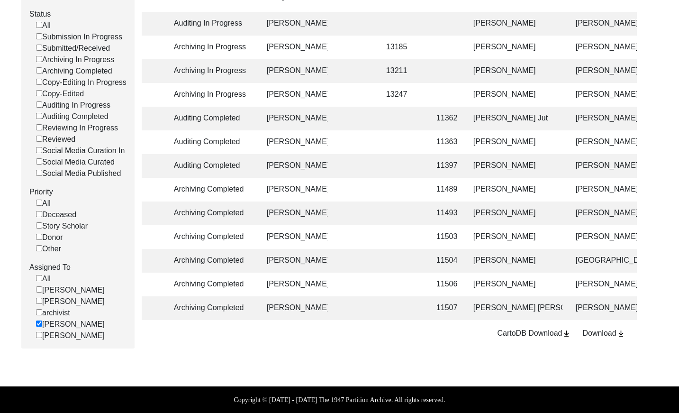
scroll to position [0, 38]
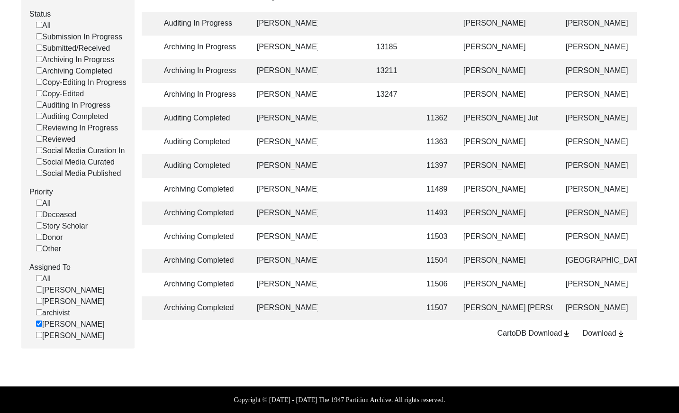
click at [401, 234] on td at bounding box center [392, 237] width 43 height 24
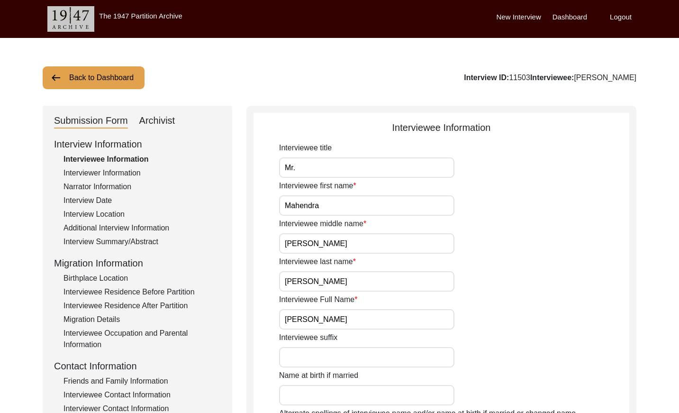
drag, startPoint x: 157, startPoint y: 123, endPoint x: 175, endPoint y: 120, distance: 18.2
click at [158, 123] on div "Archivist" at bounding box center [157, 120] width 36 height 15
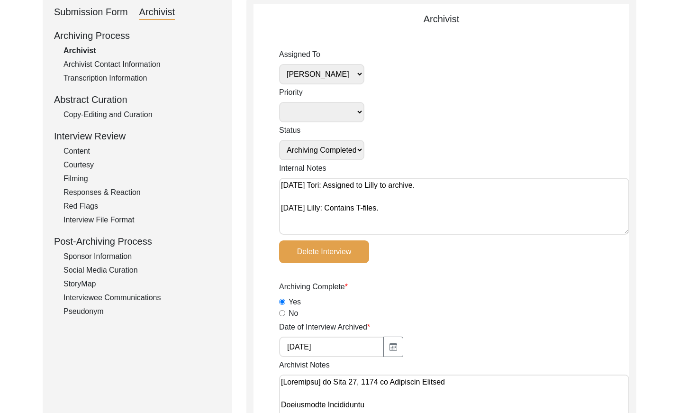
scroll to position [43, 0]
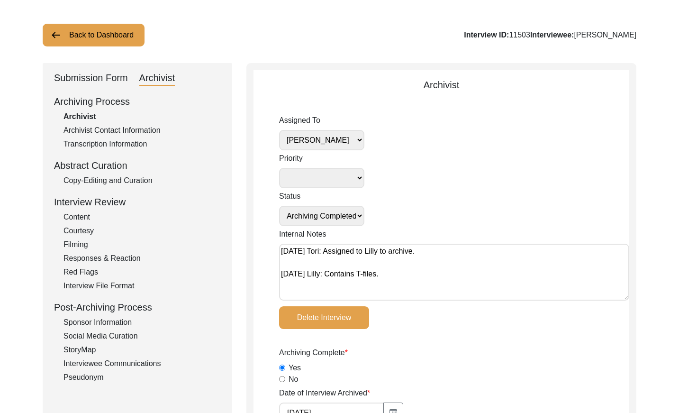
click at [357, 141] on select "[PERSON_NAME] [PERSON_NAME] archivist [PERSON_NAME] [PERSON_NAME]" at bounding box center [321, 140] width 85 height 20
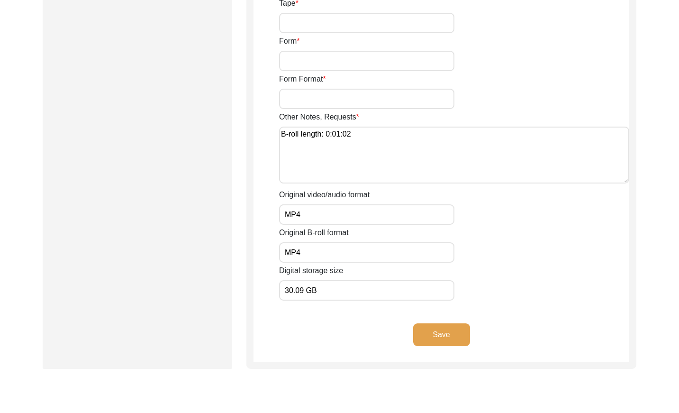
click at [443, 333] on button "Save" at bounding box center [441, 334] width 57 height 23
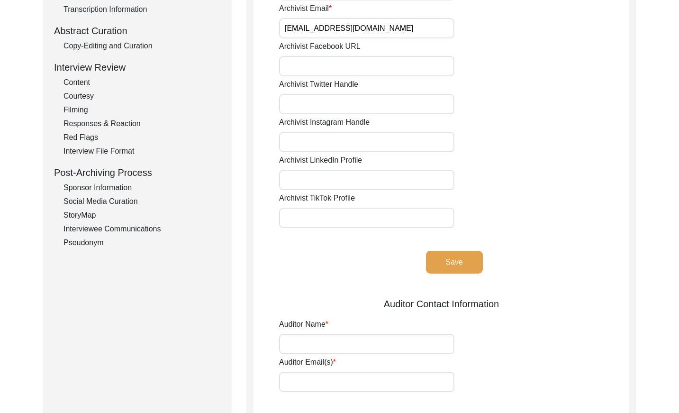
scroll to position [0, 0]
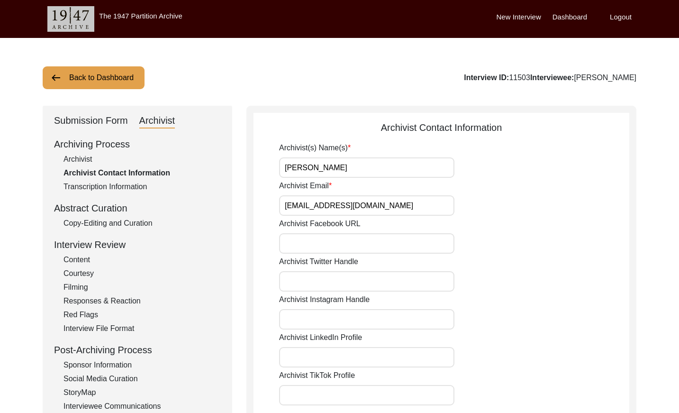
click at [95, 81] on button "Back to Dashboard" at bounding box center [94, 77] width 102 height 23
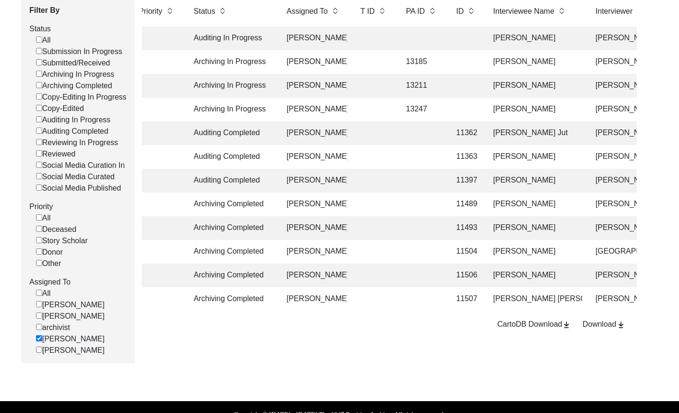
click at [390, 132] on td at bounding box center [374, 133] width 38 height 24
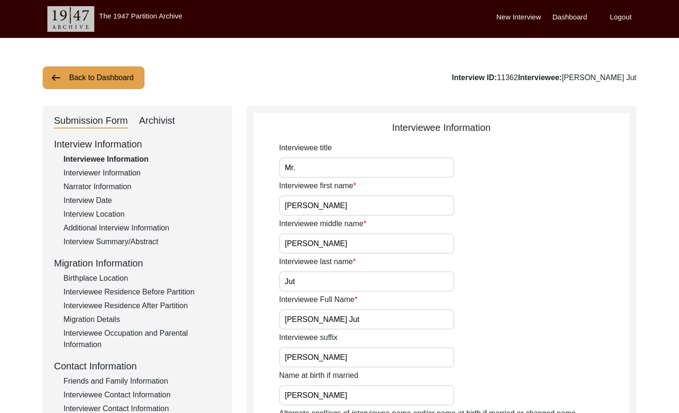
click at [151, 121] on div "Archivist" at bounding box center [157, 120] width 36 height 15
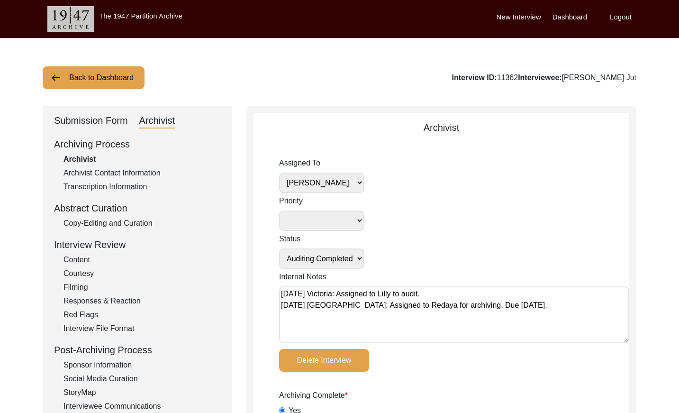
click at [348, 183] on select "[PERSON_NAME] [PERSON_NAME] archivist [PERSON_NAME] [PERSON_NAME]" at bounding box center [321, 182] width 85 height 20
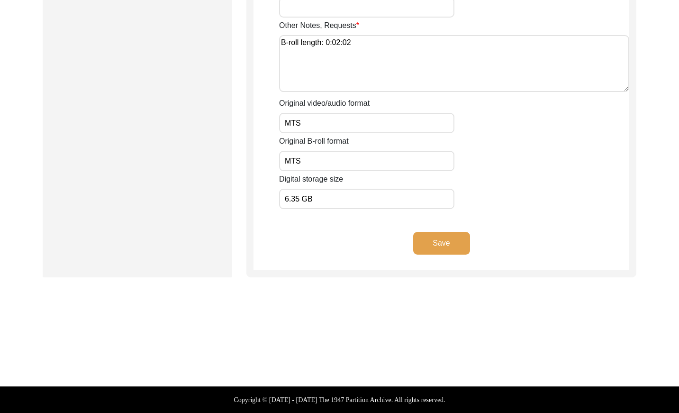
click at [433, 246] on button "Save" at bounding box center [441, 243] width 57 height 23
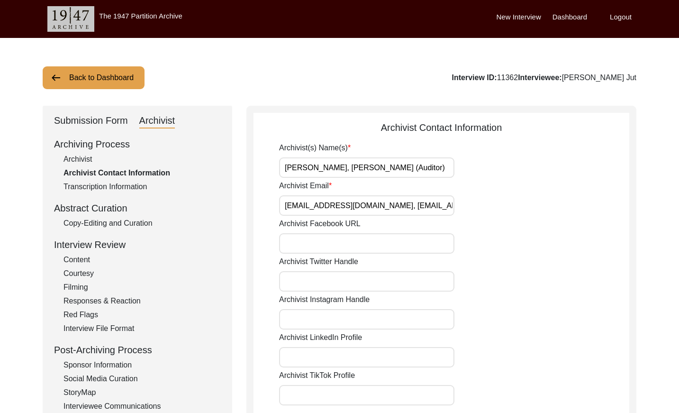
click at [82, 163] on div "Archivist" at bounding box center [141, 159] width 157 height 11
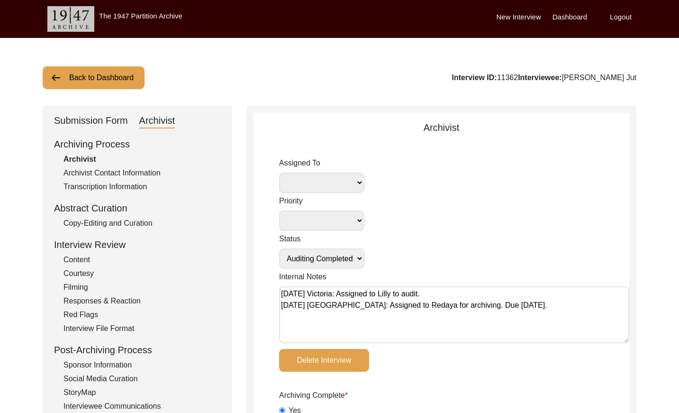
click at [100, 80] on button "Back to Dashboard" at bounding box center [94, 77] width 102 height 23
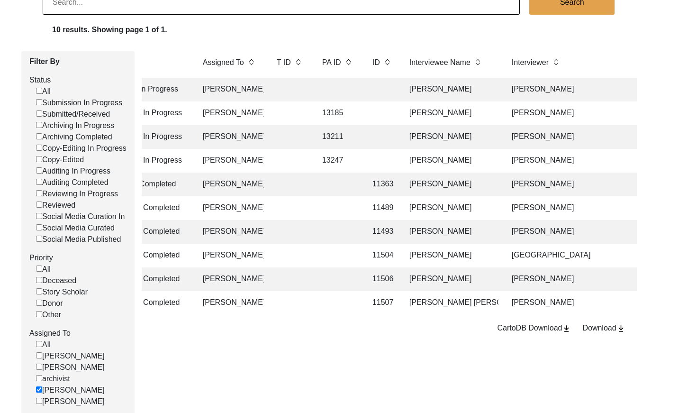
scroll to position [0, 1]
click at [354, 205] on td at bounding box center [338, 208] width 43 height 24
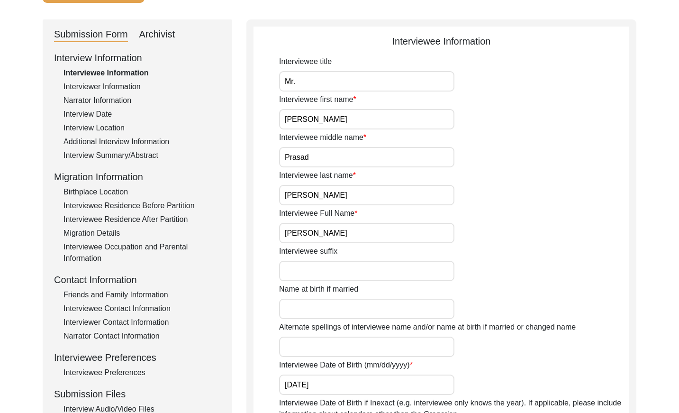
click at [162, 34] on div "Archivist" at bounding box center [157, 34] width 36 height 15
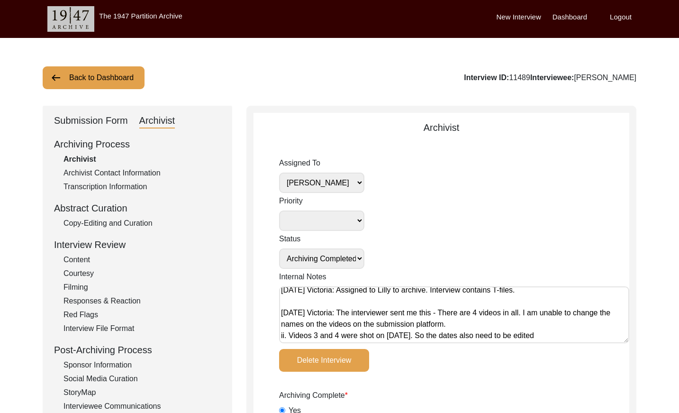
click at [351, 182] on select "[PERSON_NAME] [PERSON_NAME] archivist [PERSON_NAME] [PERSON_NAME]" at bounding box center [321, 182] width 85 height 20
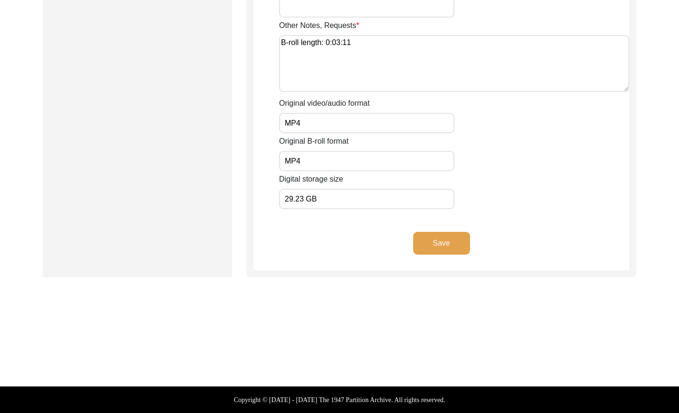
click at [440, 243] on button "Save" at bounding box center [441, 243] width 57 height 23
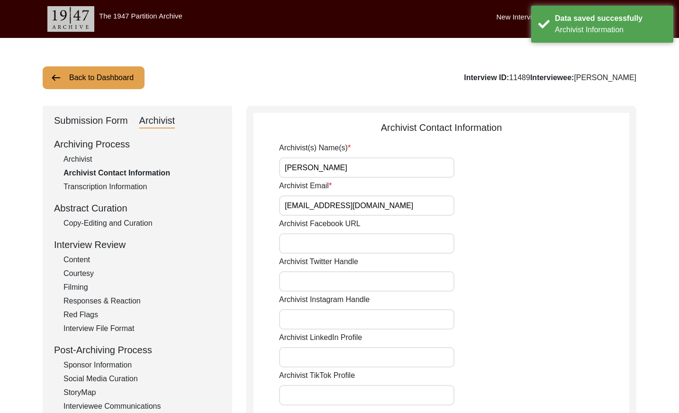
click at [94, 82] on button "Back to Dashboard" at bounding box center [94, 77] width 102 height 23
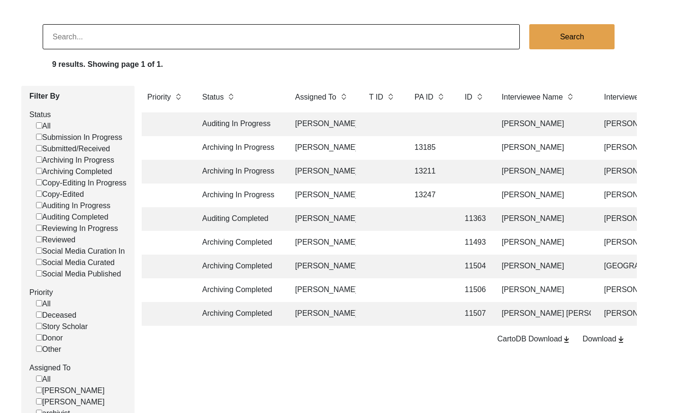
scroll to position [53, 0]
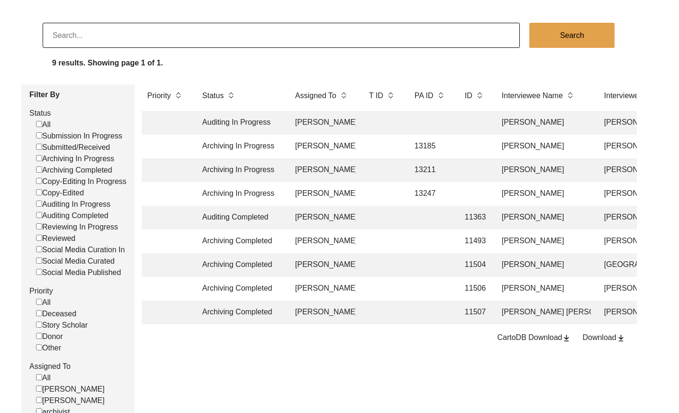
click at [420, 241] on td at bounding box center [430, 241] width 43 height 24
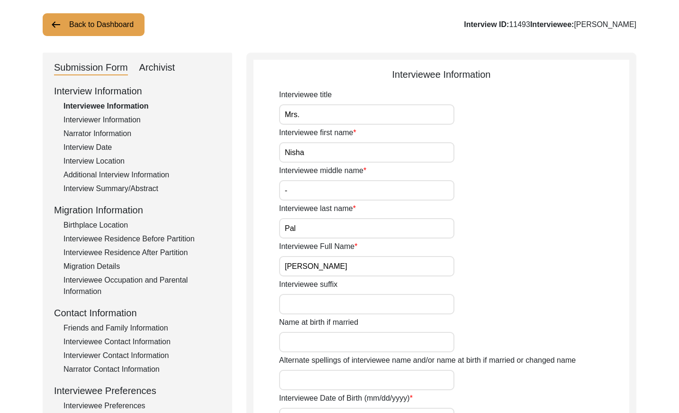
click at [159, 65] on div "Archivist" at bounding box center [157, 67] width 36 height 15
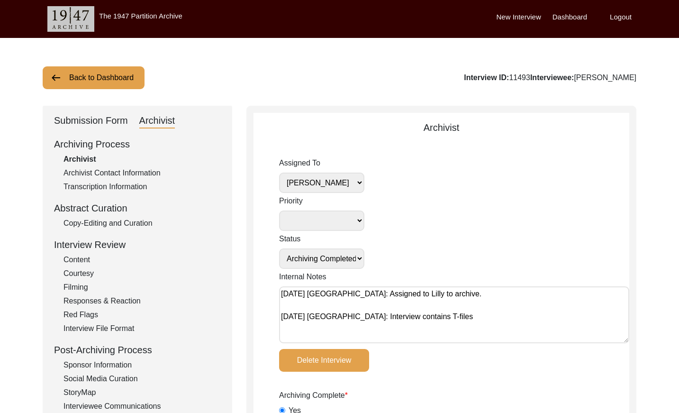
click at [354, 181] on select "[PERSON_NAME] [PERSON_NAME] archivist [PERSON_NAME] [PERSON_NAME]" at bounding box center [321, 182] width 85 height 20
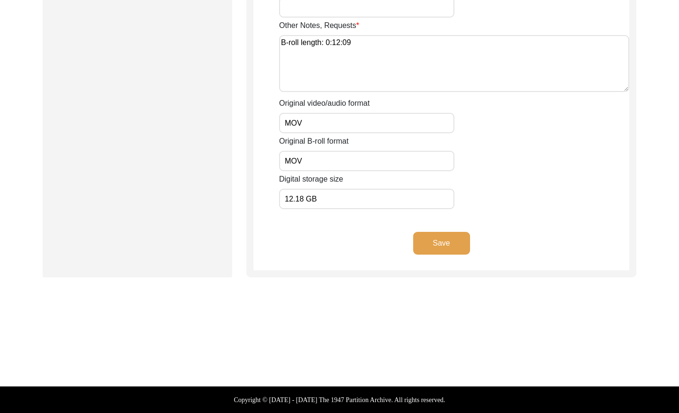
click at [441, 247] on button "Save" at bounding box center [441, 243] width 57 height 23
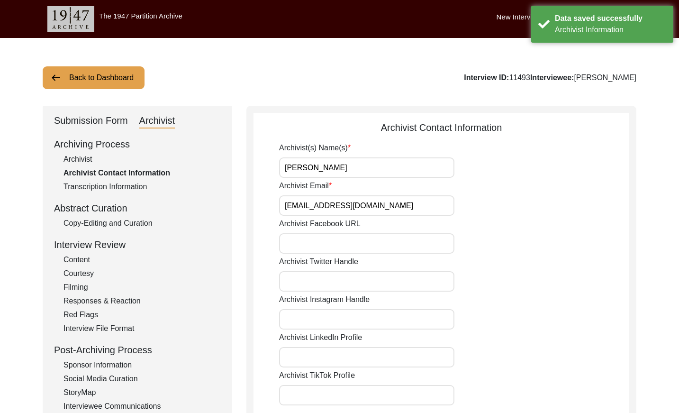
click at [98, 81] on button "Back to Dashboard" at bounding box center [94, 77] width 102 height 23
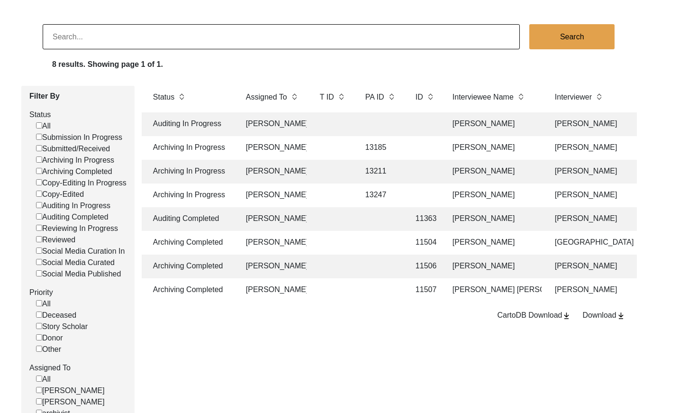
click at [381, 240] on td at bounding box center [381, 243] width 43 height 24
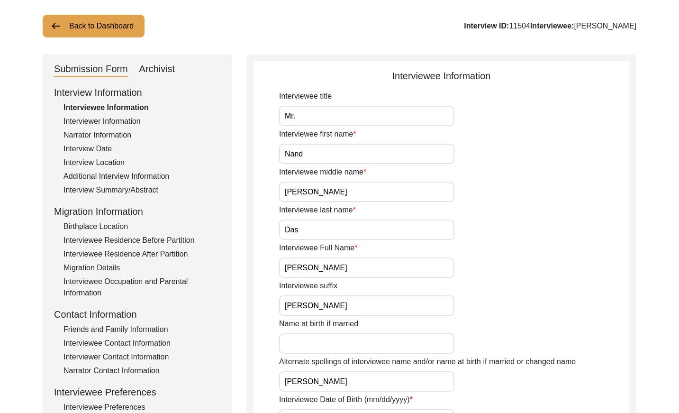
drag, startPoint x: 154, startPoint y: 67, endPoint x: 184, endPoint y: 76, distance: 31.6
click at [154, 67] on div "Archivist" at bounding box center [157, 69] width 36 height 15
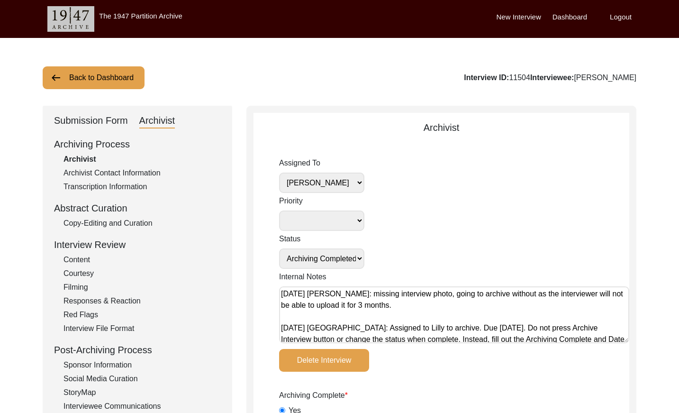
click at [338, 179] on select "[PERSON_NAME] [PERSON_NAME] archivist [PERSON_NAME] [PERSON_NAME]" at bounding box center [321, 182] width 85 height 20
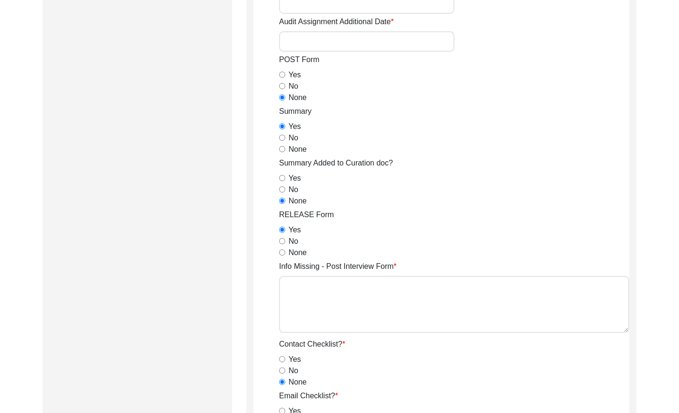
scroll to position [1652, 0]
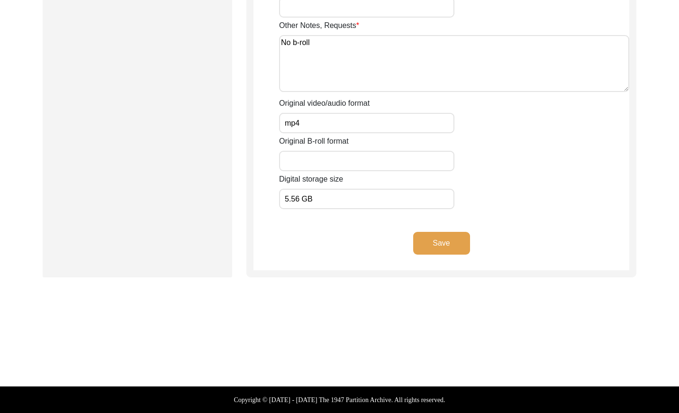
click at [437, 239] on button "Save" at bounding box center [441, 243] width 57 height 23
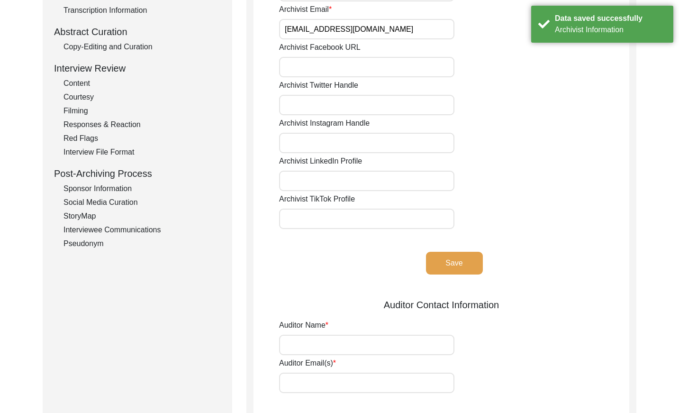
scroll to position [0, 0]
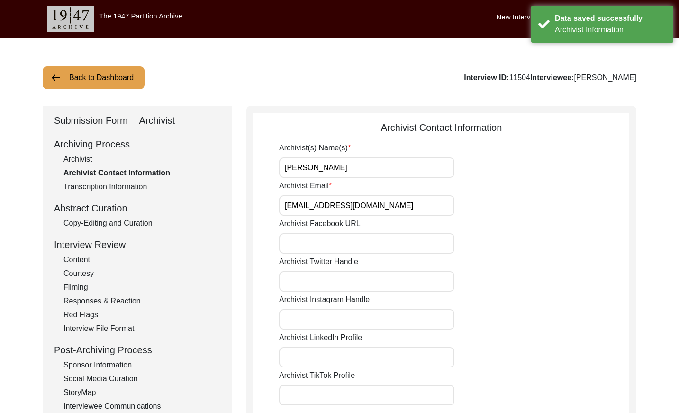
drag, startPoint x: 100, startPoint y: 81, endPoint x: 169, endPoint y: 63, distance: 71.9
click at [100, 80] on button "Back to Dashboard" at bounding box center [94, 77] width 102 height 23
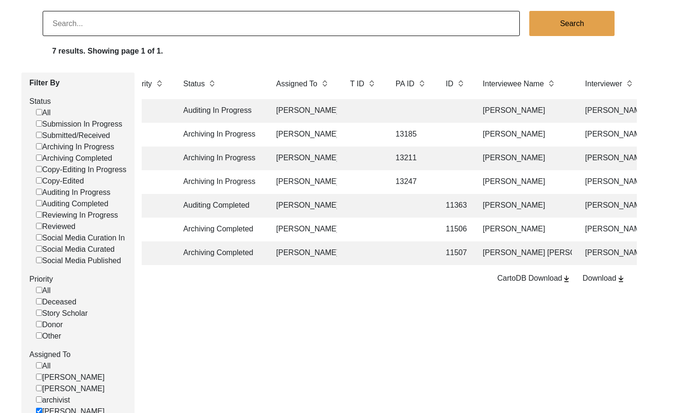
scroll to position [0, 8]
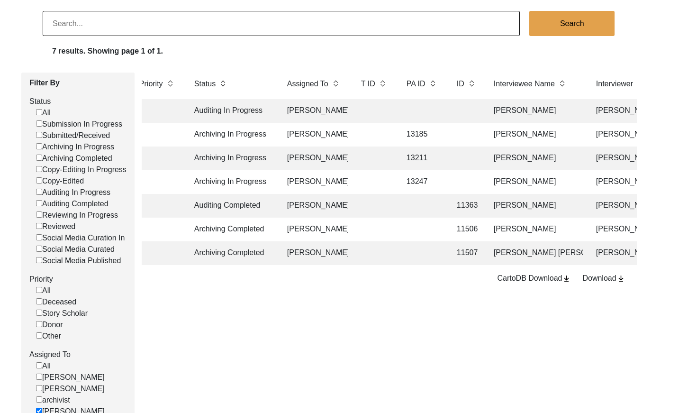
drag, startPoint x: 131, startPoint y: 27, endPoint x: 136, endPoint y: 22, distance: 6.4
click at [131, 27] on input at bounding box center [281, 23] width 477 height 25
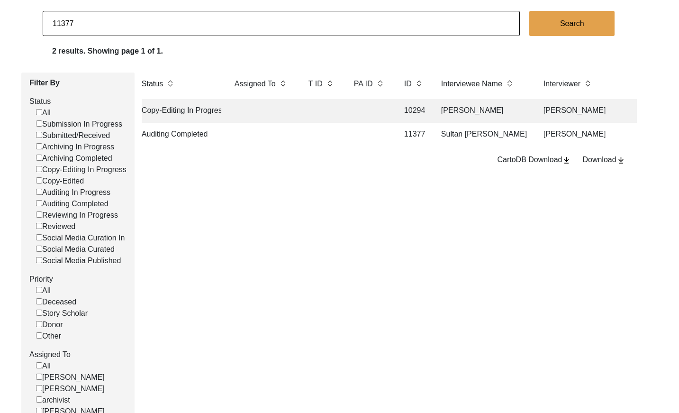
scroll to position [0, 43]
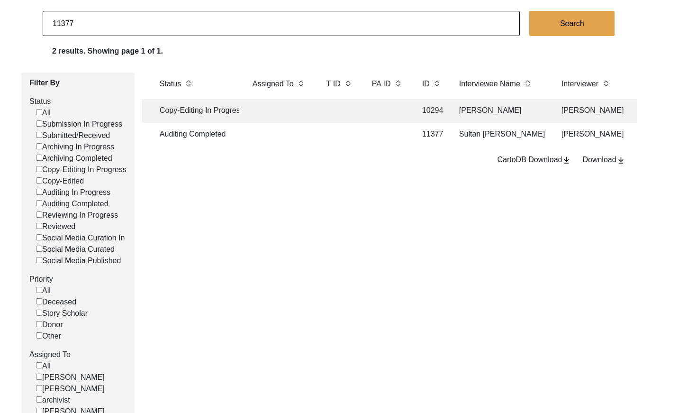
click at [151, 22] on input "11377" at bounding box center [281, 23] width 477 height 25
paste input "504"
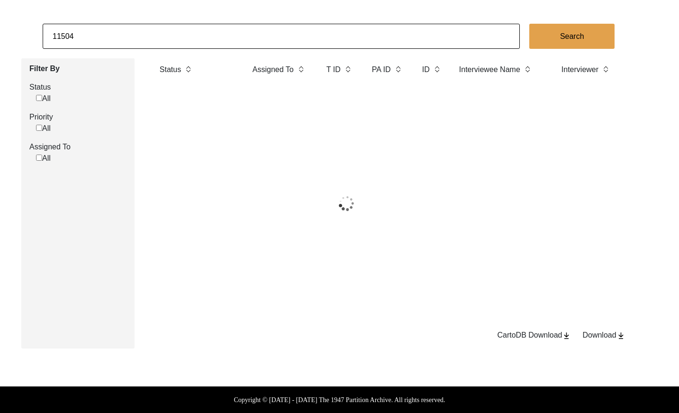
scroll to position [65, 0]
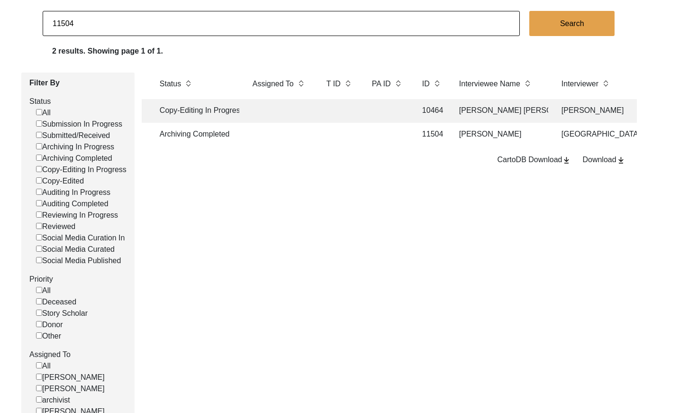
click at [490, 137] on td "[PERSON_NAME]" at bounding box center [500, 135] width 95 height 24
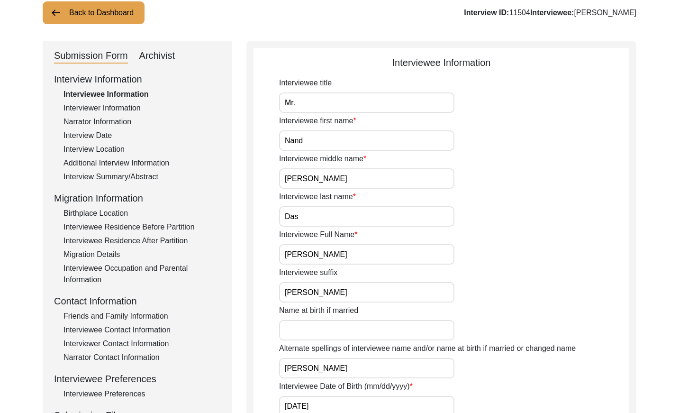
drag, startPoint x: 169, startPoint y: 56, endPoint x: 235, endPoint y: 66, distance: 66.6
click at [170, 56] on div "Archivist" at bounding box center [157, 55] width 36 height 15
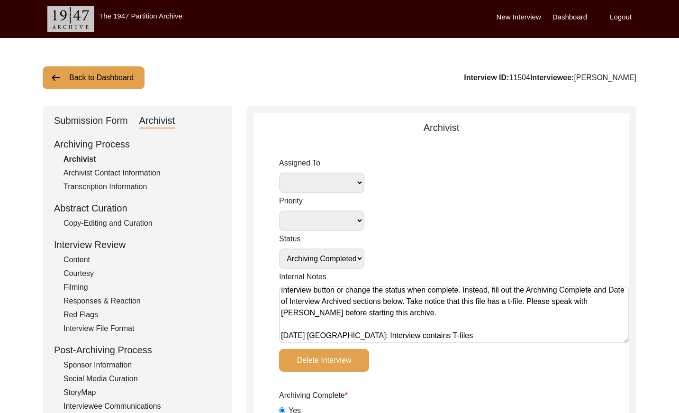
click at [98, 78] on button "Back to Dashboard" at bounding box center [94, 77] width 102 height 23
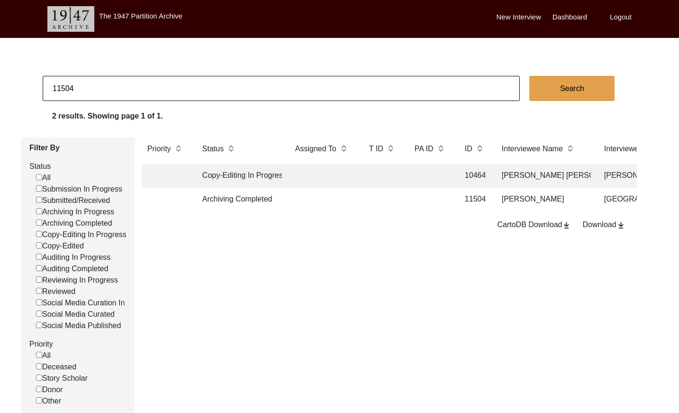
click at [184, 92] on input "11504" at bounding box center [281, 88] width 477 height 25
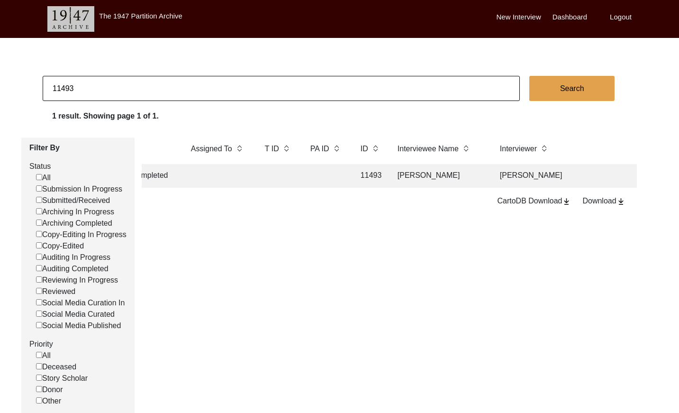
scroll to position [0, 111]
click at [136, 90] on input "11493" at bounding box center [281, 88] width 477 height 25
paste input "PA12949"
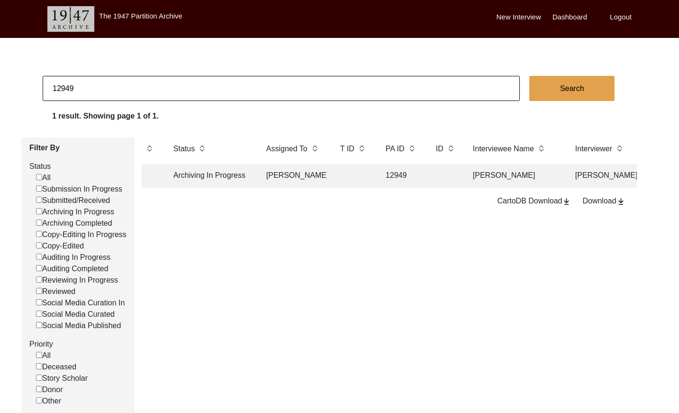
scroll to position [0, 40]
click at [348, 180] on td at bounding box center [343, 176] width 38 height 24
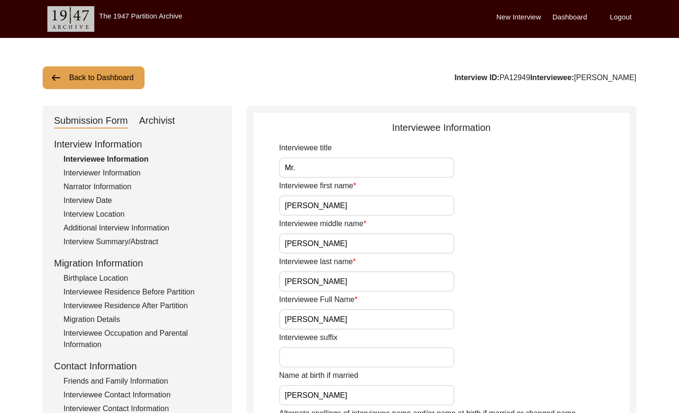
drag, startPoint x: 169, startPoint y: 121, endPoint x: 209, endPoint y: 125, distance: 40.9
click at [169, 121] on div "Archivist" at bounding box center [157, 120] width 36 height 15
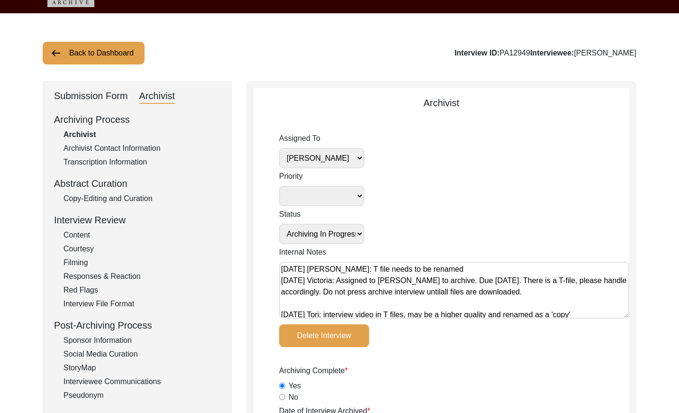
scroll to position [1, 0]
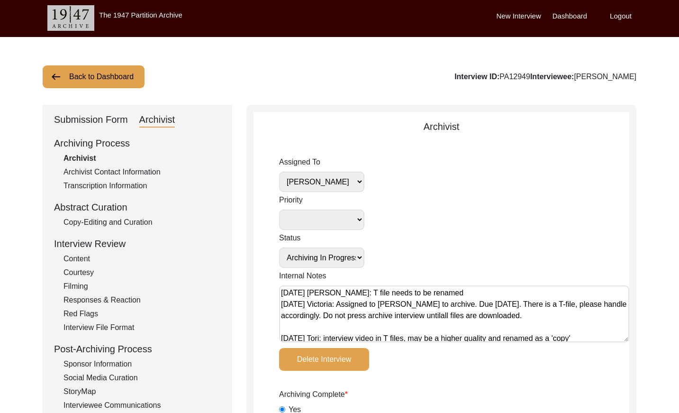
drag, startPoint x: 87, startPoint y: 119, endPoint x: 126, endPoint y: 125, distance: 39.3
click at [88, 119] on div "Submission Form" at bounding box center [91, 119] width 74 height 15
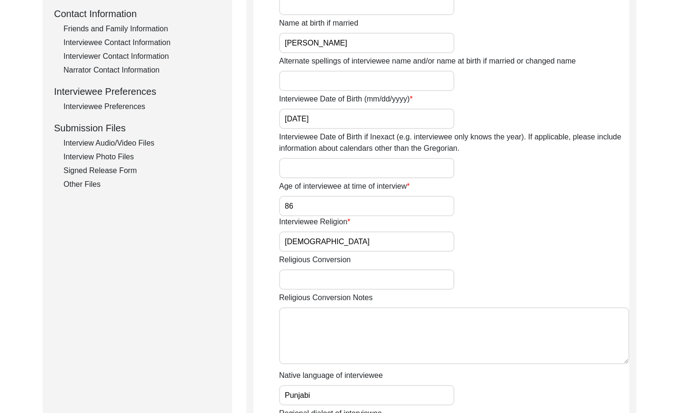
click at [140, 142] on div "Interview Audio/Video Files" at bounding box center [141, 142] width 157 height 11
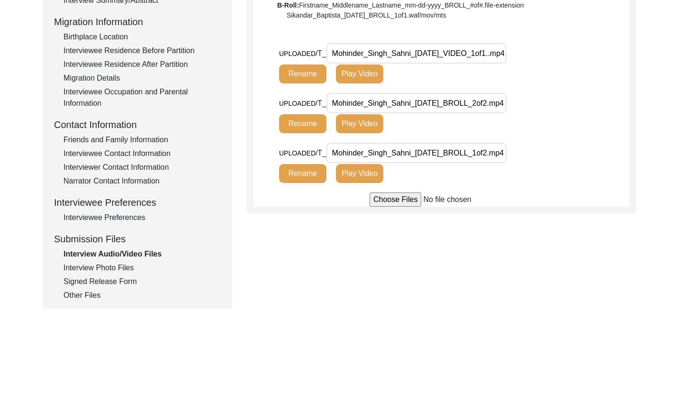
scroll to position [243, 0]
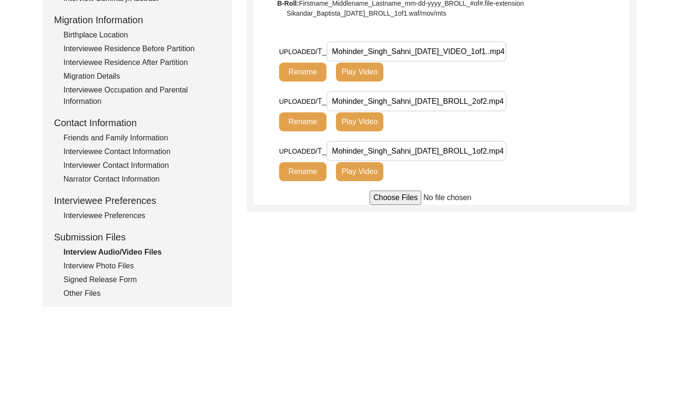
click at [115, 266] on div "Interview Photo Files" at bounding box center [141, 265] width 157 height 11
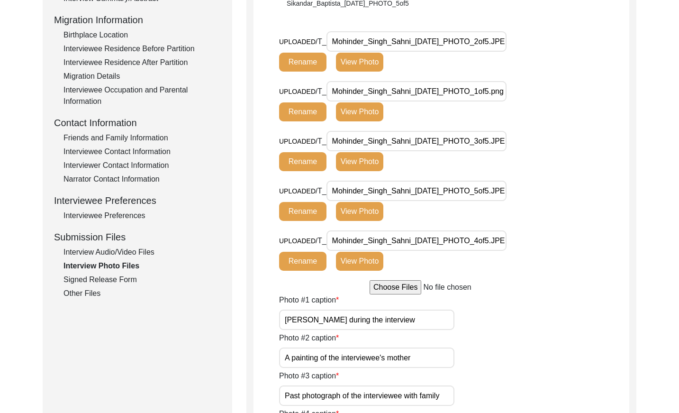
click at [114, 278] on div "Signed Release Form" at bounding box center [141, 279] width 157 height 11
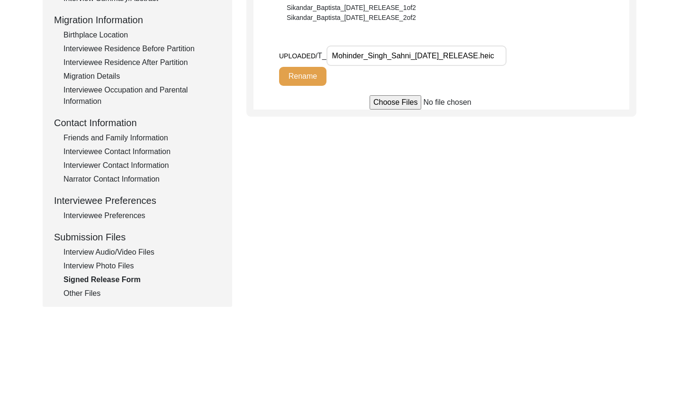
click at [93, 290] on div "Other Files" at bounding box center [141, 293] width 157 height 11
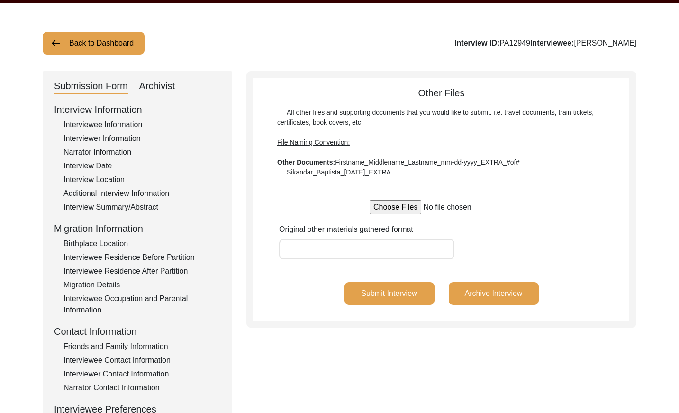
scroll to position [0, 0]
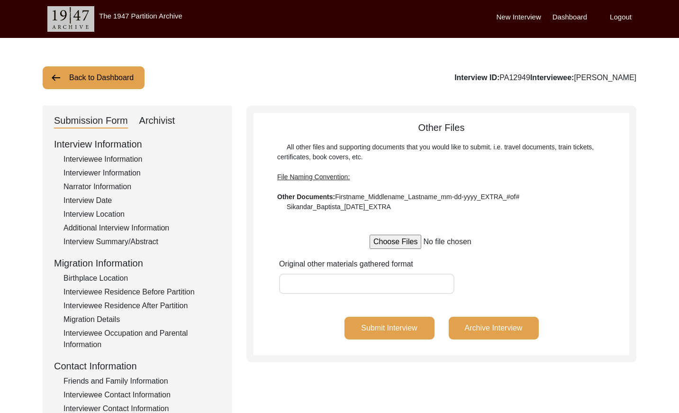
click at [79, 81] on button "Back to Dashboard" at bounding box center [94, 77] width 102 height 23
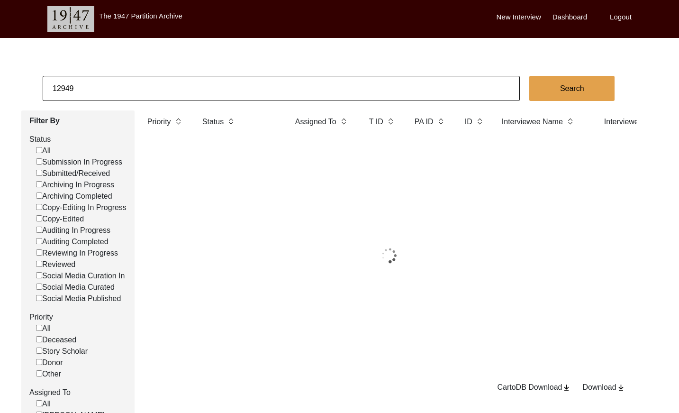
click at [126, 77] on input "12949" at bounding box center [281, 88] width 477 height 25
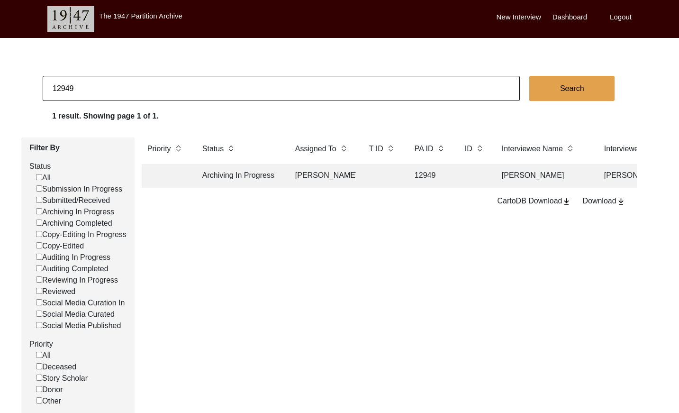
click at [126, 77] on input "12949" at bounding box center [281, 88] width 477 height 25
paste input "PA13256"
click at [60, 86] on input "PA13256" at bounding box center [281, 88] width 477 height 25
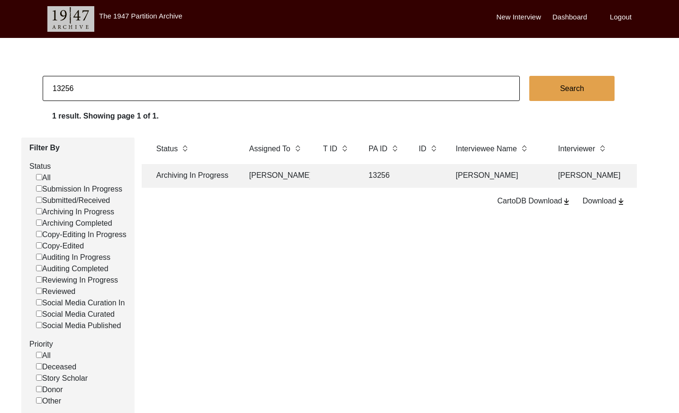
scroll to position [0, 50]
click at [125, 83] on input "13256" at bounding box center [281, 88] width 477 height 25
click at [124, 83] on input "13256" at bounding box center [281, 88] width 477 height 25
paste input "PA13203"
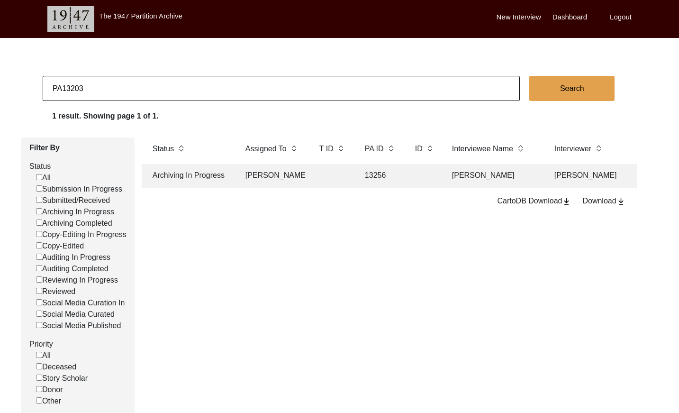
click at [63, 88] on input "PA13203" at bounding box center [281, 88] width 477 height 25
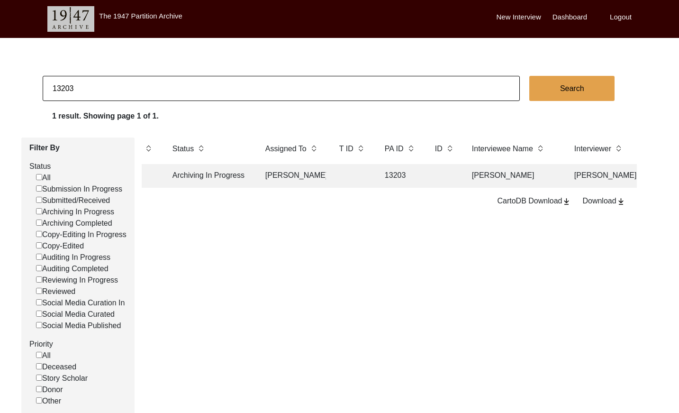
scroll to position [0, 31]
click at [94, 89] on input "13203" at bounding box center [281, 88] width 477 height 25
paste input "PA13269"
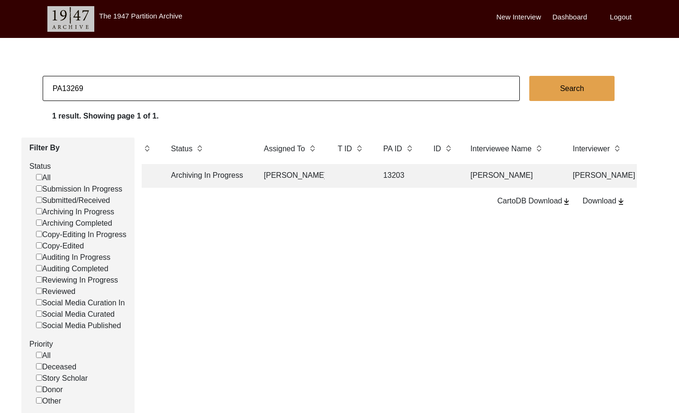
click at [62, 87] on input "PA13269" at bounding box center [281, 88] width 477 height 25
click at [292, 84] on input "13269" at bounding box center [281, 88] width 477 height 25
click at [292, 85] on input "13269" at bounding box center [281, 88] width 477 height 25
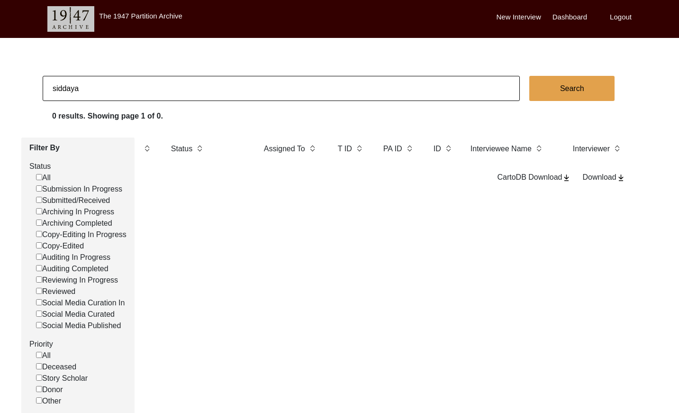
drag, startPoint x: 73, startPoint y: 88, endPoint x: 82, endPoint y: 90, distance: 8.9
click at [74, 88] on input "siddaya" at bounding box center [281, 88] width 477 height 25
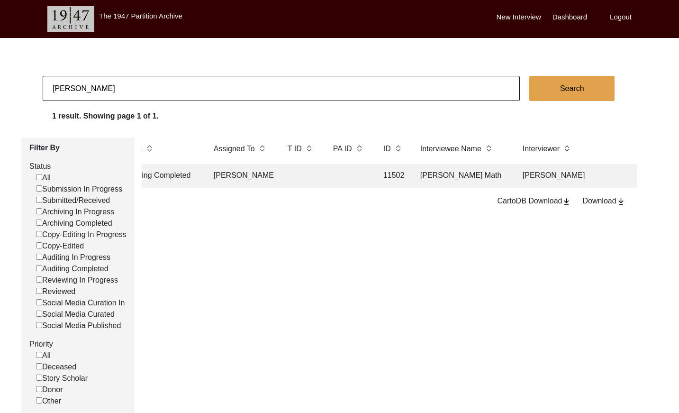
scroll to position [0, 35]
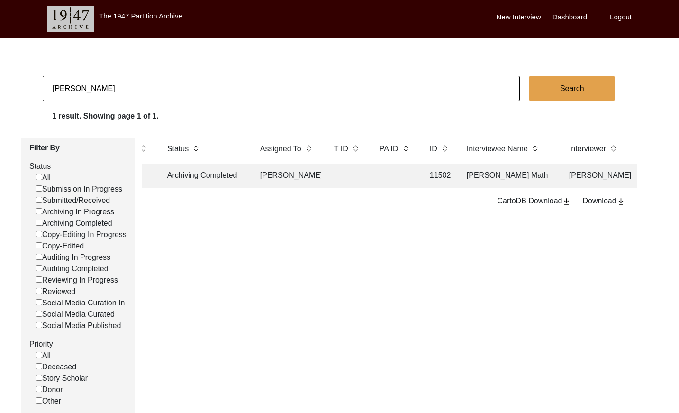
click at [380, 173] on td at bounding box center [395, 176] width 43 height 24
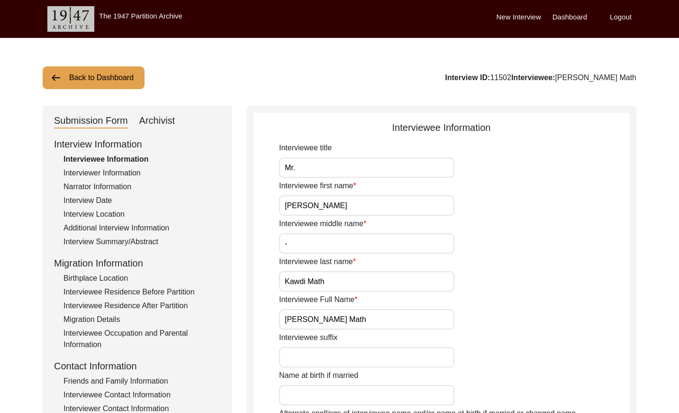
drag, startPoint x: 164, startPoint y: 122, endPoint x: 239, endPoint y: 131, distance: 74.9
click at [166, 122] on div "Archivist" at bounding box center [157, 120] width 36 height 15
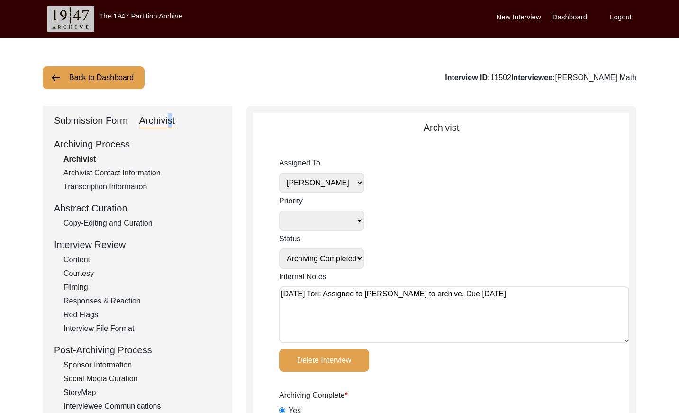
drag, startPoint x: 515, startPoint y: 76, endPoint x: 502, endPoint y: 76, distance: 12.3
click at [498, 76] on div "Interview ID: 11502 Interviewee: [PERSON_NAME]" at bounding box center [540, 77] width 191 height 11
copy div "1502"
click at [91, 79] on button "Back to Dashboard" at bounding box center [94, 77] width 102 height 23
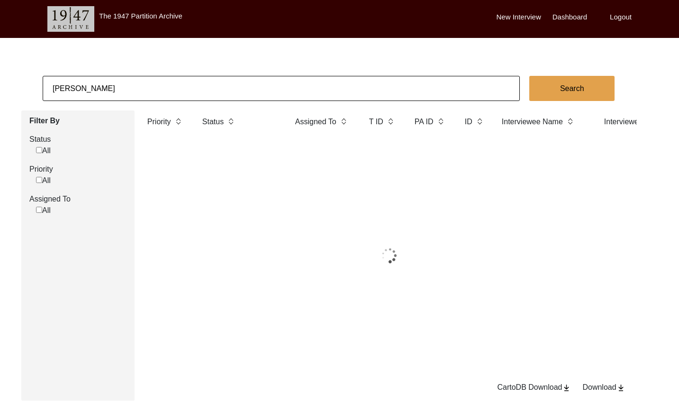
click at [121, 82] on input "[PERSON_NAME]" at bounding box center [281, 88] width 477 height 25
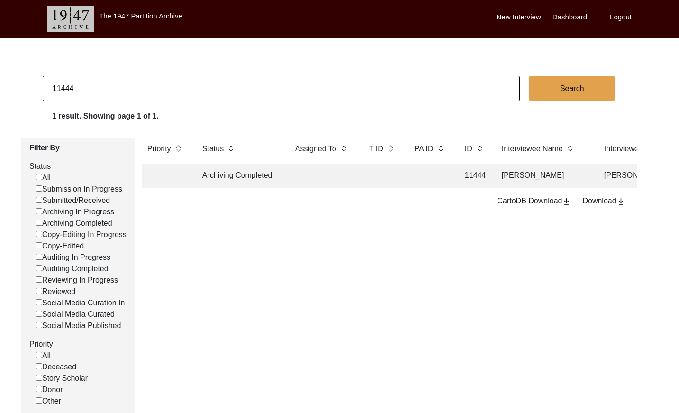
click at [340, 177] on td at bounding box center [323, 176] width 66 height 24
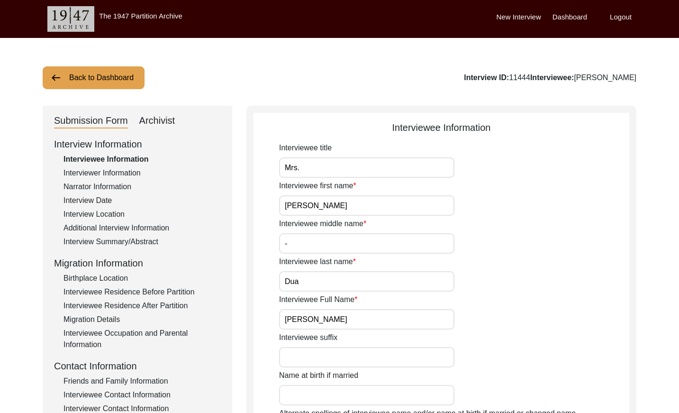
drag, startPoint x: 164, startPoint y: 119, endPoint x: 179, endPoint y: 121, distance: 15.3
click at [164, 119] on div "Archivist" at bounding box center [157, 120] width 36 height 15
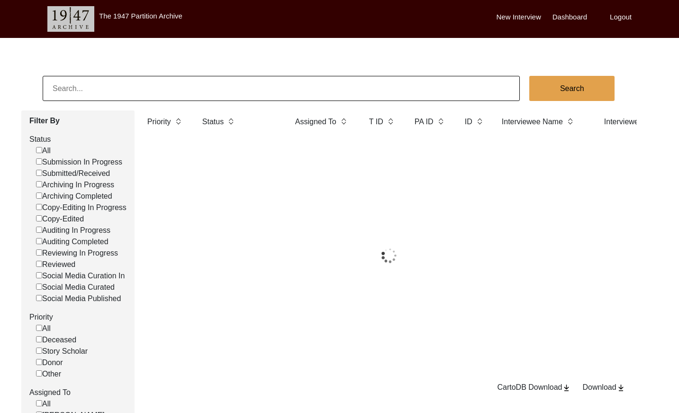
click at [159, 88] on input at bounding box center [281, 88] width 477 height 25
paste input "PA13191"
drag, startPoint x: 62, startPoint y: 88, endPoint x: 88, endPoint y: 87, distance: 26.1
click at [62, 88] on input "PA13191" at bounding box center [281, 88] width 477 height 25
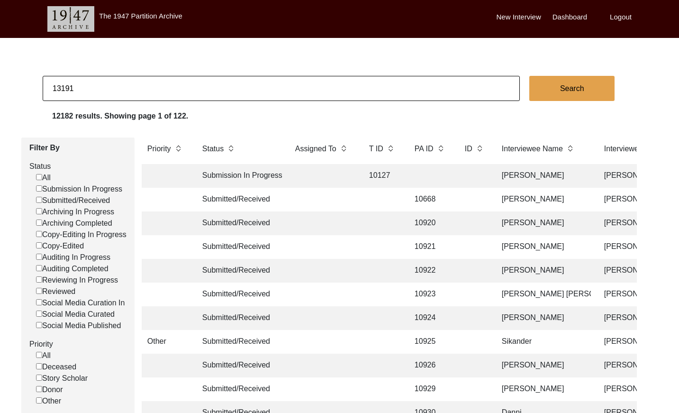
type input "13191"
checkbox input "false"
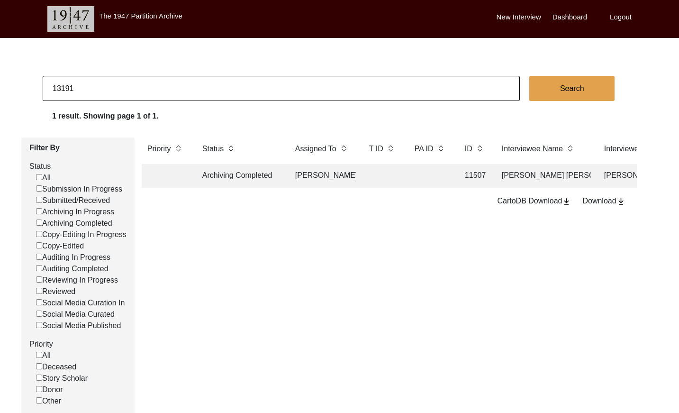
click at [445, 177] on td at bounding box center [430, 176] width 43 height 24
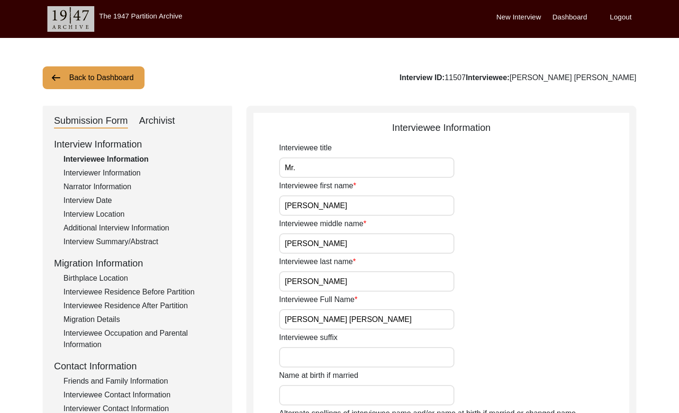
drag, startPoint x: 173, startPoint y: 118, endPoint x: 249, endPoint y: 131, distance: 77.0
click at [173, 118] on div "Archivist" at bounding box center [157, 120] width 36 height 15
select select "507"
select select "Archiving Completed"
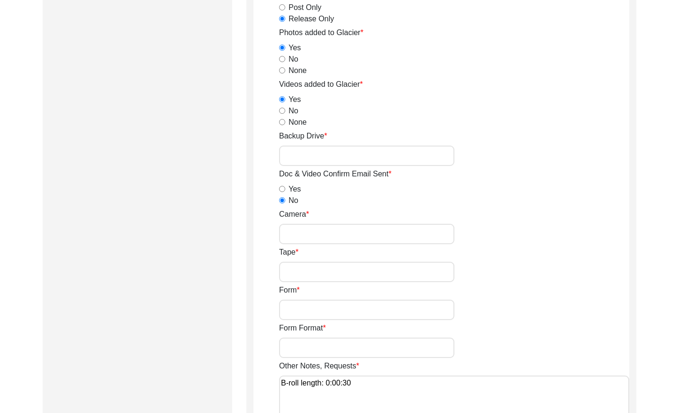
scroll to position [1315, 0]
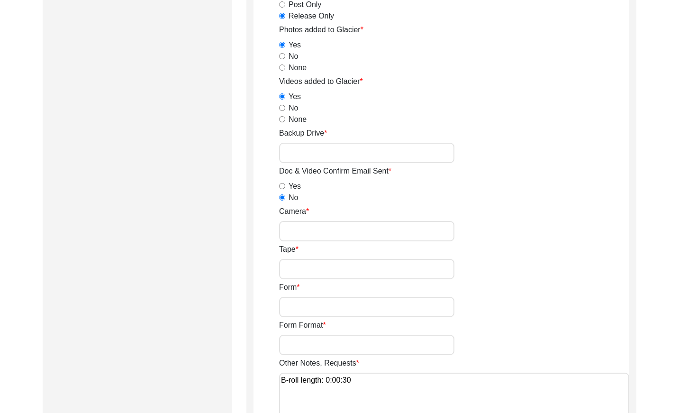
click at [369, 152] on input "Backup Drive" at bounding box center [366, 153] width 175 height 20
type input "23"
click at [536, 262] on div "Tape" at bounding box center [454, 262] width 350 height 36
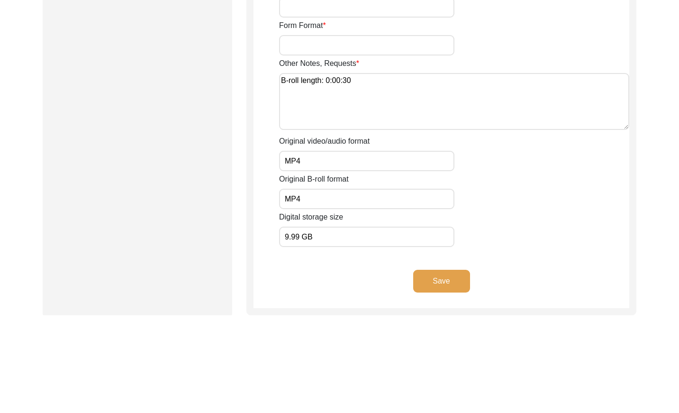
click at [444, 281] on button "Save" at bounding box center [441, 281] width 57 height 23
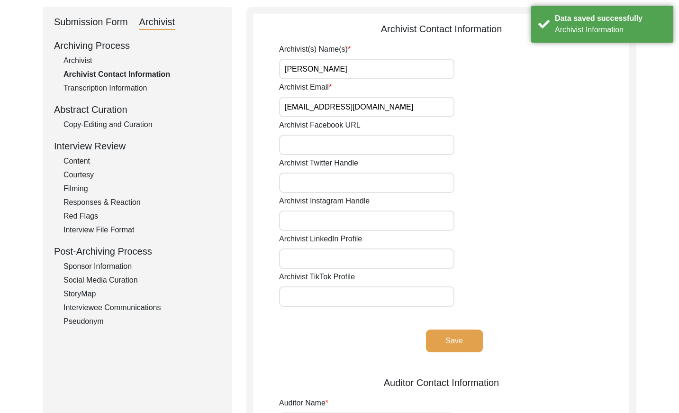
scroll to position [0, 0]
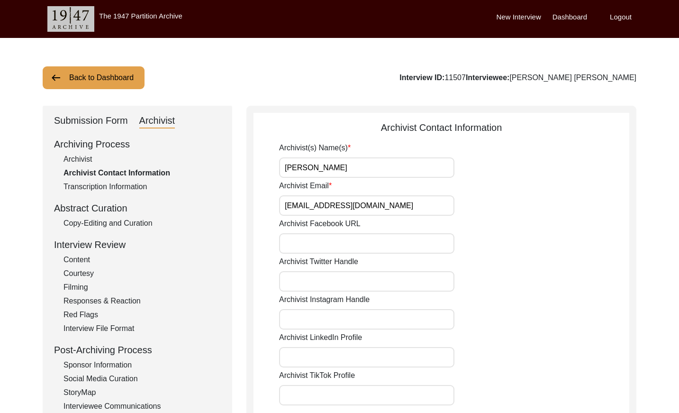
click at [109, 75] on button "Back to Dashboard" at bounding box center [94, 77] width 102 height 23
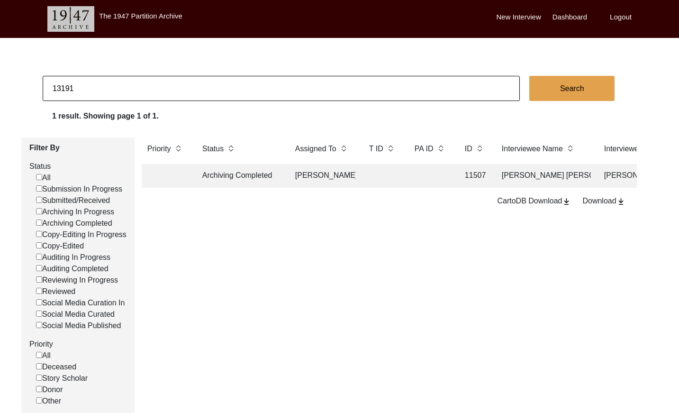
click at [151, 87] on input "13191" at bounding box center [281, 88] width 477 height 25
paste input "PA13233"
click at [59, 87] on input "PA13233" at bounding box center [281, 88] width 477 height 25
type input "13233"
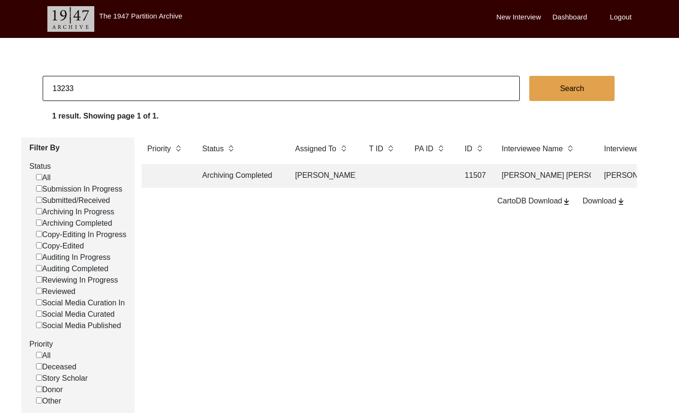
checkbox input "false"
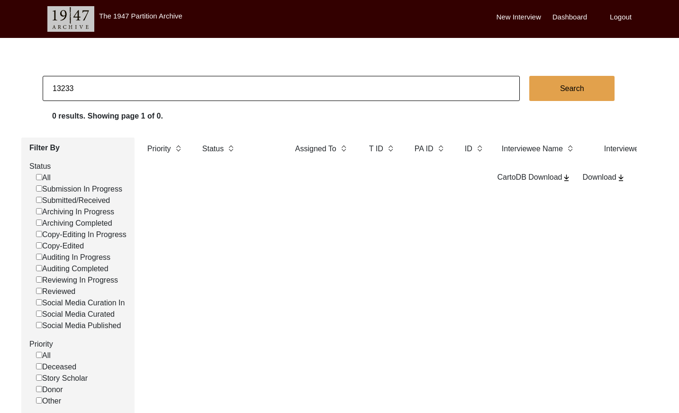
click at [554, 90] on button "Search" at bounding box center [571, 88] width 85 height 25
checkbox input "false"
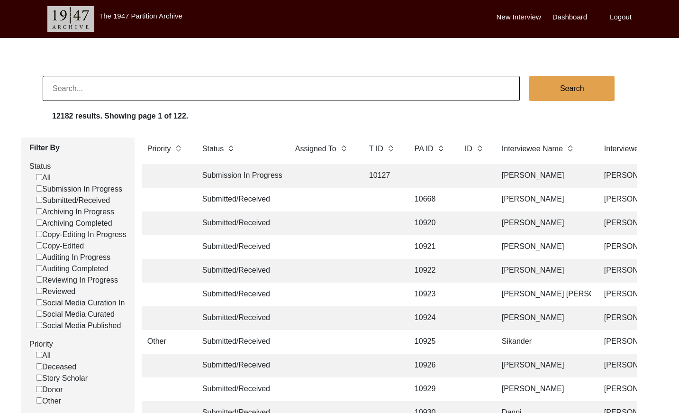
click at [153, 95] on input at bounding box center [281, 88] width 477 height 25
paste input "PA13233"
drag, startPoint x: 61, startPoint y: 85, endPoint x: 82, endPoint y: 91, distance: 21.7
click at [62, 85] on input "PA13233" at bounding box center [281, 88] width 477 height 25
type input "13233"
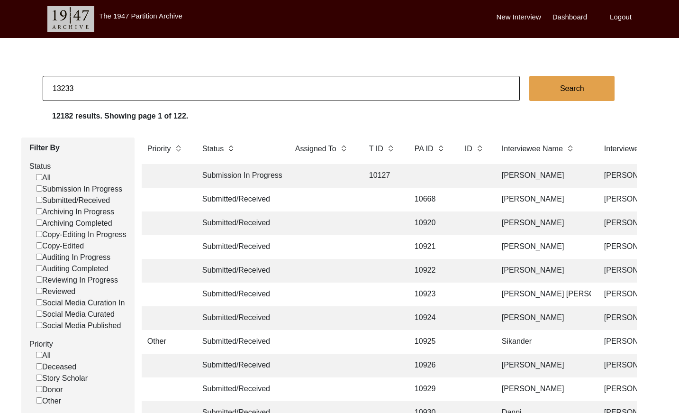
checkbox input "false"
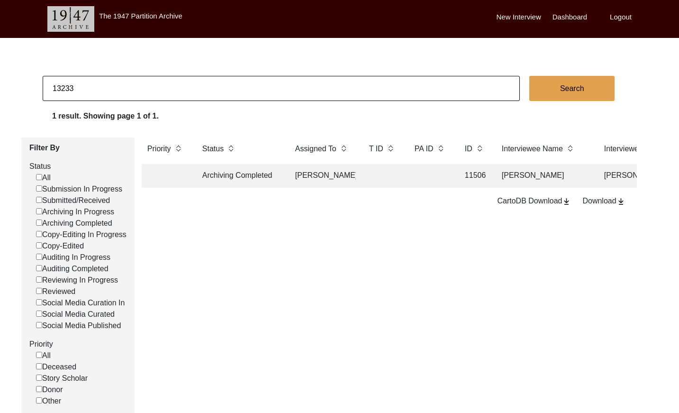
click at [147, 86] on input "13233" at bounding box center [281, 88] width 477 height 25
type input "11397"
checkbox input "false"
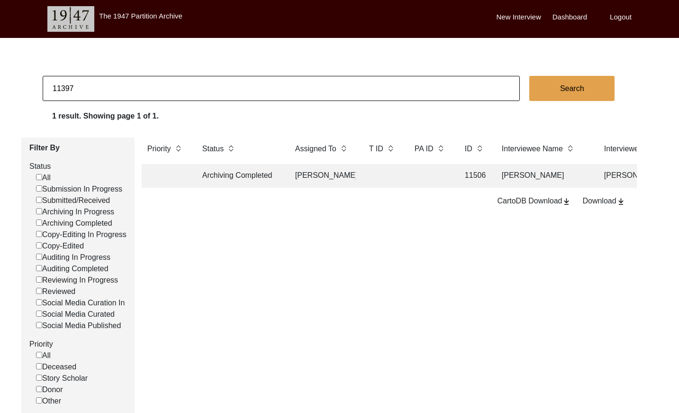
checkbox input "false"
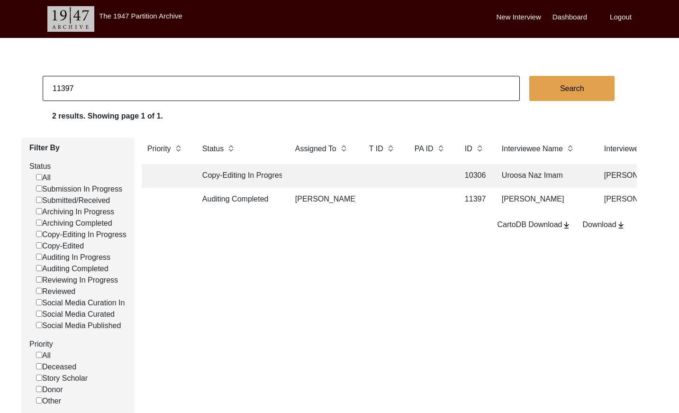
click at [393, 204] on td at bounding box center [382, 200] width 38 height 24
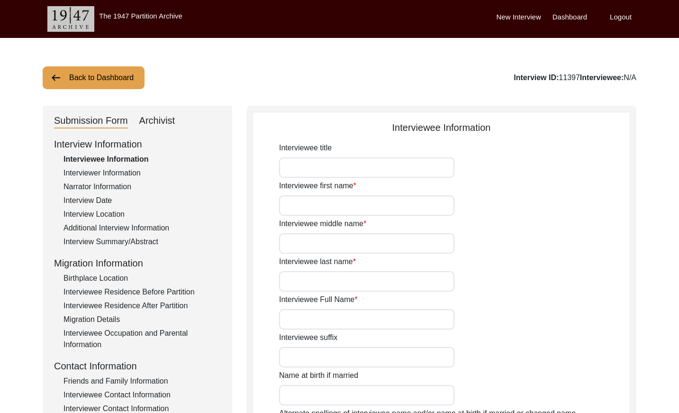
type input "Mr."
type input "Gopal"
type input "Biswas"
type input "[PERSON_NAME]"
type input "[DATE]"
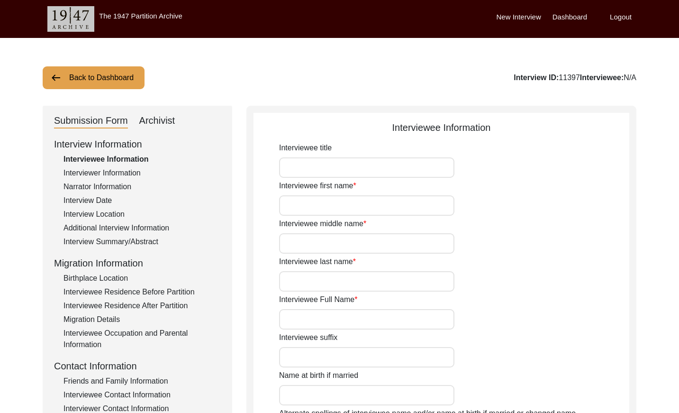
type input "77"
type input "[DEMOGRAPHIC_DATA]"
type input "Bengali"
type input "[DEMOGRAPHIC_DATA]"
type input "Indian (Bengali)"
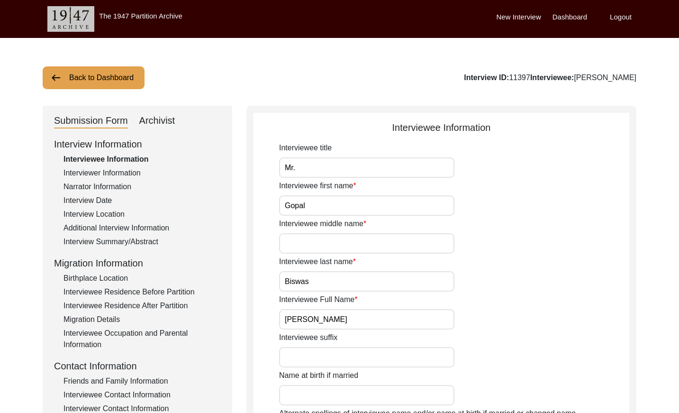
drag, startPoint x: 163, startPoint y: 120, endPoint x: 197, endPoint y: 123, distance: 34.8
click at [163, 120] on div "Archivist" at bounding box center [157, 120] width 36 height 15
select select "507"
select select "Auditing Completed"
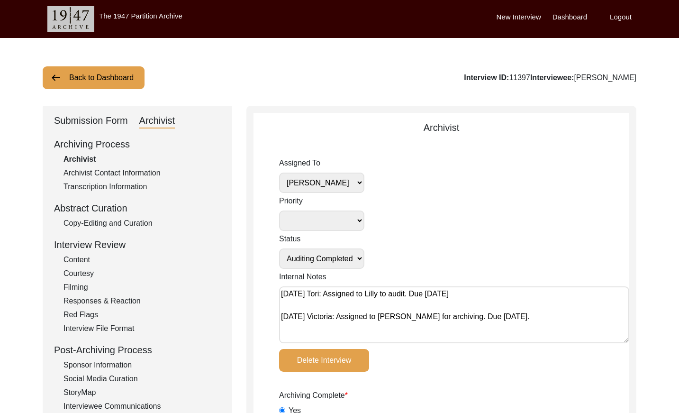
click at [354, 185] on select "[PERSON_NAME] [PERSON_NAME] archivist [PERSON_NAME] [PERSON_NAME]" at bounding box center [321, 182] width 85 height 20
select select
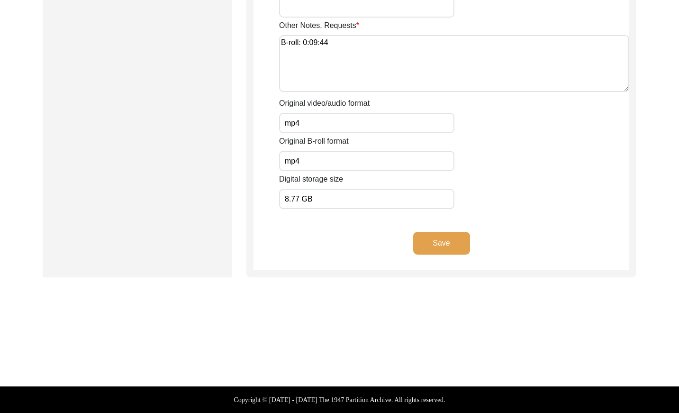
click at [437, 243] on button "Save" at bounding box center [441, 243] width 57 height 23
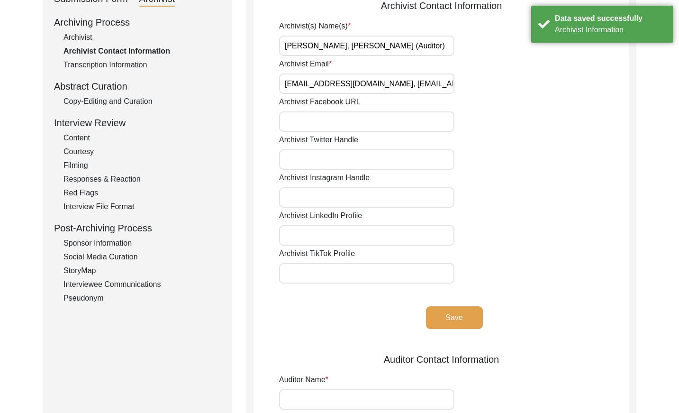
scroll to position [49, 0]
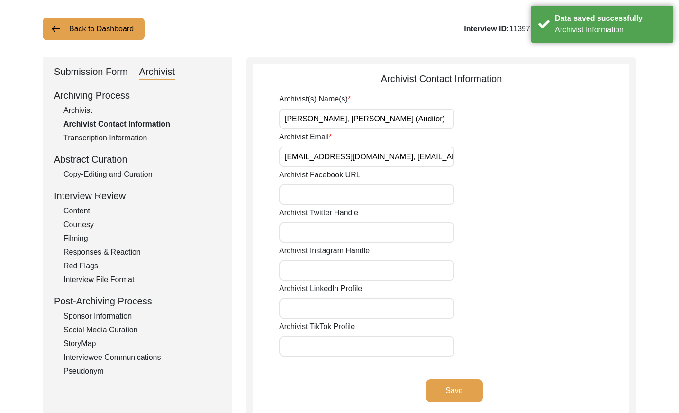
drag, startPoint x: 84, startPoint y: 26, endPoint x: 165, endPoint y: 23, distance: 81.6
click at [84, 26] on button "Back to Dashboard" at bounding box center [94, 29] width 102 height 23
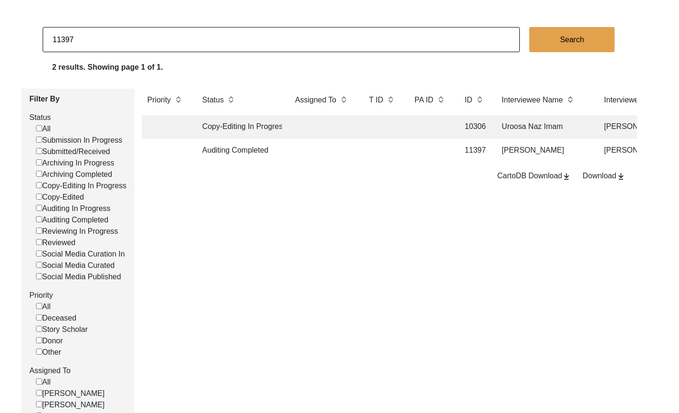
click at [118, 34] on input "11397" at bounding box center [281, 39] width 477 height 25
click at [117, 34] on input "11397" at bounding box center [281, 39] width 477 height 25
paste input "PA13185"
click at [64, 39] on input "PA13185" at bounding box center [281, 39] width 477 height 25
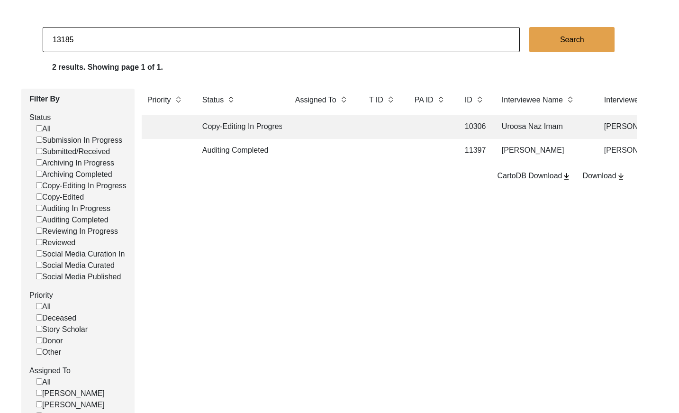
type input "13185"
checkbox input "false"
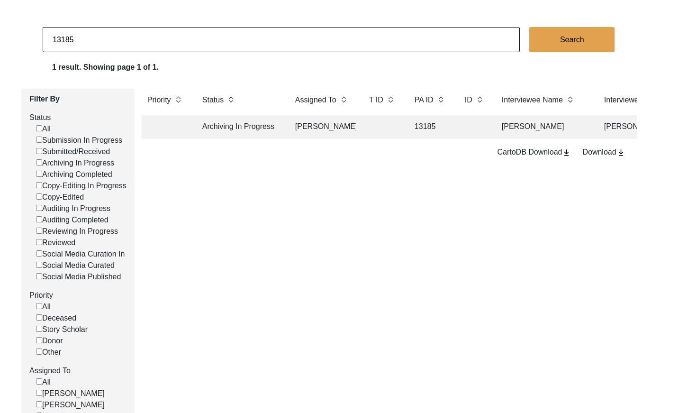
click at [306, 128] on td "[PERSON_NAME]" at bounding box center [323, 127] width 66 height 24
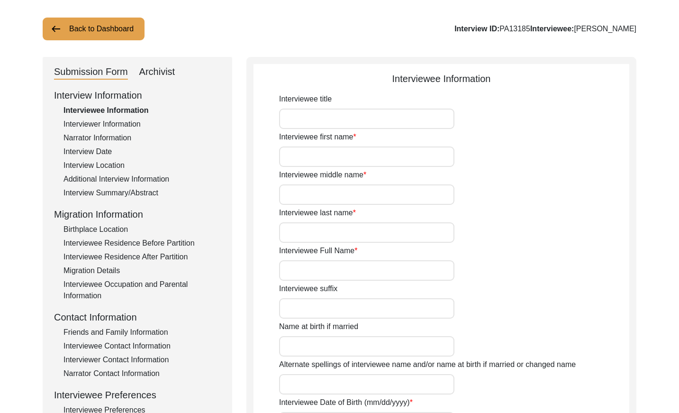
type input "Mr."
type input "Jahar"
type input "-"
type input "Das"
type input "[PERSON_NAME]"
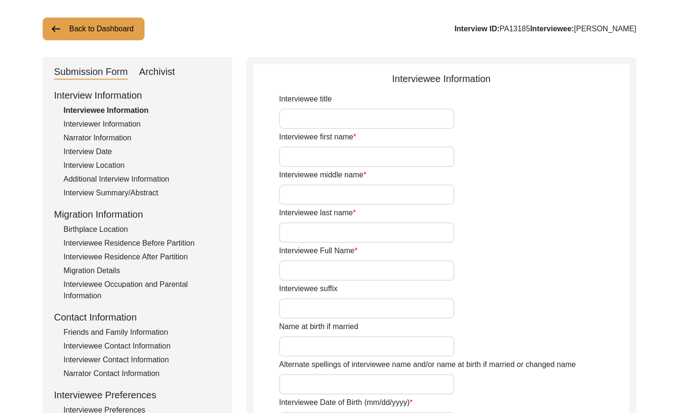
type input "[PERSON_NAME]"
type input "[DATE]"
type input "1946"
type input "78"
type input "[DEMOGRAPHIC_DATA]"
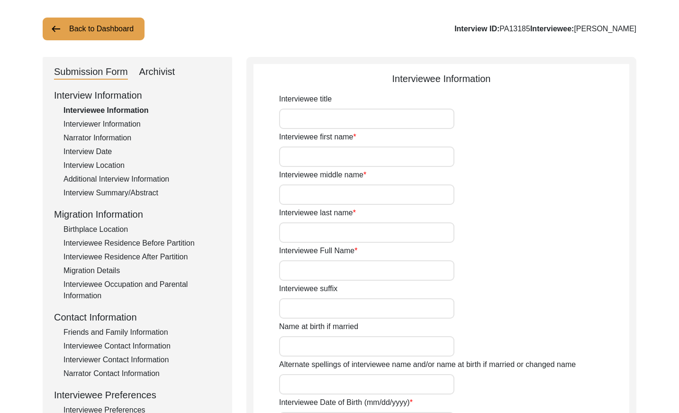
type input "Bangla"
type input "Dhakaiyaa/Kolkata"
type input "[DEMOGRAPHIC_DATA]"
type input "Scheduled Caste"
click at [145, 73] on div "Archivist" at bounding box center [157, 71] width 36 height 15
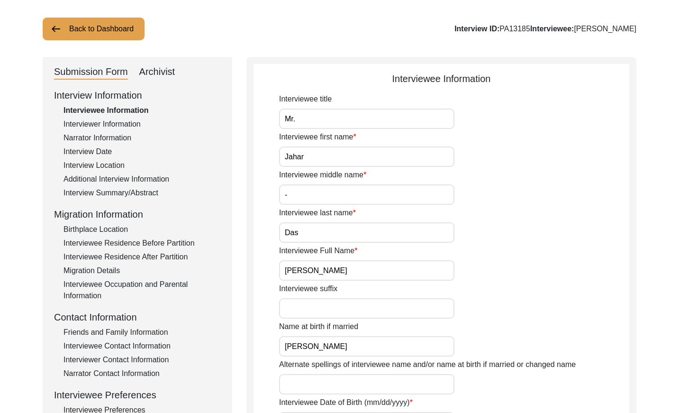
select select "507"
select select "Archiving In Progress"
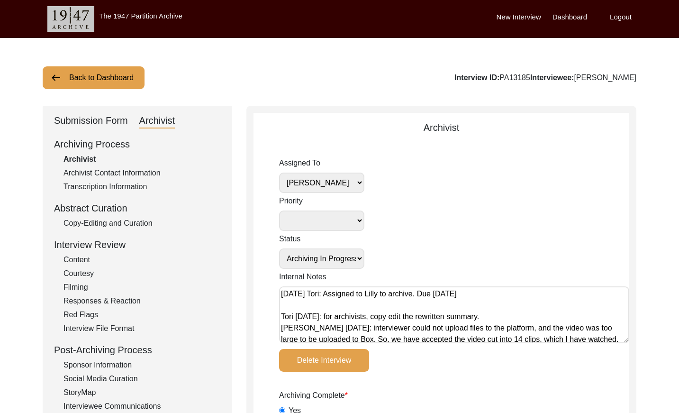
drag, startPoint x: 89, startPoint y: 92, endPoint x: 101, endPoint y: 86, distance: 14.2
drag, startPoint x: 110, startPoint y: 79, endPoint x: 276, endPoint y: 64, distance: 166.1
click at [112, 79] on button "Back to Dashboard" at bounding box center [94, 77] width 102 height 23
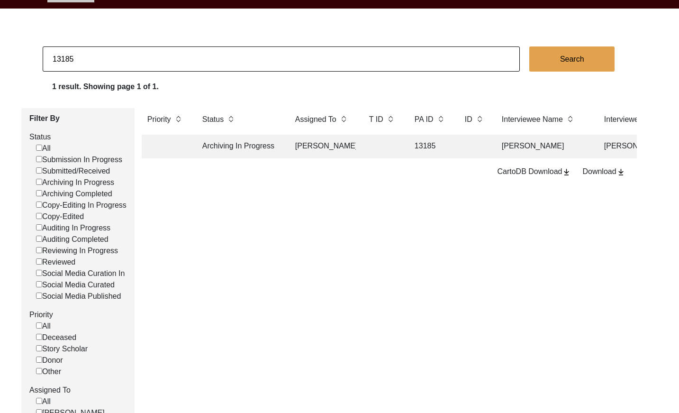
scroll to position [34, 0]
